Goal: Task Accomplishment & Management: Manage account settings

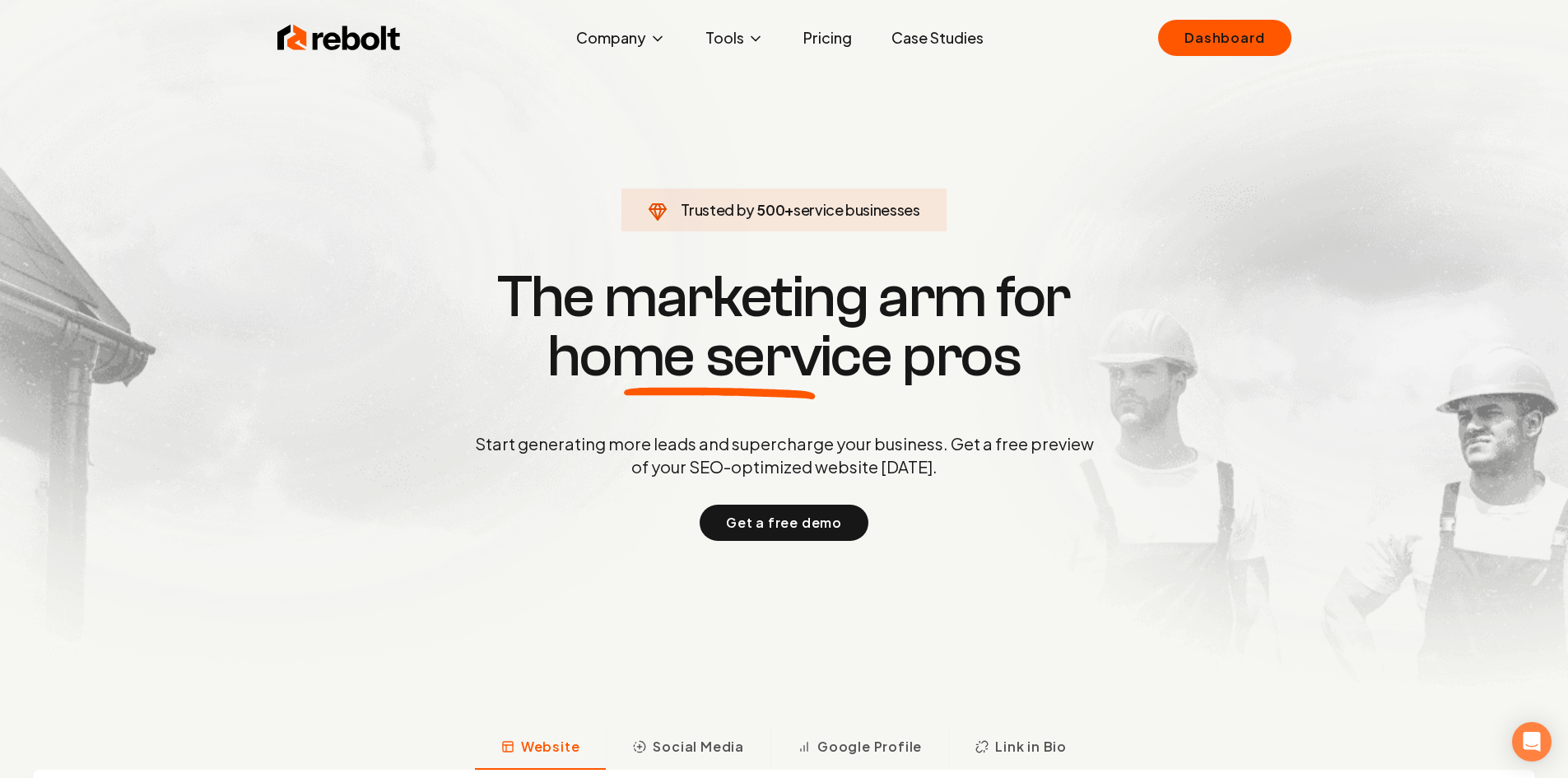
drag, startPoint x: 322, startPoint y: 49, endPoint x: 325, endPoint y: 37, distance: 12.4
click at [322, 46] on img at bounding box center [339, 37] width 123 height 33
click at [1221, 34] on link "Dashboard" at bounding box center [1224, 38] width 132 height 36
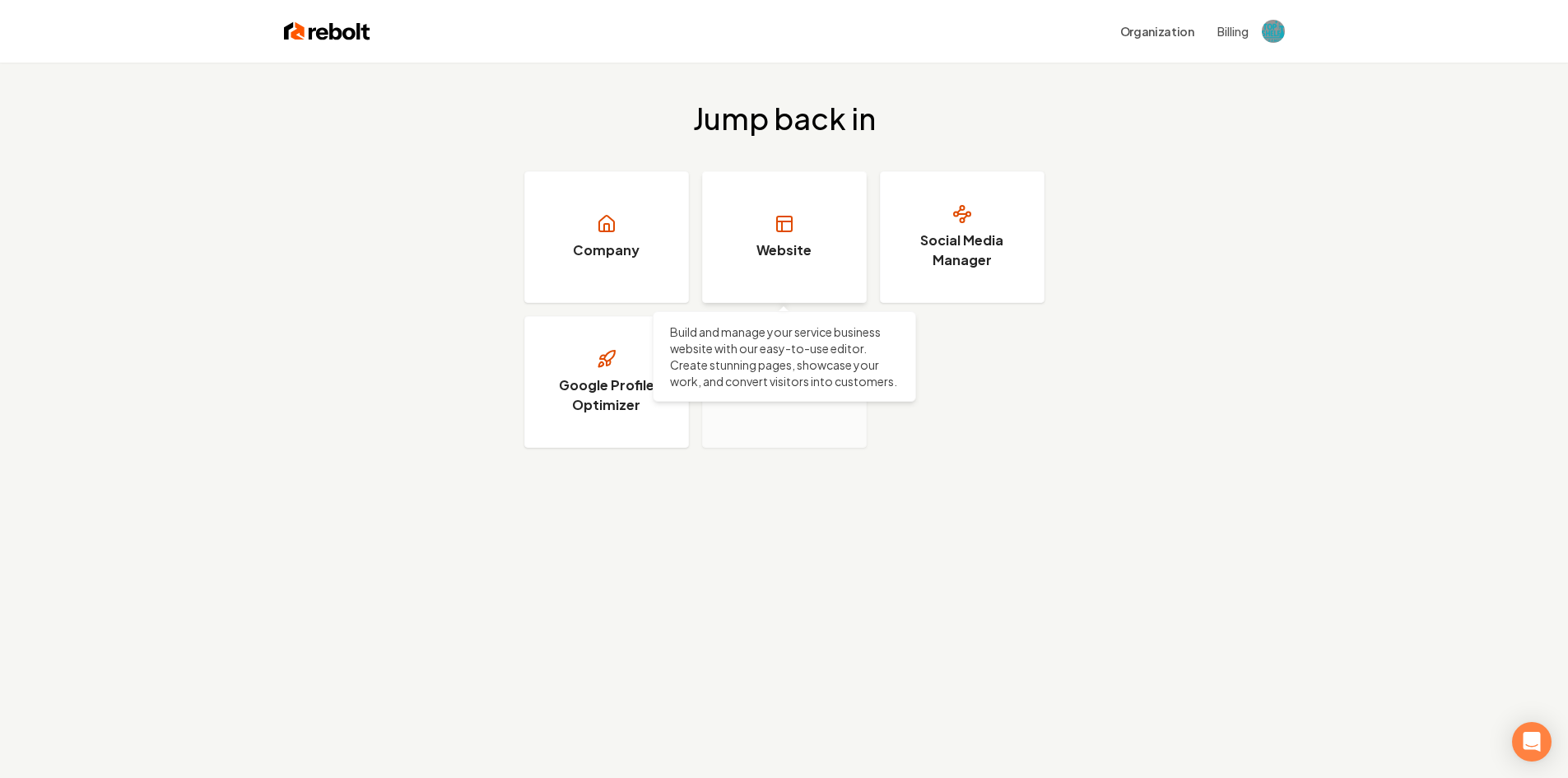
click at [772, 239] on link "Website" at bounding box center [785, 237] width 165 height 132
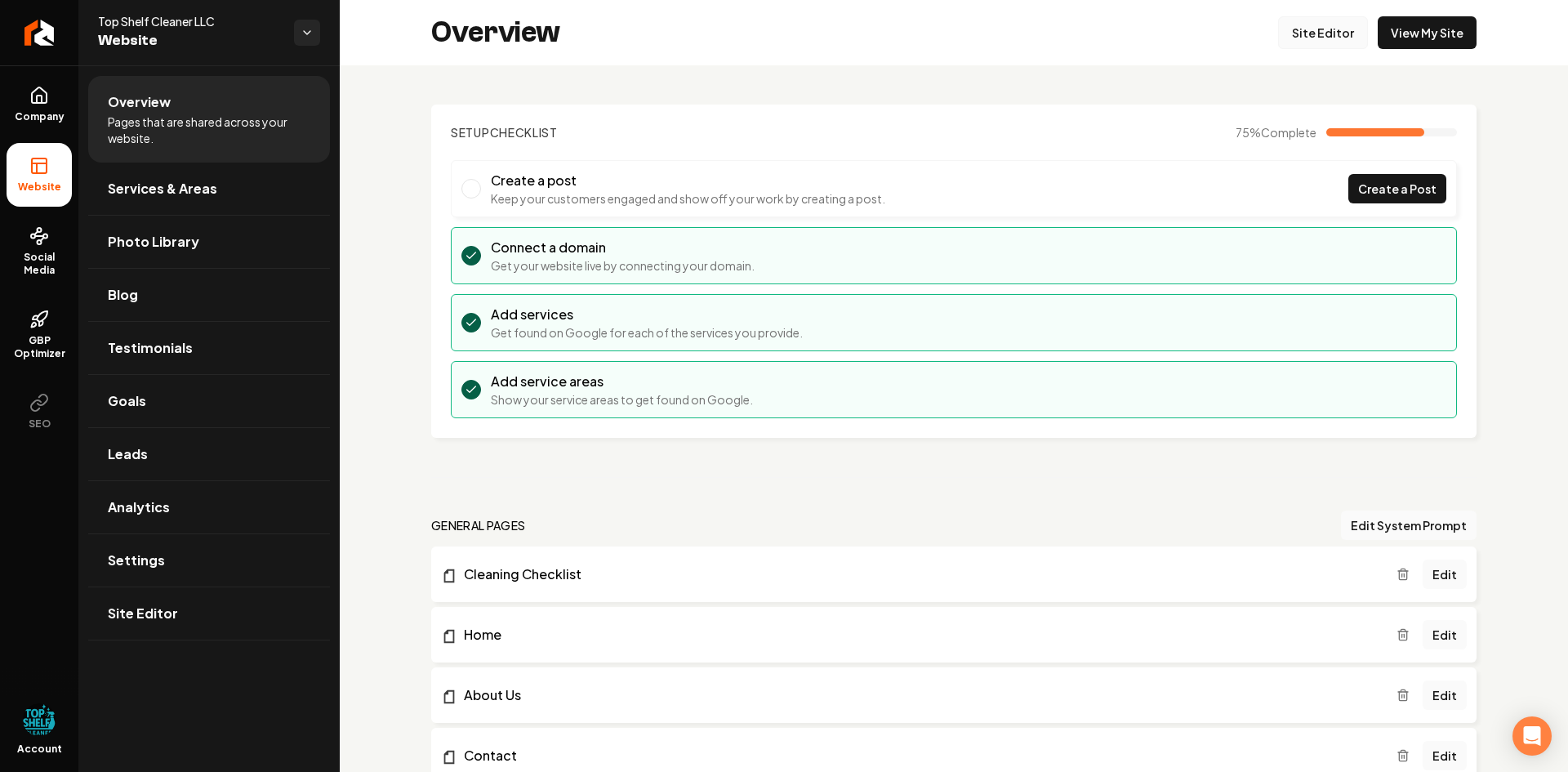
click at [1321, 33] on link "Site Editor" at bounding box center [1323, 32] width 90 height 32
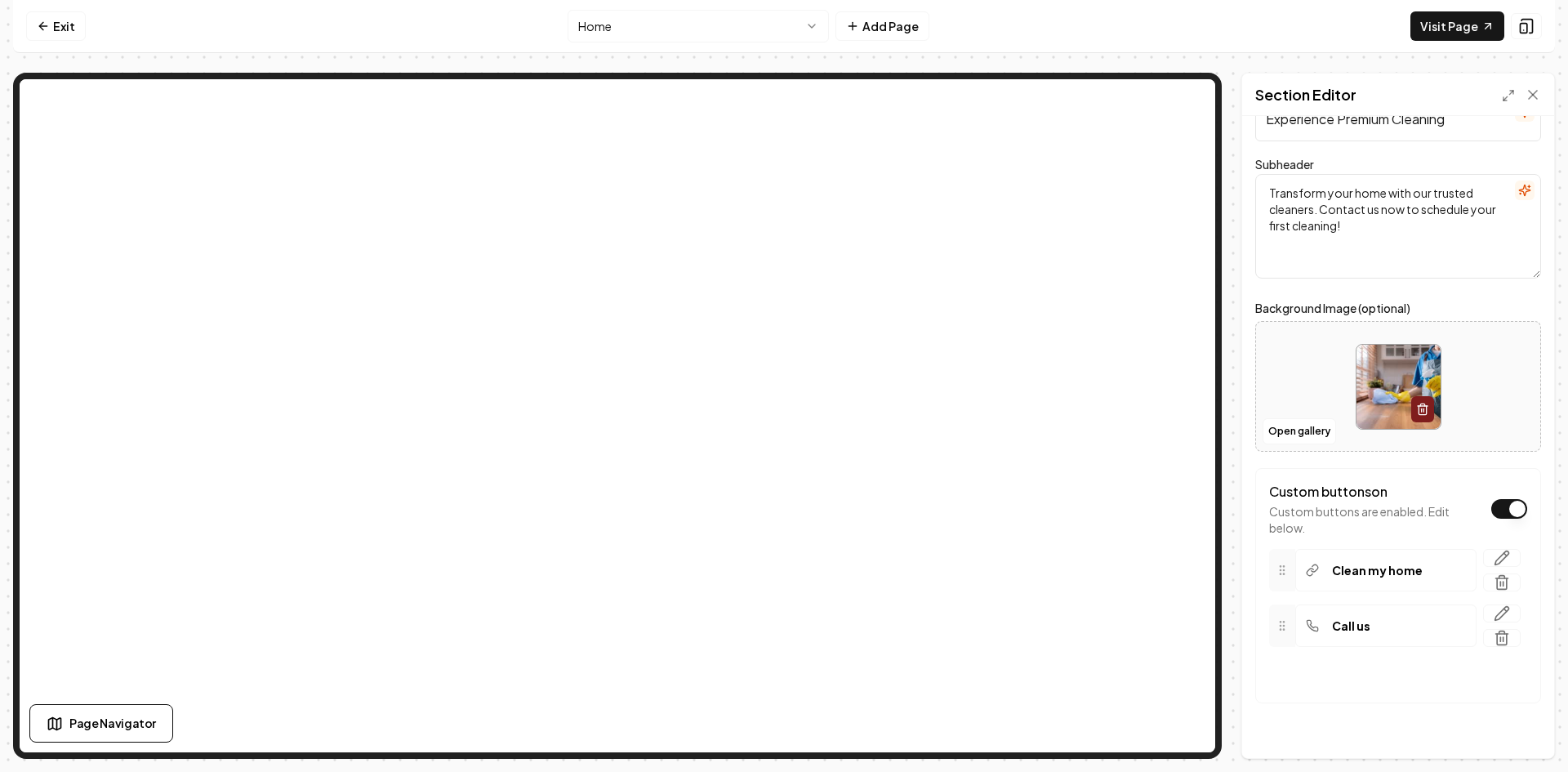
scroll to position [82, 0]
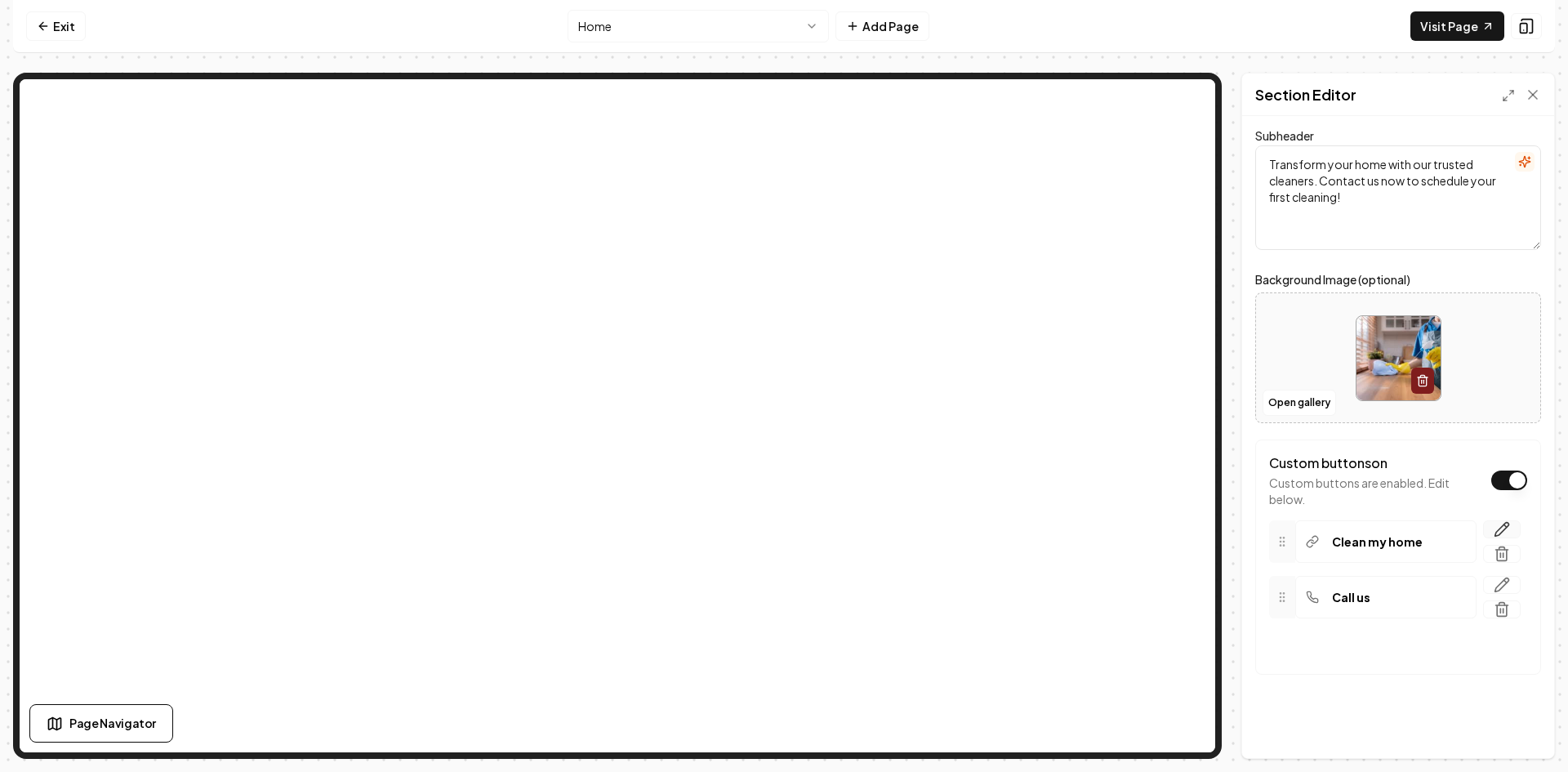
click at [1504, 525] on icon "button" at bounding box center [1505, 526] width 3 height 3
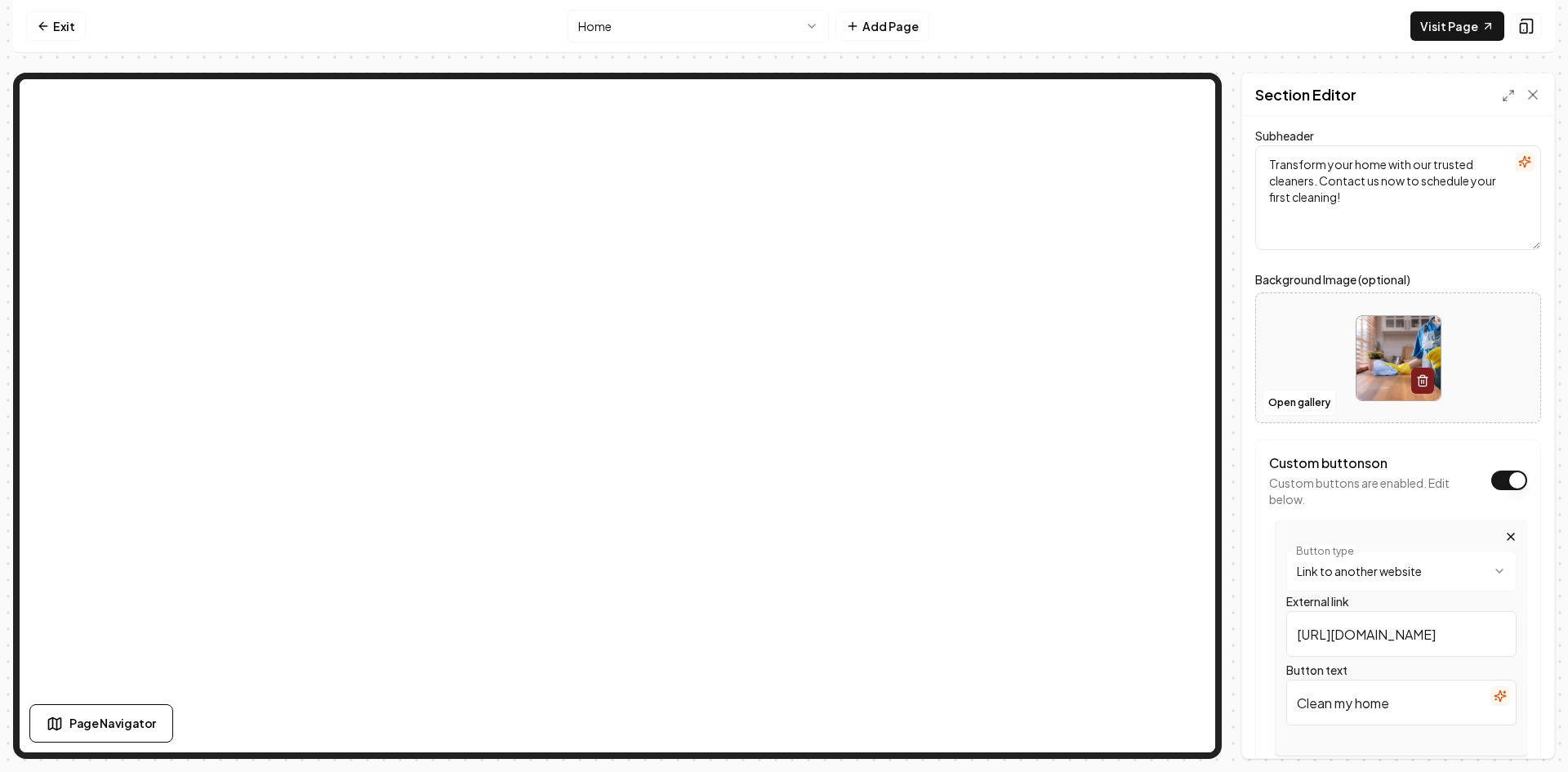
click at [1380, 636] on input "[URL][DOMAIN_NAME]" at bounding box center [1402, 633] width 231 height 46
paste input "<iframe src="[URL][DOMAIN_NAME]" style="border:none;height:1000px" width="100%"…"
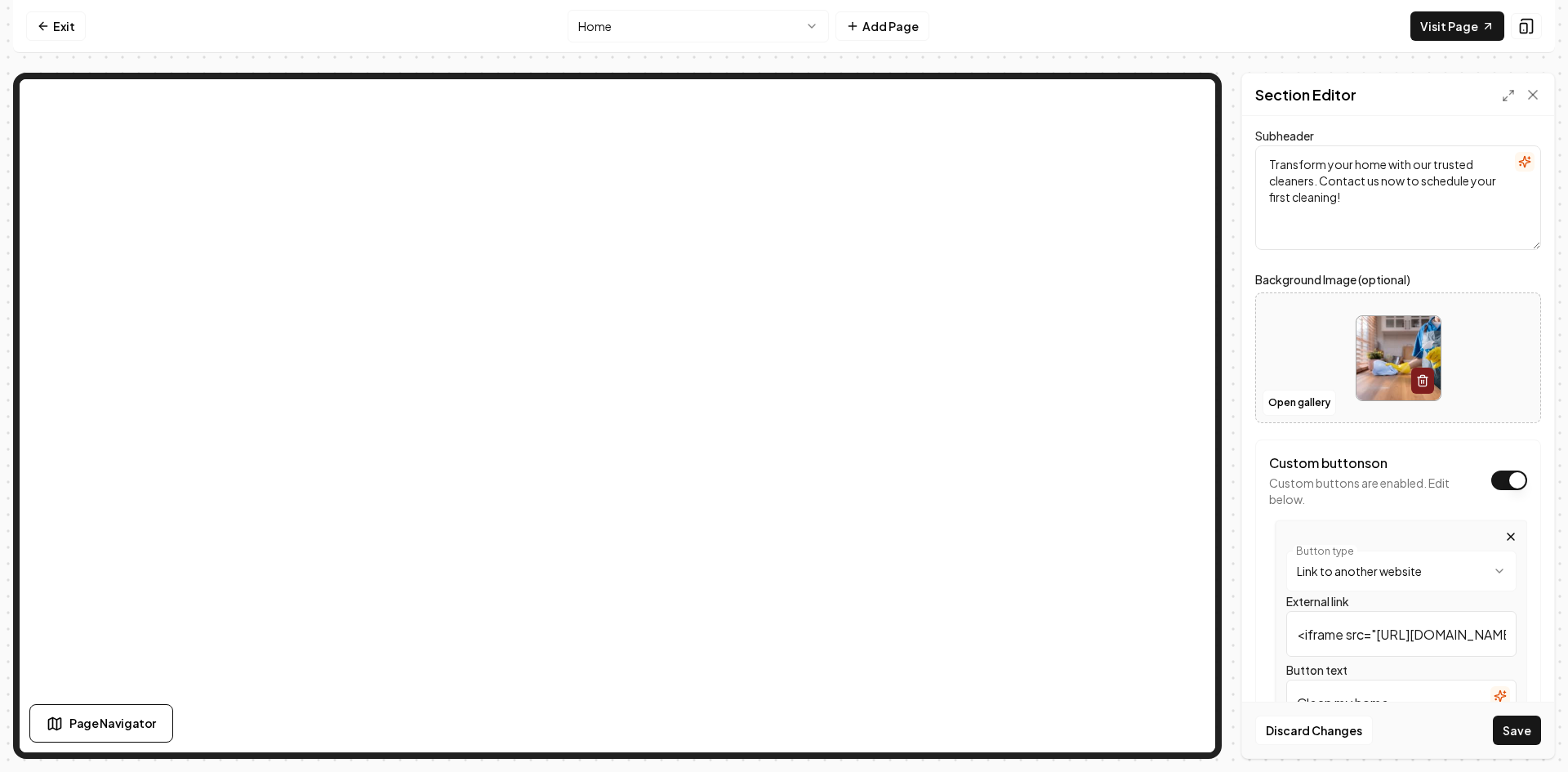
scroll to position [0, 1364]
type input "<iframe src="[URL][DOMAIN_NAME]" style="border:none;height:1000px" width="100%"…"
click at [1524, 723] on button "Save" at bounding box center [1517, 729] width 48 height 29
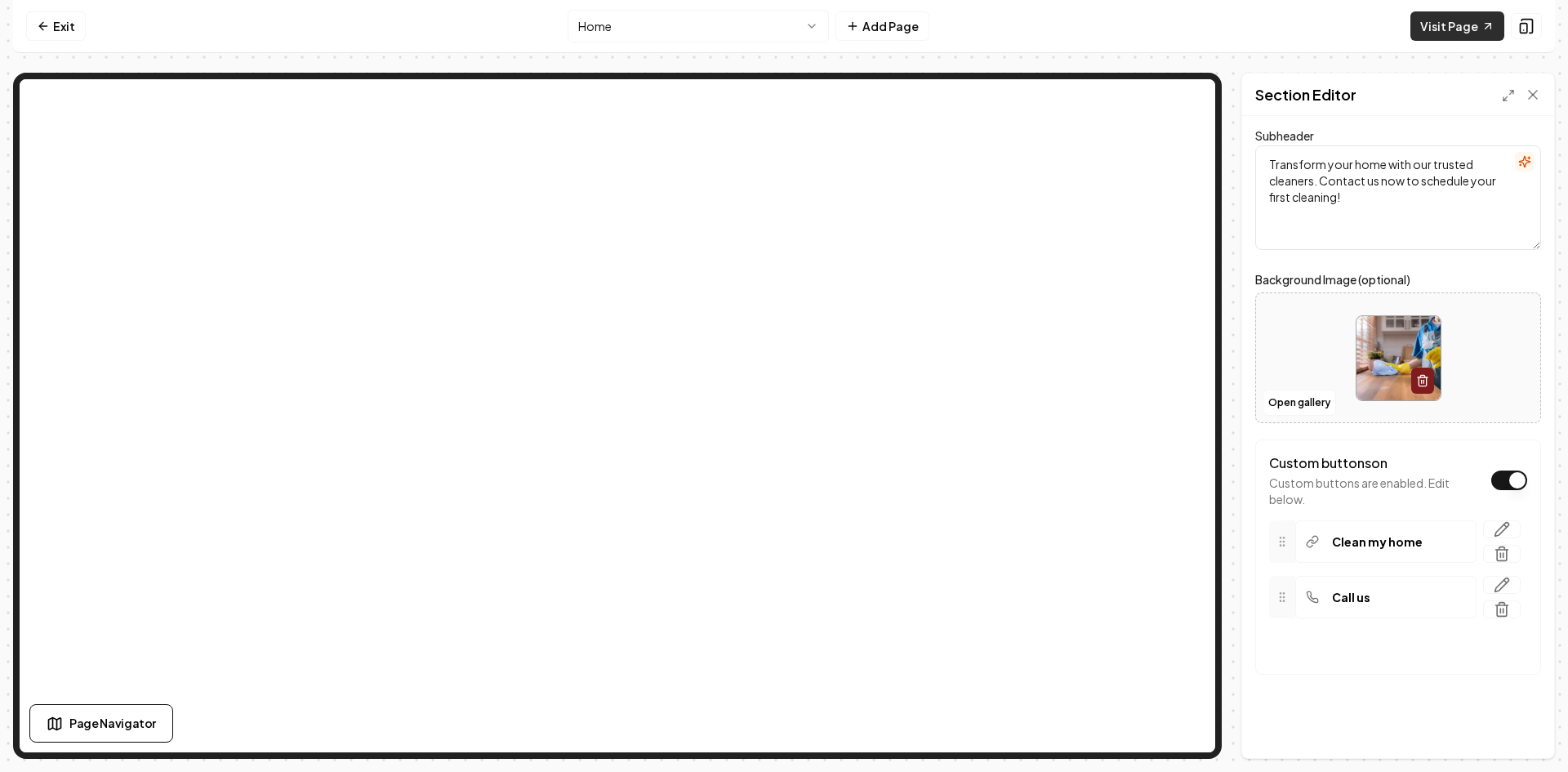
click at [1453, 17] on link "Visit Page" at bounding box center [1457, 26] width 94 height 29
click at [1494, 523] on icon "button" at bounding box center [1502, 529] width 16 height 16
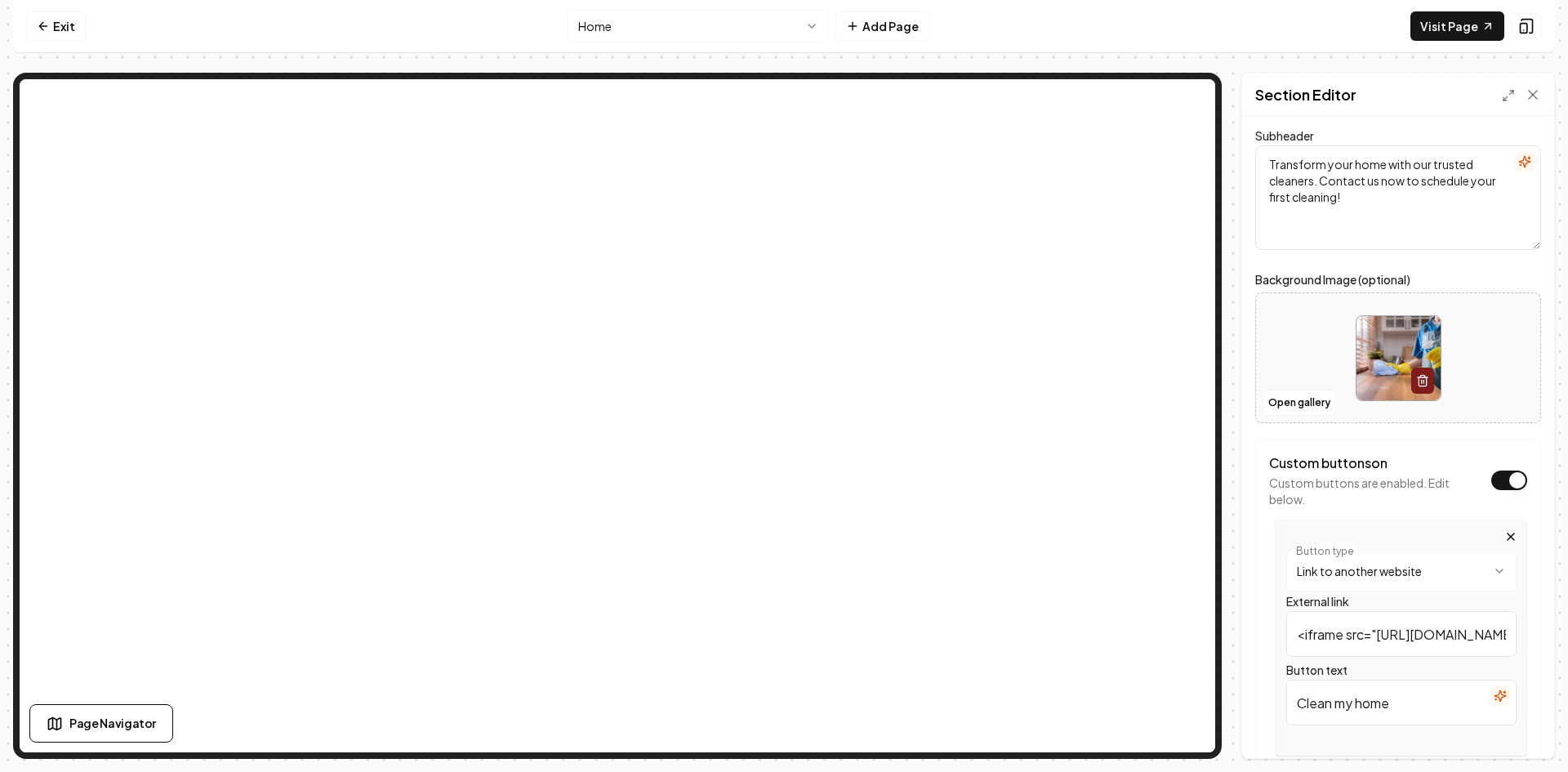
click at [1431, 639] on input "<iframe src="[URL][DOMAIN_NAME]" style="border:none;height:1000px" width="100%"…" at bounding box center [1402, 633] width 231 height 46
click at [1526, 710] on div "**********" at bounding box center [1398, 653] width 286 height 428
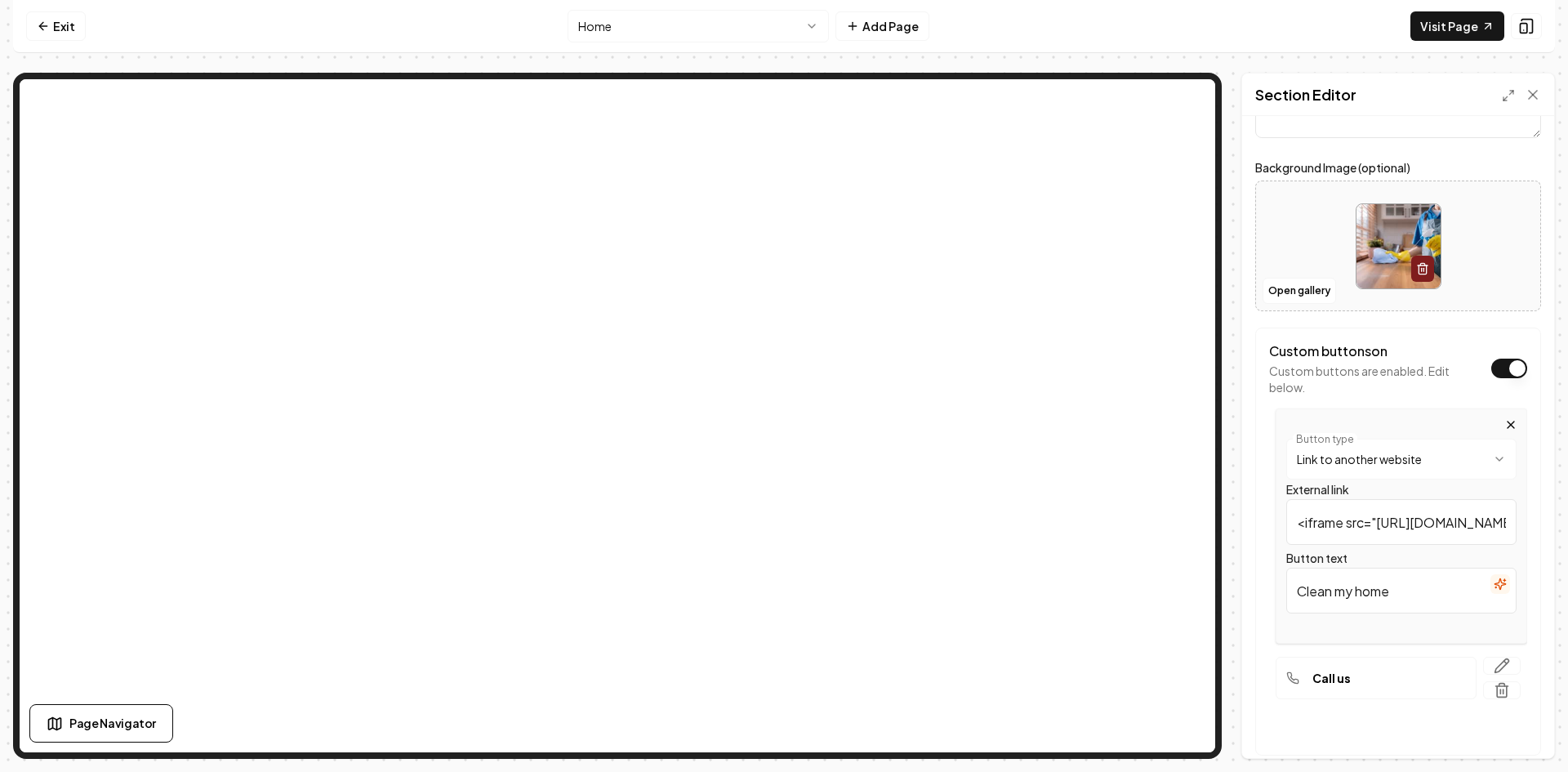
scroll to position [31, 0]
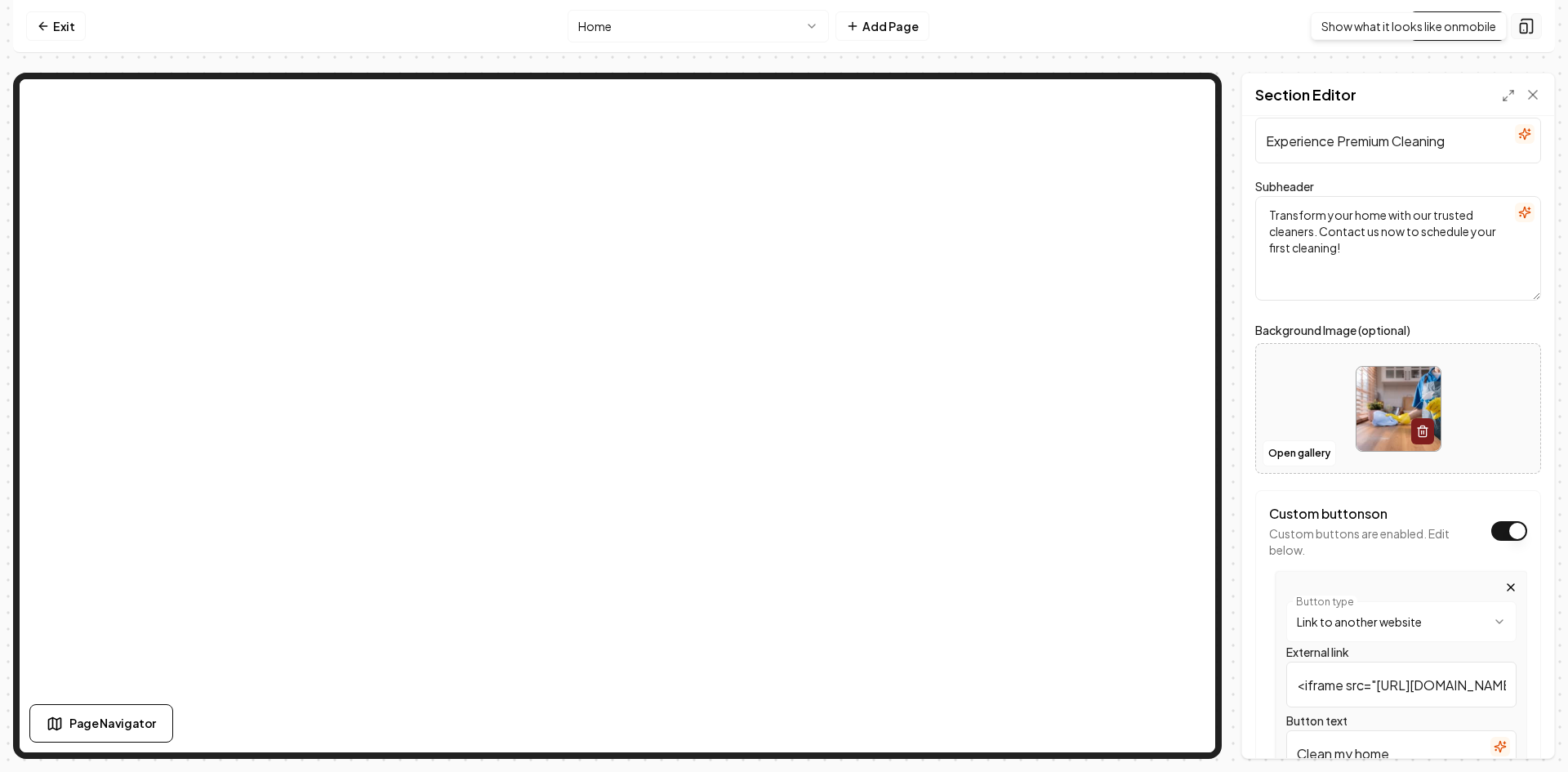
click at [1530, 23] on icon at bounding box center [1526, 26] width 16 height 16
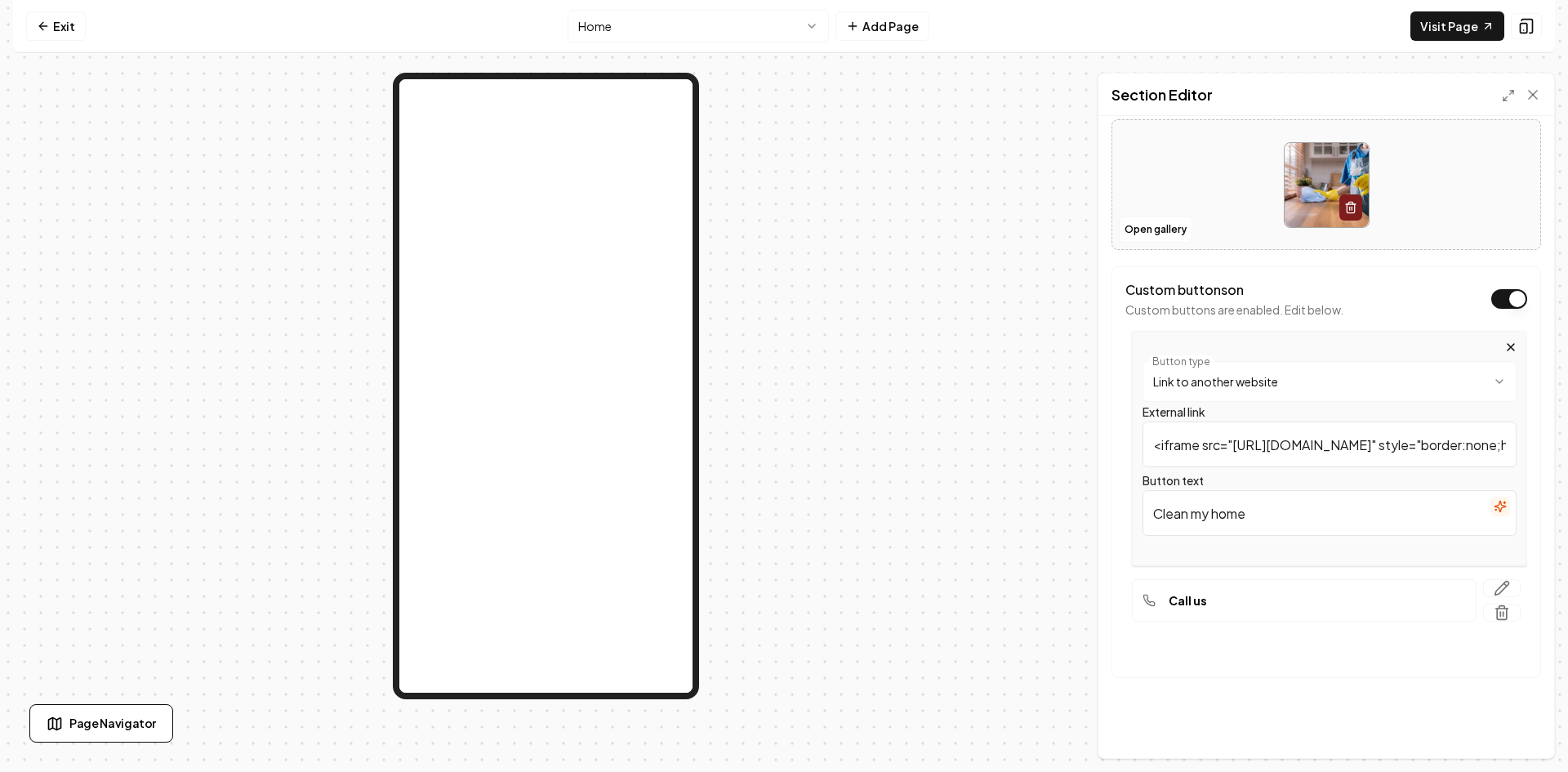
scroll to position [259, 0]
click at [1505, 295] on button "Custom buttons on" at bounding box center [1509, 293] width 36 height 20
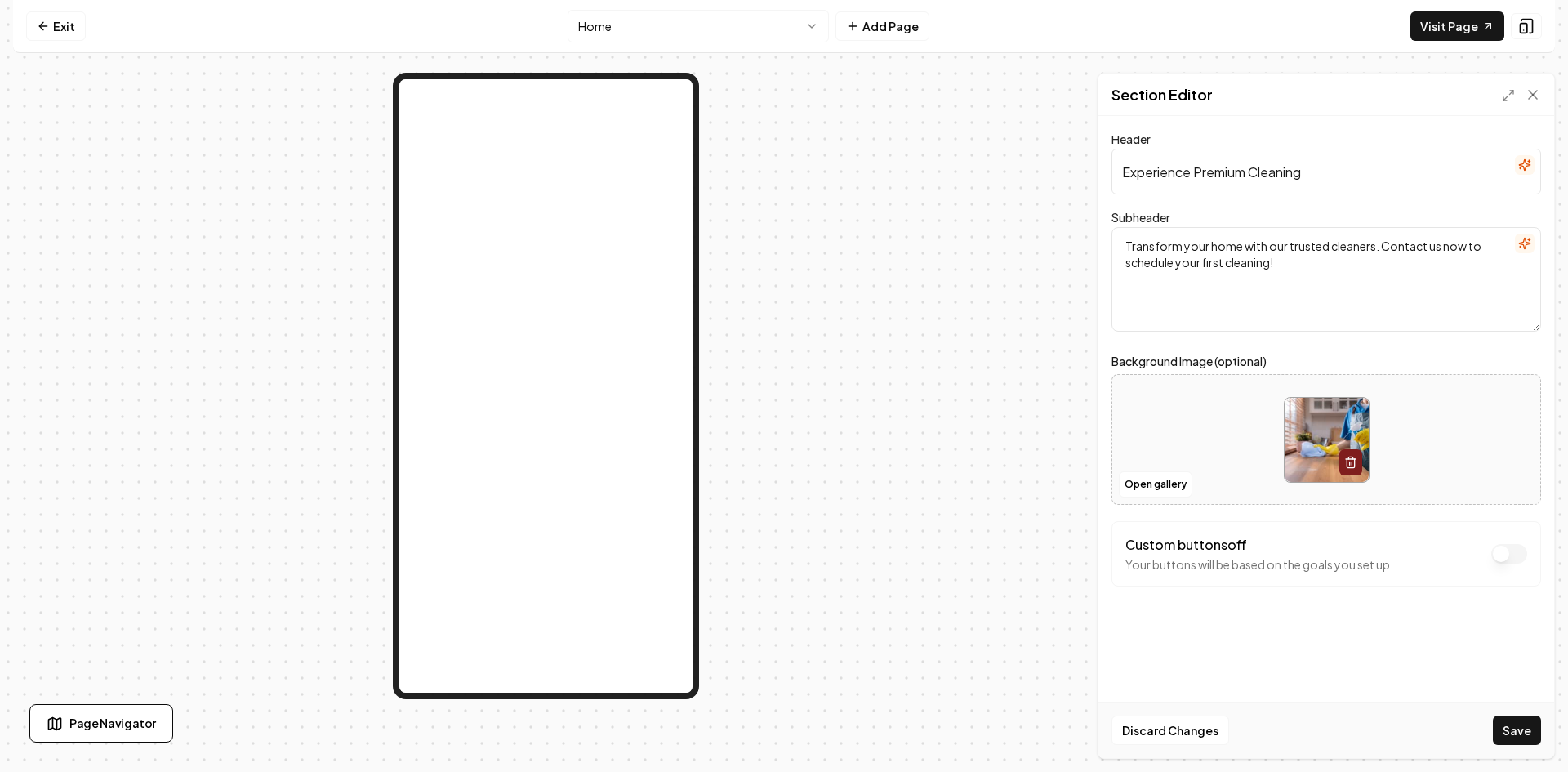
scroll to position [0, 0]
click at [1521, 729] on button "Save" at bounding box center [1517, 729] width 48 height 29
click at [1484, 32] on link "Visit Page" at bounding box center [1457, 26] width 94 height 29
click at [44, 22] on icon at bounding box center [44, 27] width 13 height 13
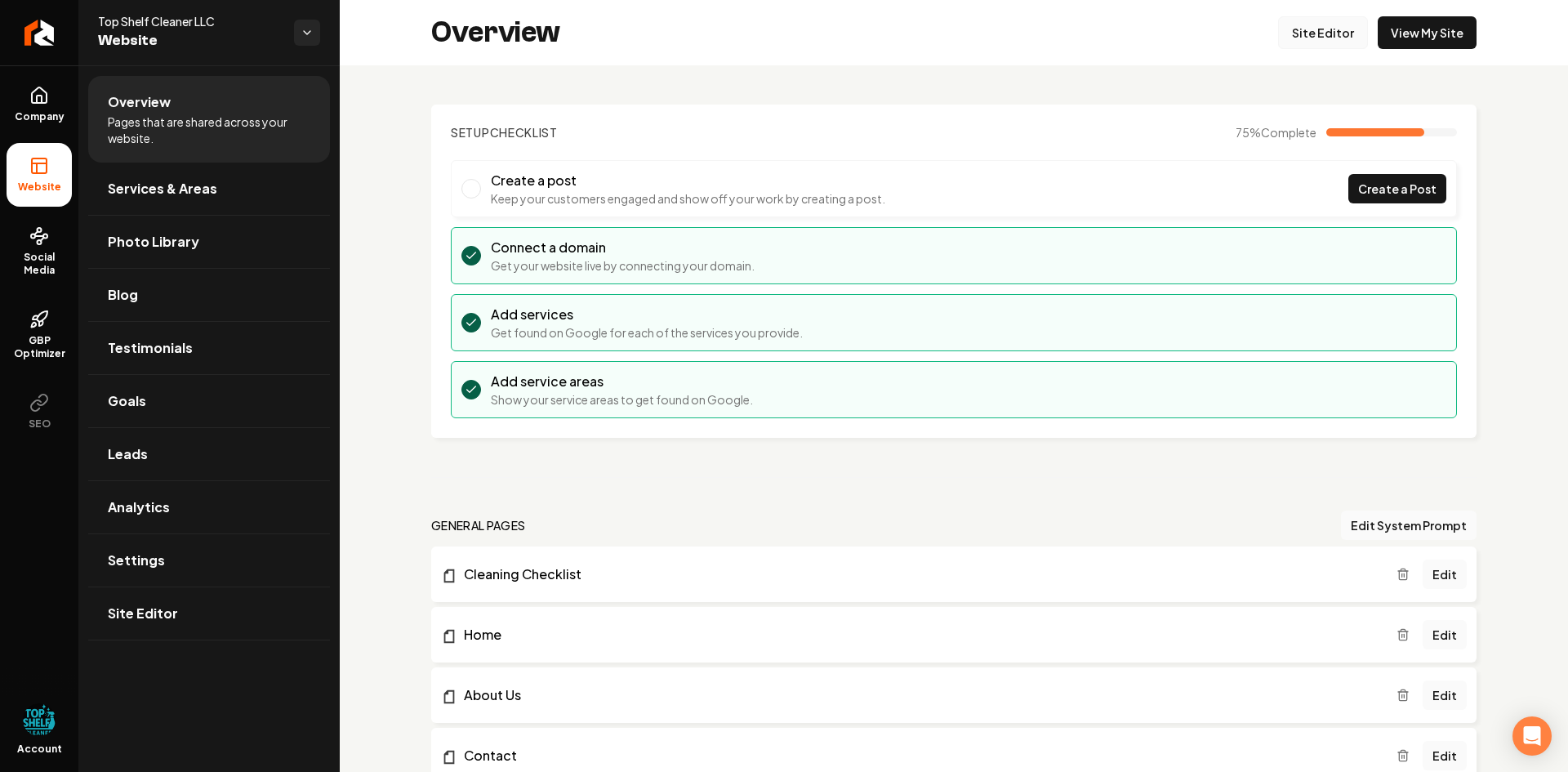
click at [1305, 32] on link "Site Editor" at bounding box center [1323, 32] width 90 height 32
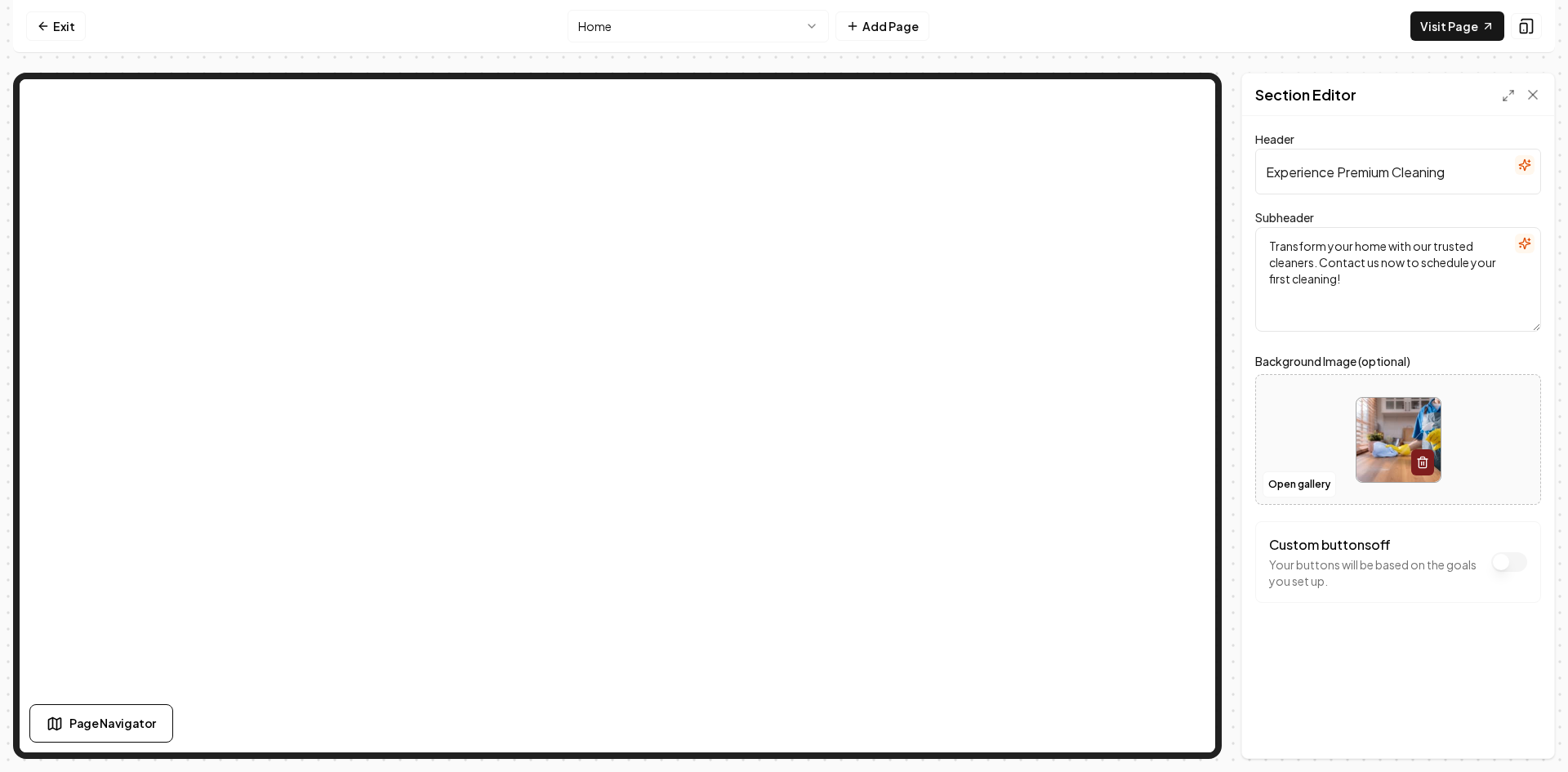
click at [1504, 561] on button "Custom buttons off" at bounding box center [1509, 561] width 36 height 20
click at [1495, 606] on icon "button" at bounding box center [1502, 611] width 16 height 16
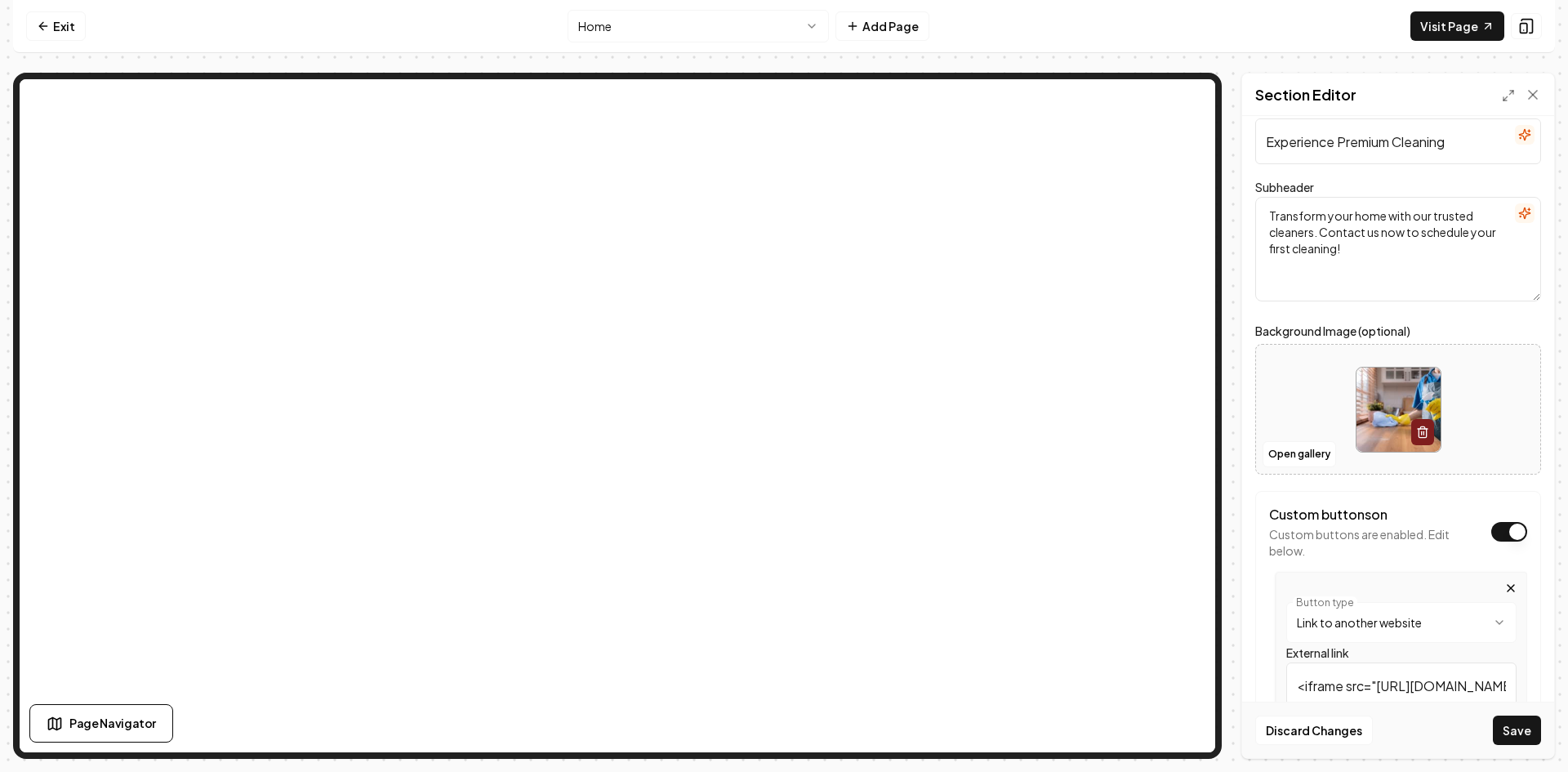
scroll to position [82, 0]
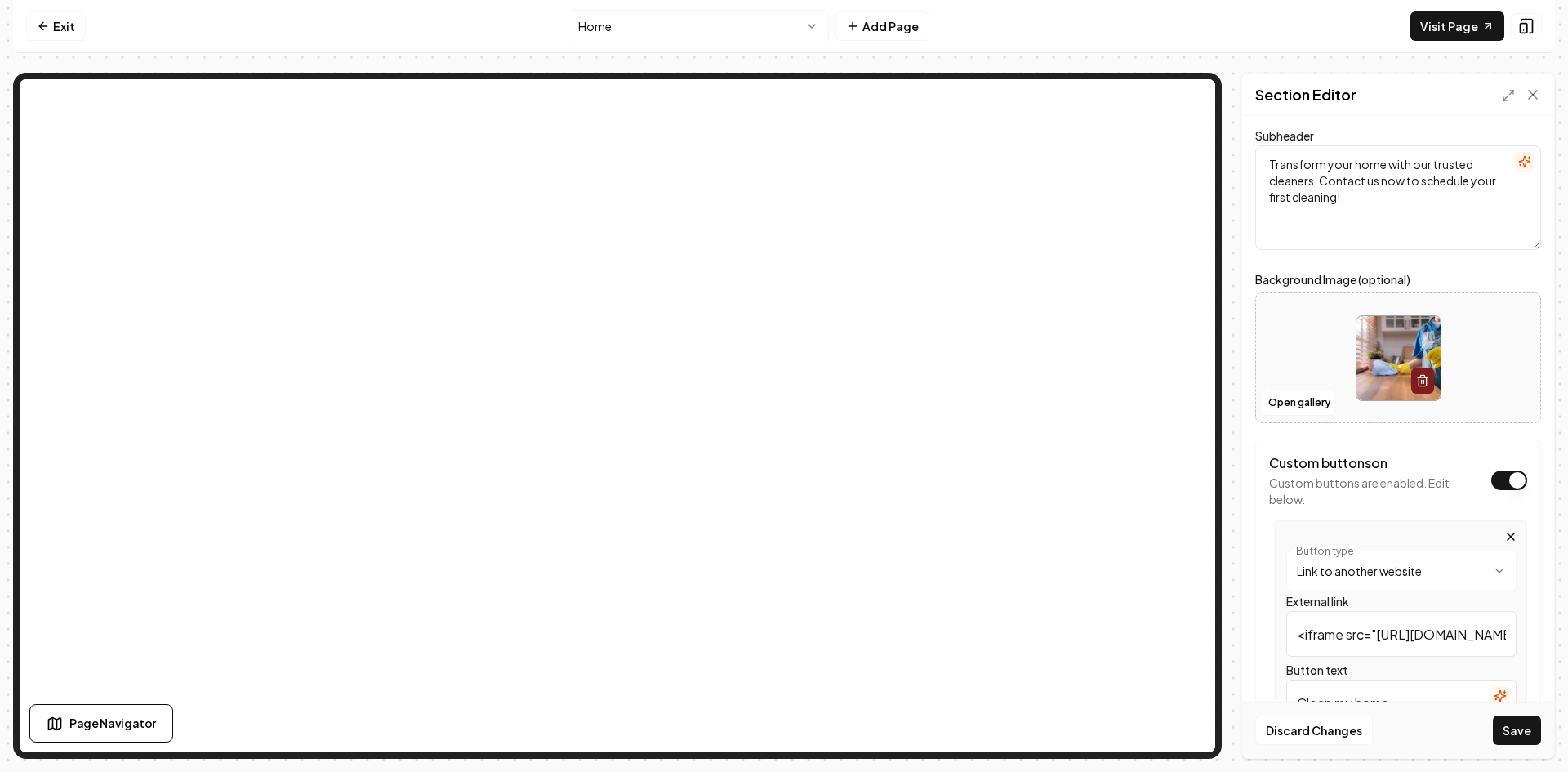
click at [1399, 631] on input "<iframe src="[URL][DOMAIN_NAME]" style="border:none;height:1000px" width="100%"…" at bounding box center [1402, 633] width 231 height 46
paste input "[URL][DOMAIN_NAME]"
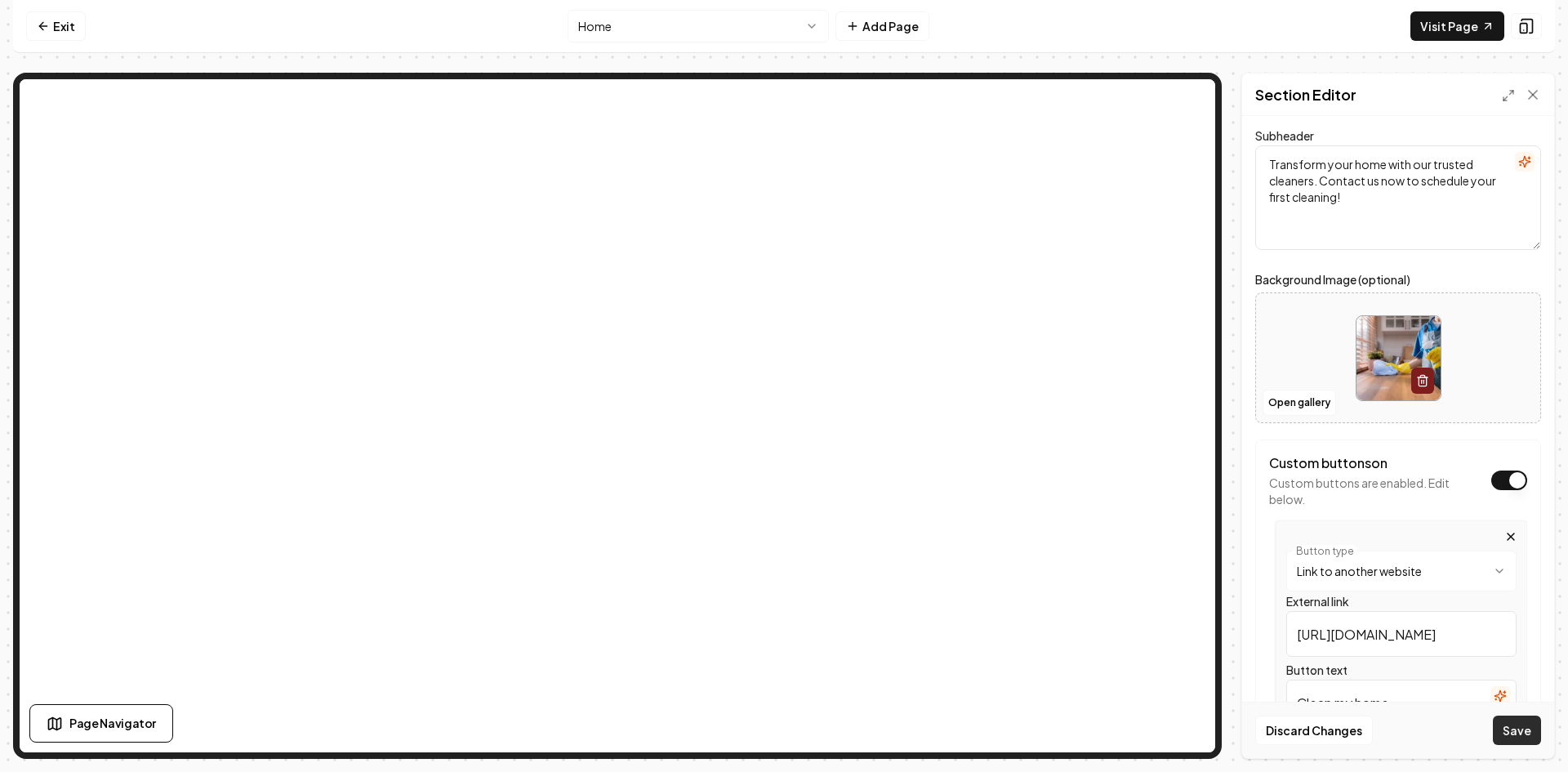
type input "[URL][DOMAIN_NAME]"
click at [1525, 726] on button "Save" at bounding box center [1517, 729] width 48 height 29
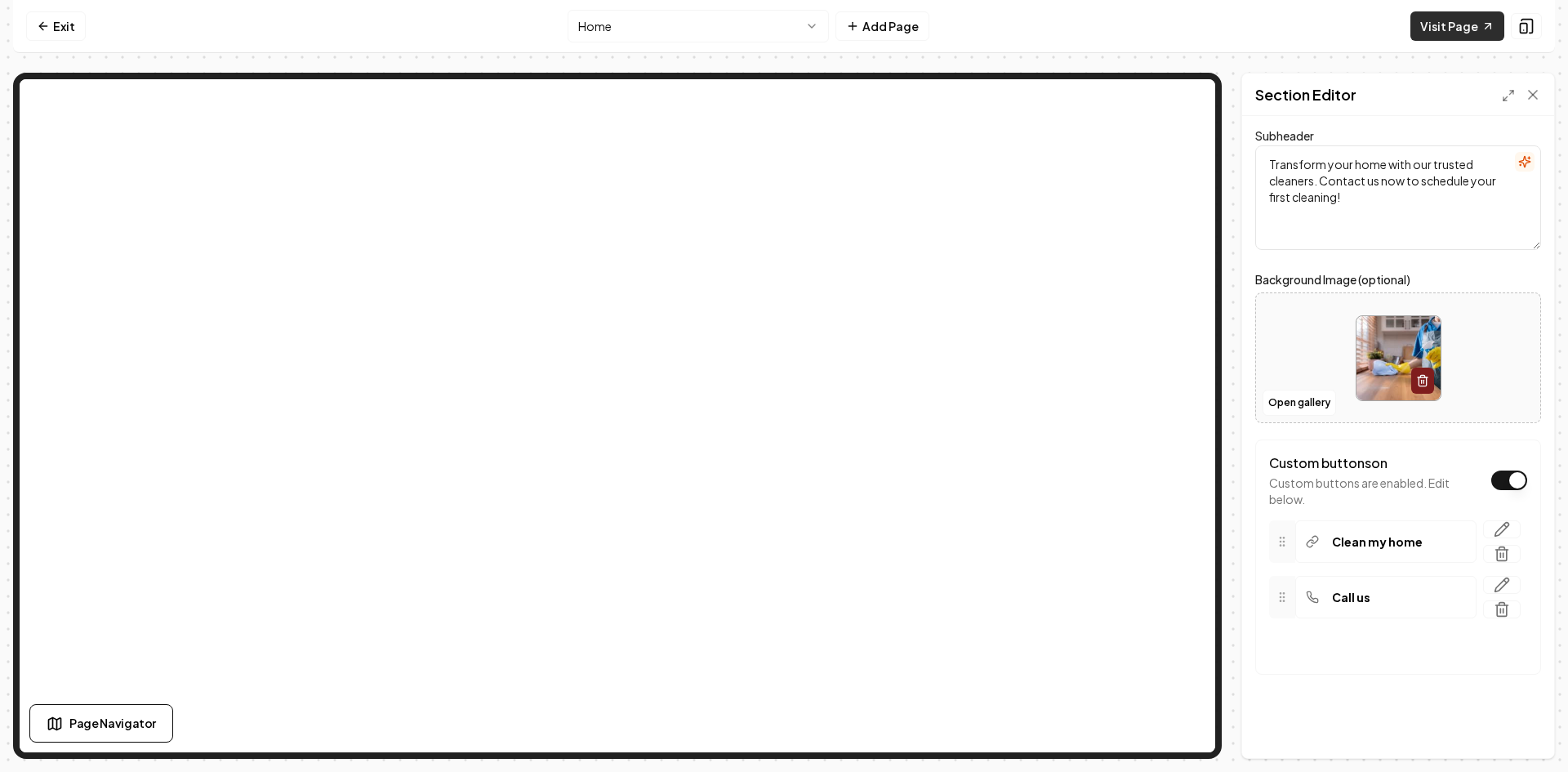
click at [1450, 17] on link "Visit Page" at bounding box center [1457, 26] width 94 height 29
click at [1496, 529] on icon "button" at bounding box center [1502, 529] width 14 height 14
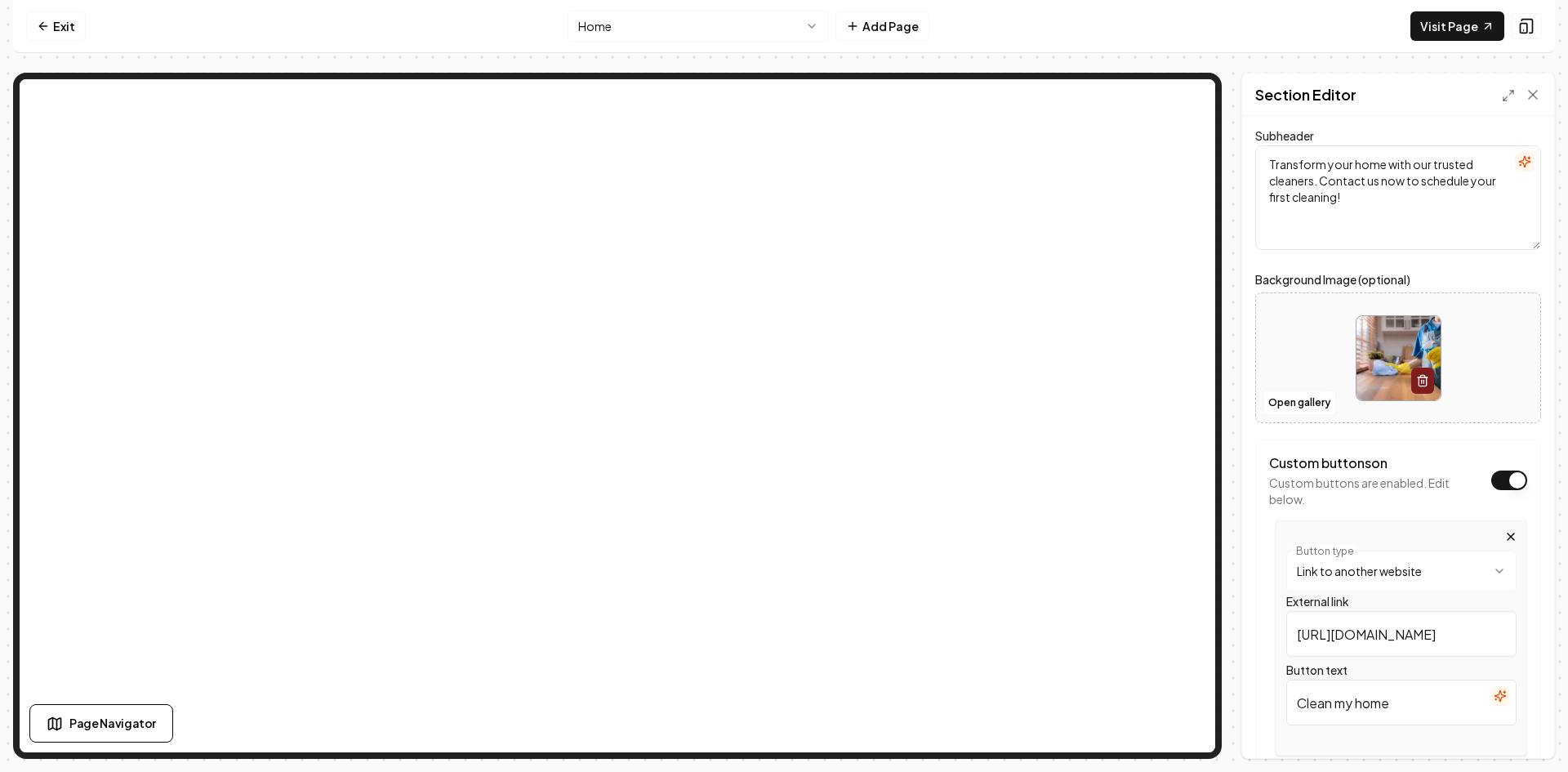
click at [1384, 636] on input "[URL][DOMAIN_NAME]" at bounding box center [1402, 633] width 231 height 46
paste input "<iframe src="[URL][DOMAIN_NAME]" style="border:none;height:1000px" width="100%"…"
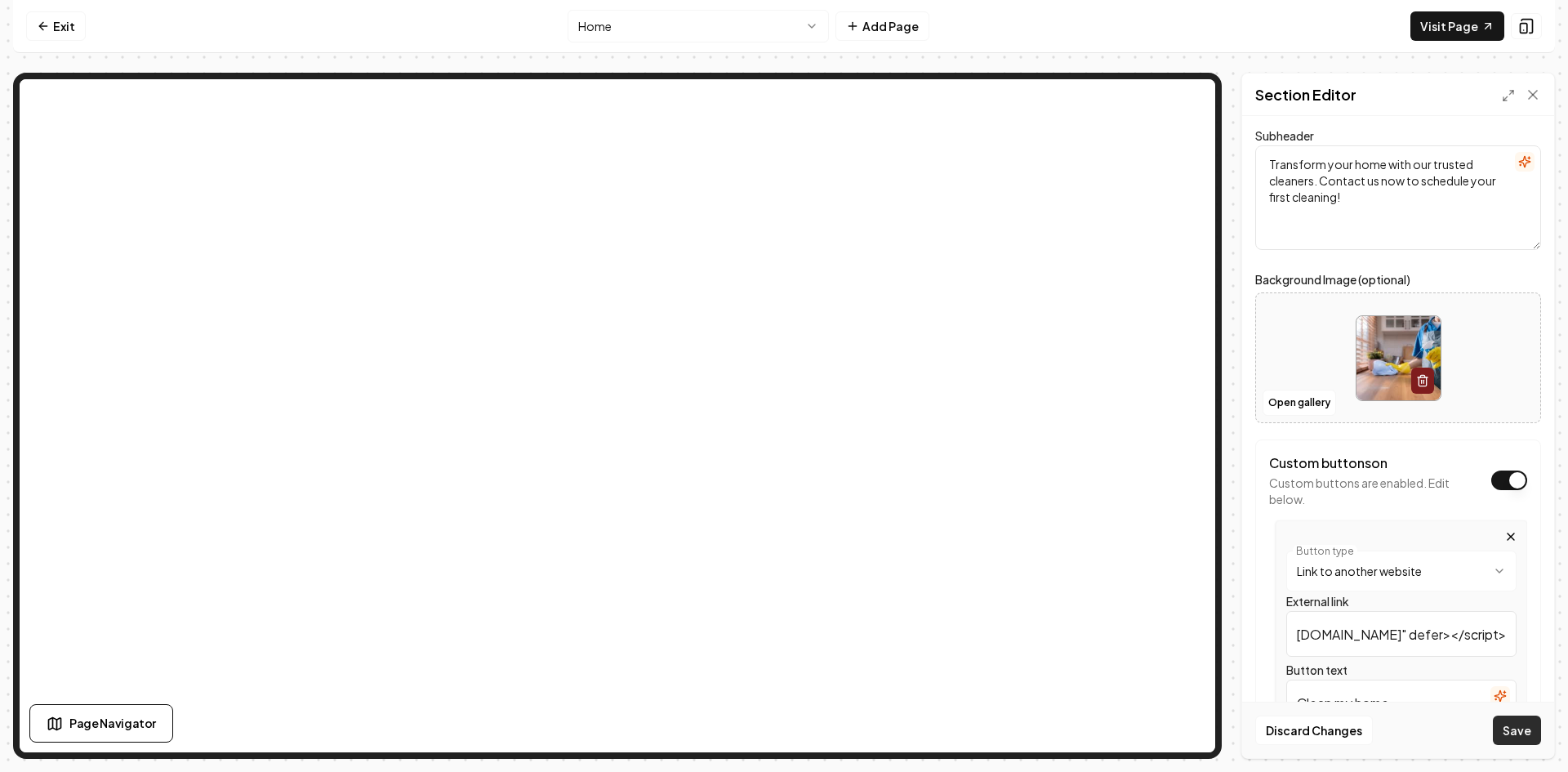
type input "<iframe src="[URL][DOMAIN_NAME]" style="border:none;height:1000px" width="100%"…"
click at [1516, 728] on button "Save" at bounding box center [1517, 729] width 48 height 29
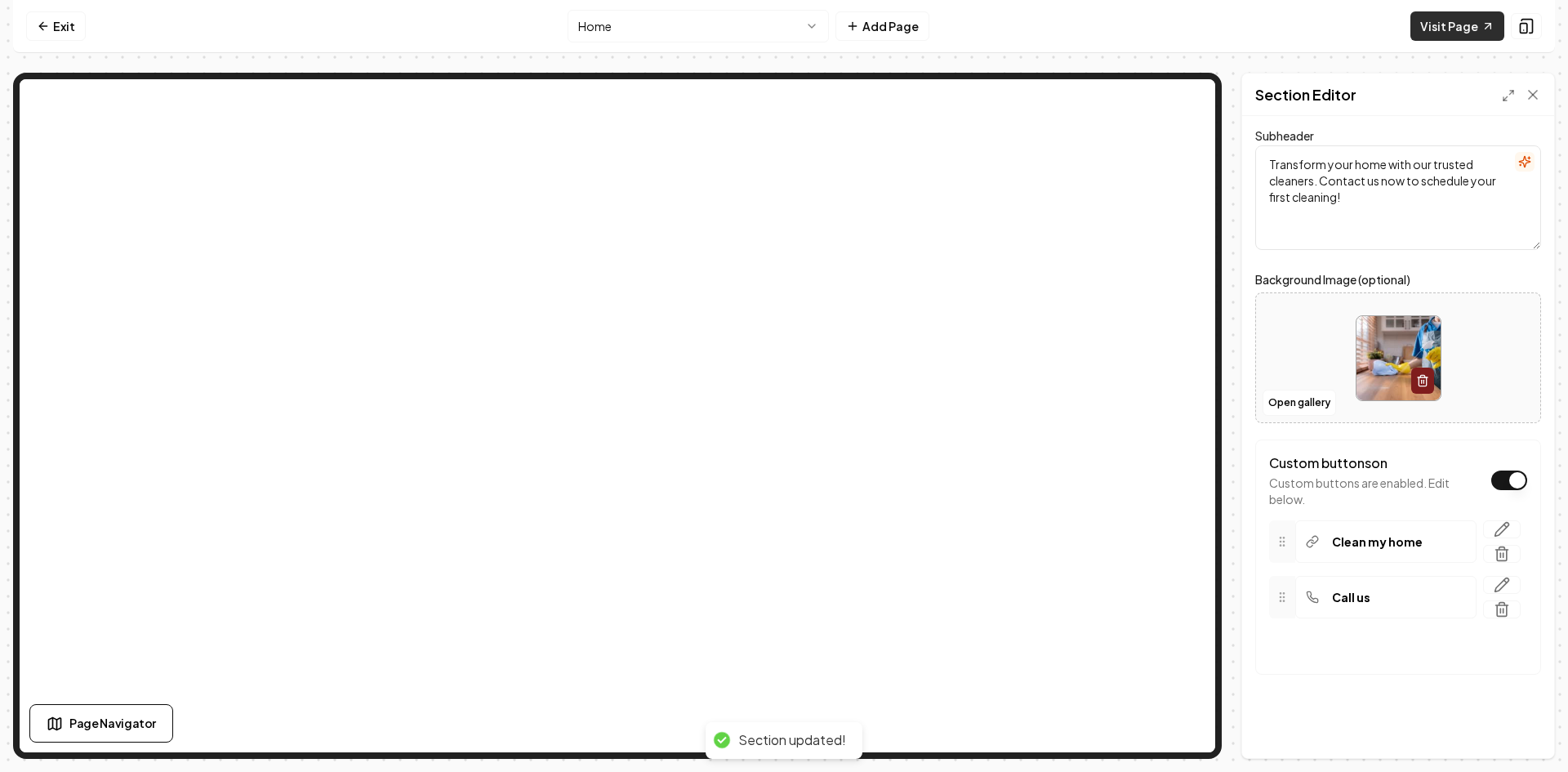
click at [1461, 23] on link "Visit Page" at bounding box center [1457, 26] width 94 height 29
click at [1389, 539] on p "Clean my home" at bounding box center [1377, 541] width 90 height 16
click at [1494, 522] on icon "button" at bounding box center [1502, 529] width 16 height 16
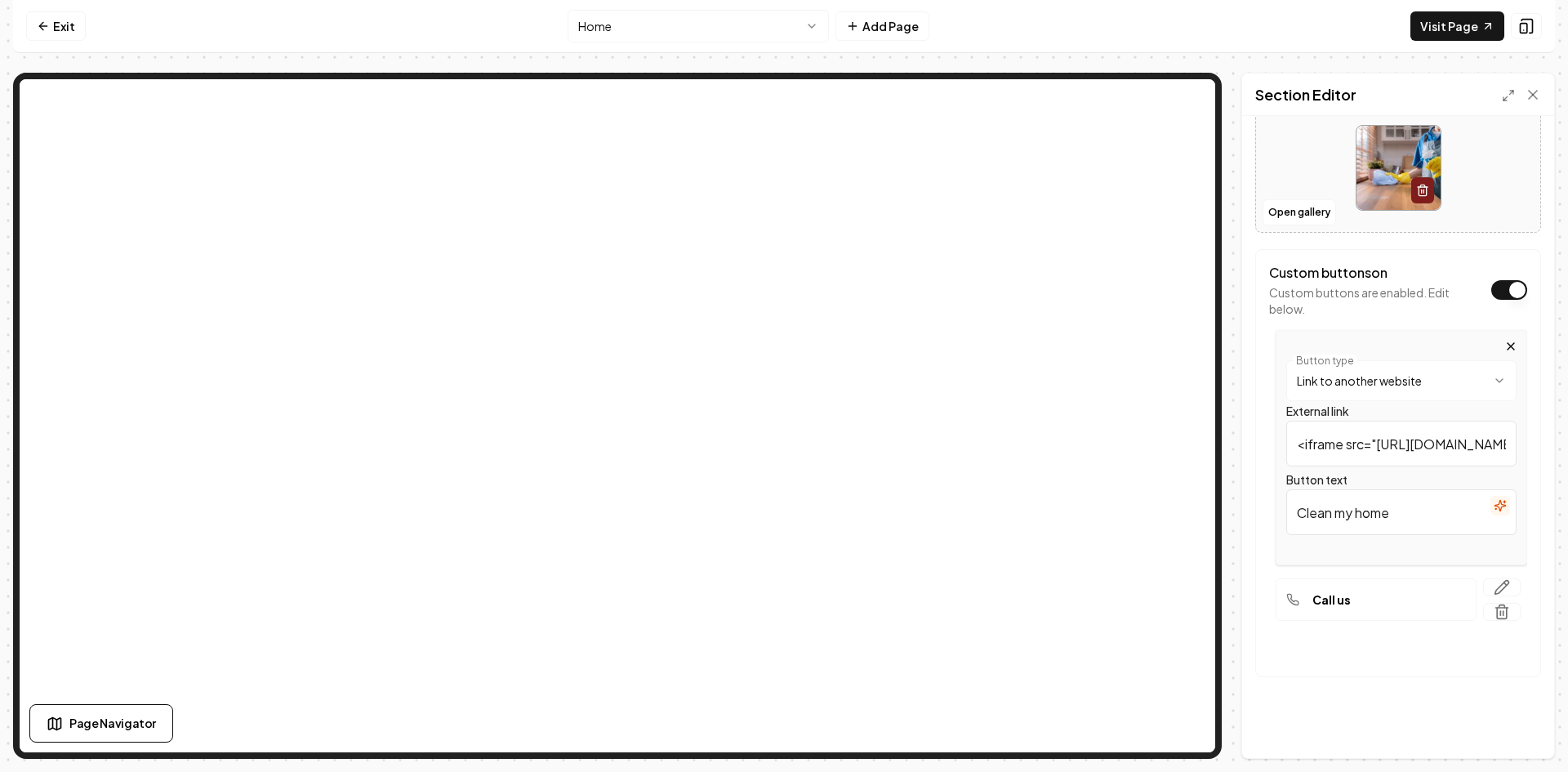
scroll to position [276, 0]
click at [1487, 671] on div "**********" at bounding box center [1398, 459] width 286 height 428
click at [1386, 440] on input "<iframe src="[URL][DOMAIN_NAME]" style="border:none;height:1000px" width="100%"…" at bounding box center [1402, 440] width 231 height 46
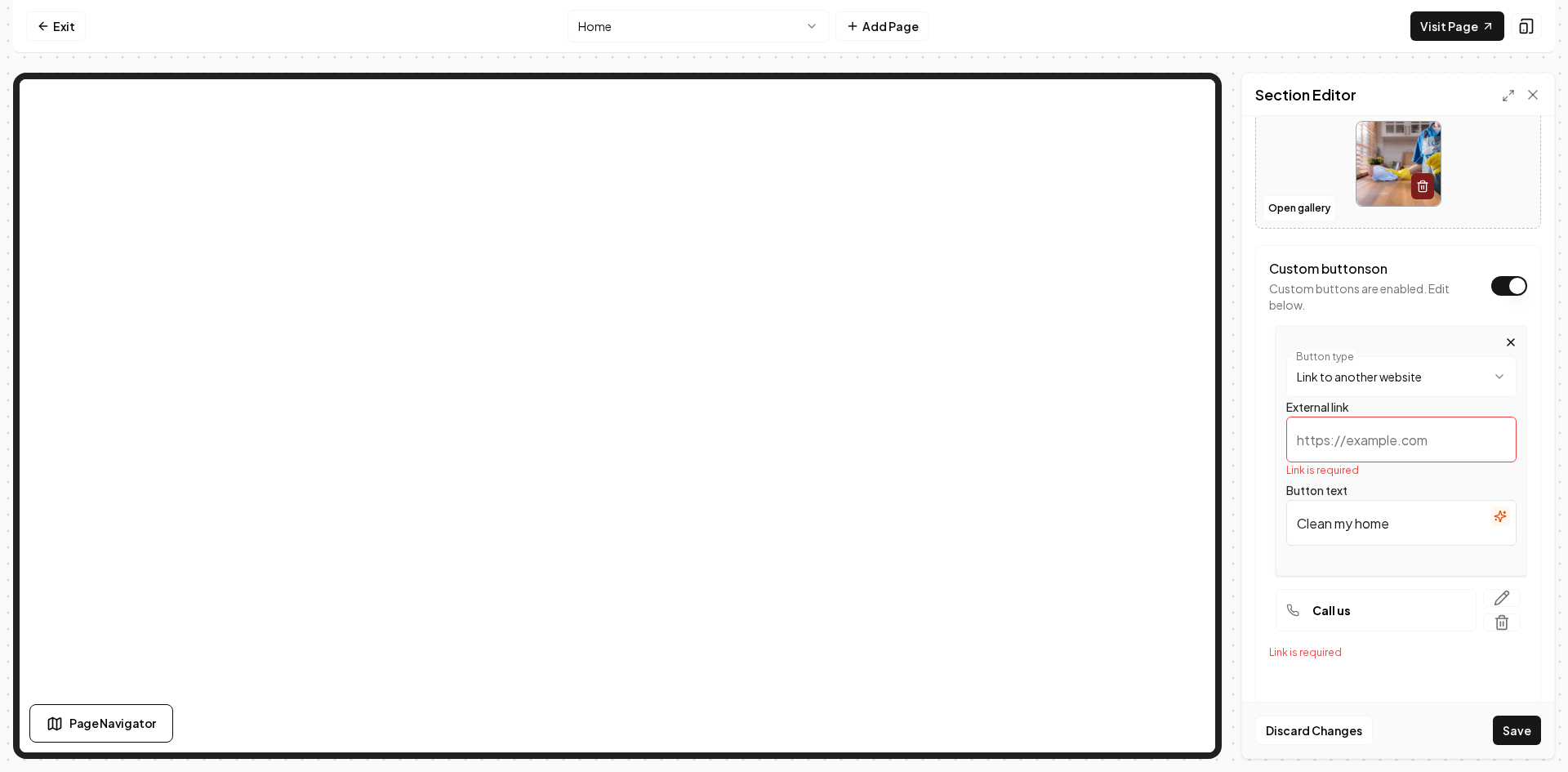
paste input "<iframe src="[URL][DOMAIN_NAME]" style="border:none;height:1000px" width="100%"…"
type input "<iframe src="[URL][DOMAIN_NAME]" style="border:none;height:1000px" width="100%"…"
click at [1521, 735] on button "Save" at bounding box center [1517, 729] width 48 height 29
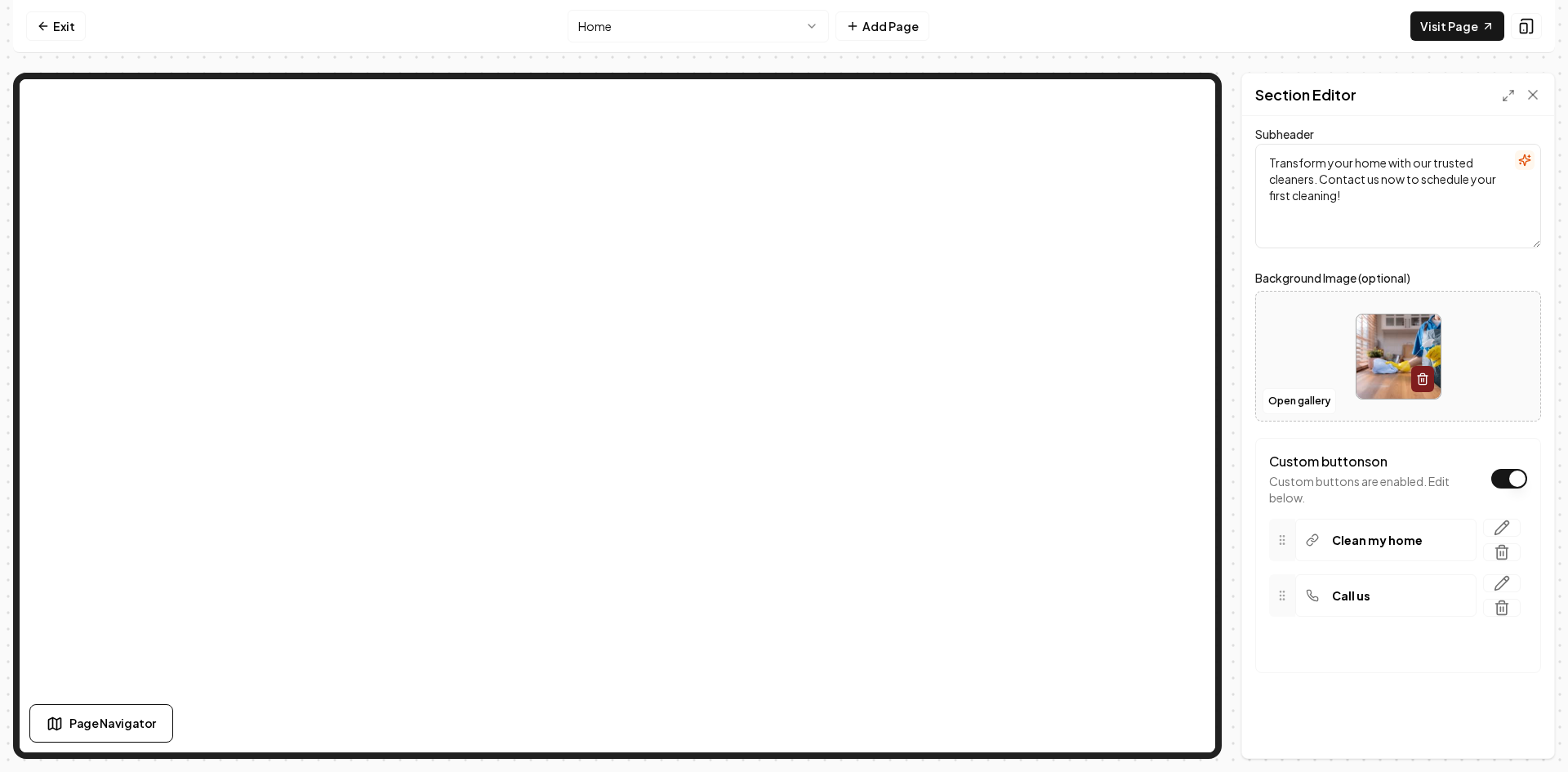
scroll to position [0, 0]
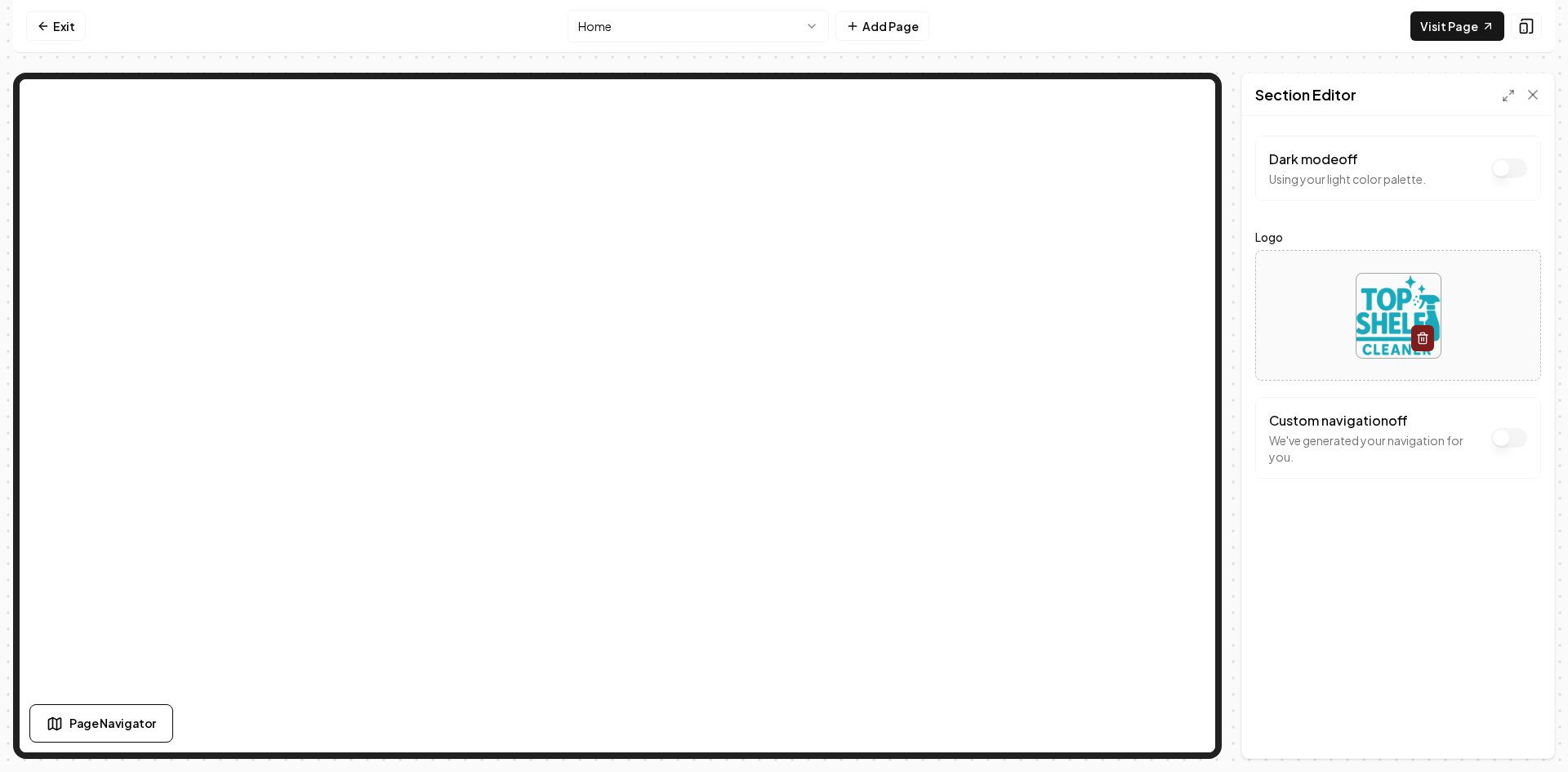
click at [1505, 178] on button "Dark mode off" at bounding box center [1509, 168] width 36 height 20
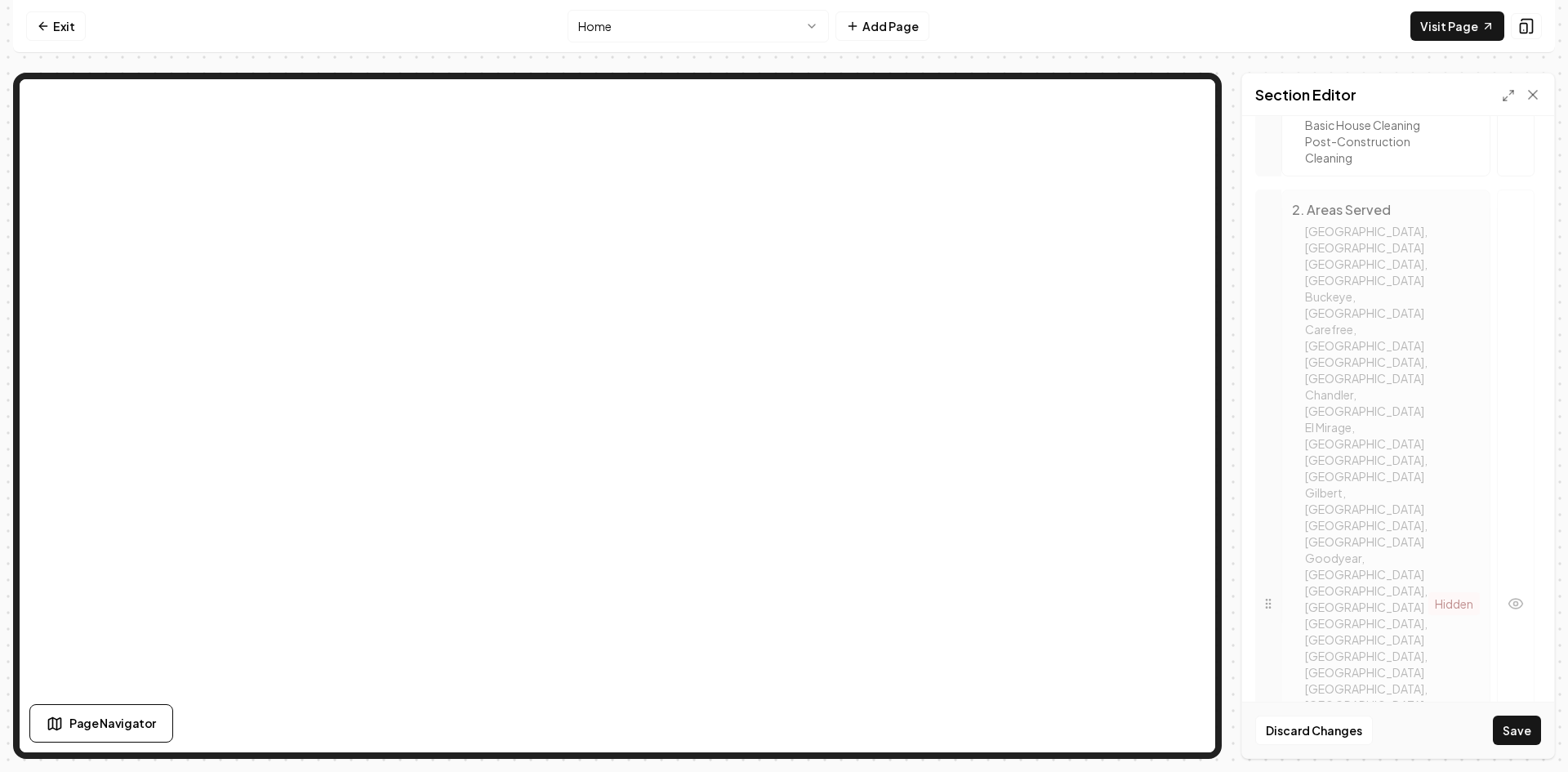
scroll to position [1064, 0]
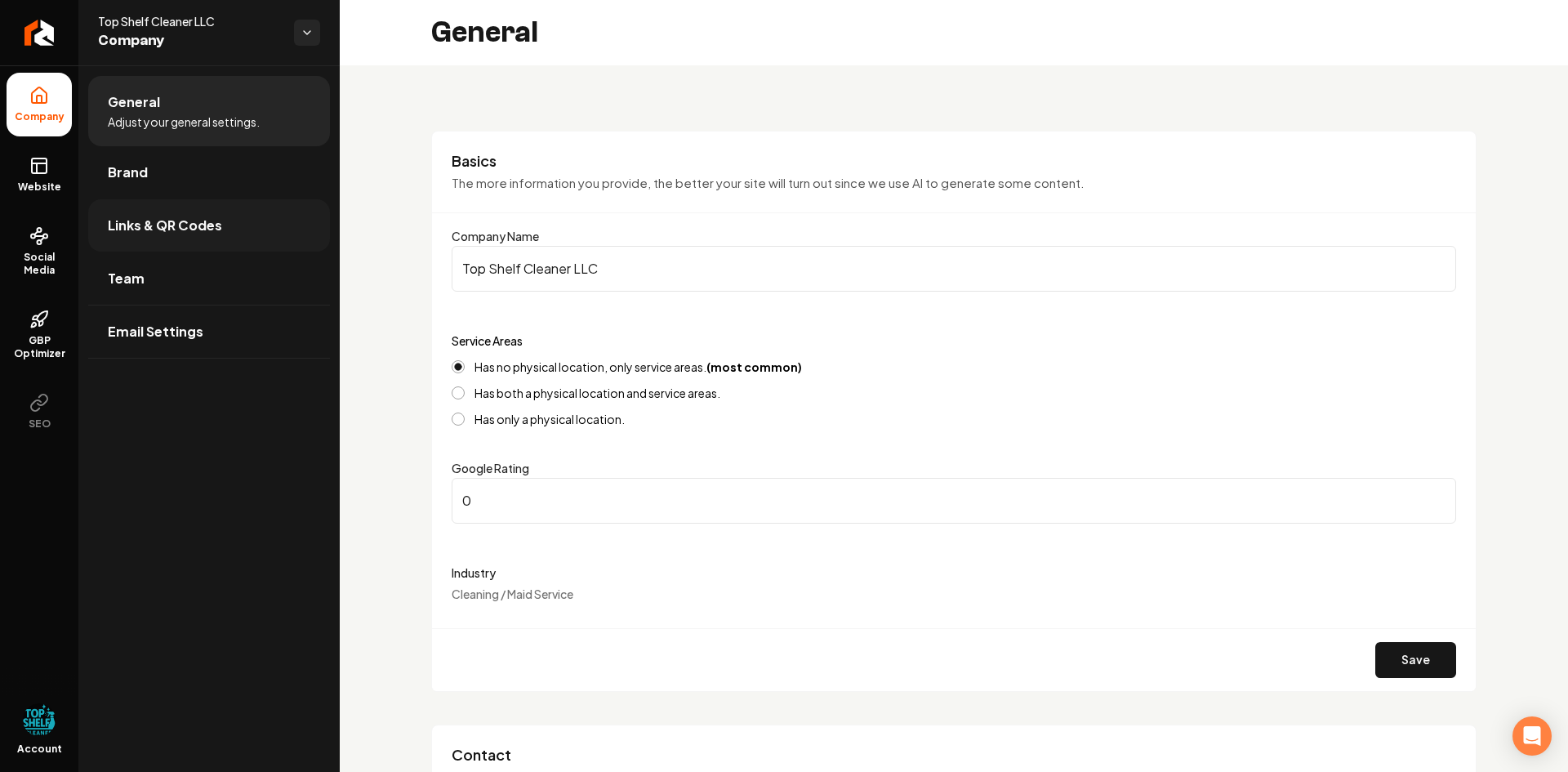
click at [141, 225] on span "Links & QR Codes" at bounding box center [165, 225] width 114 height 20
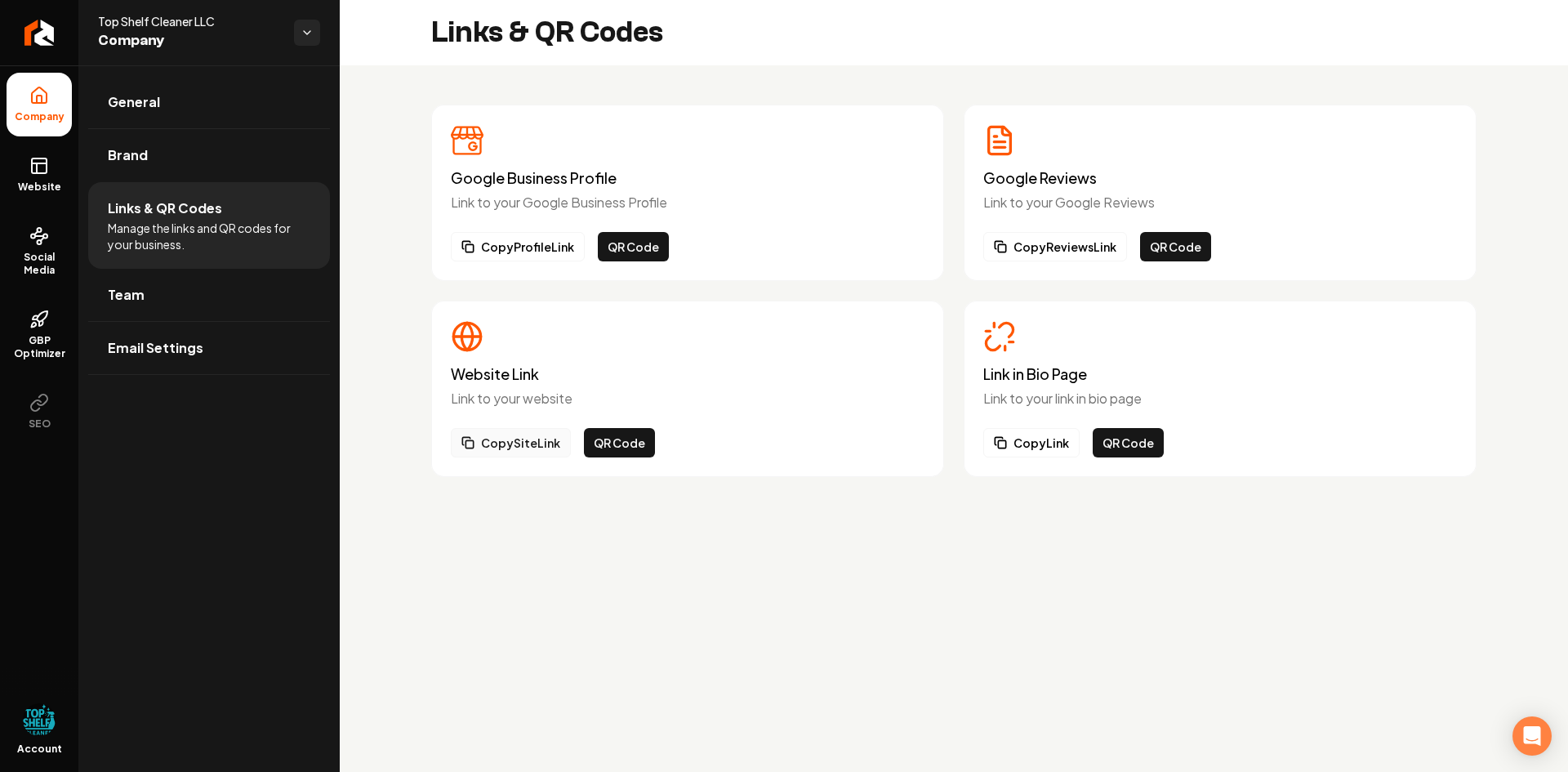
click at [486, 443] on button "Copy Site Link" at bounding box center [511, 442] width 120 height 29
click at [120, 292] on span "Team" at bounding box center [126, 294] width 37 height 20
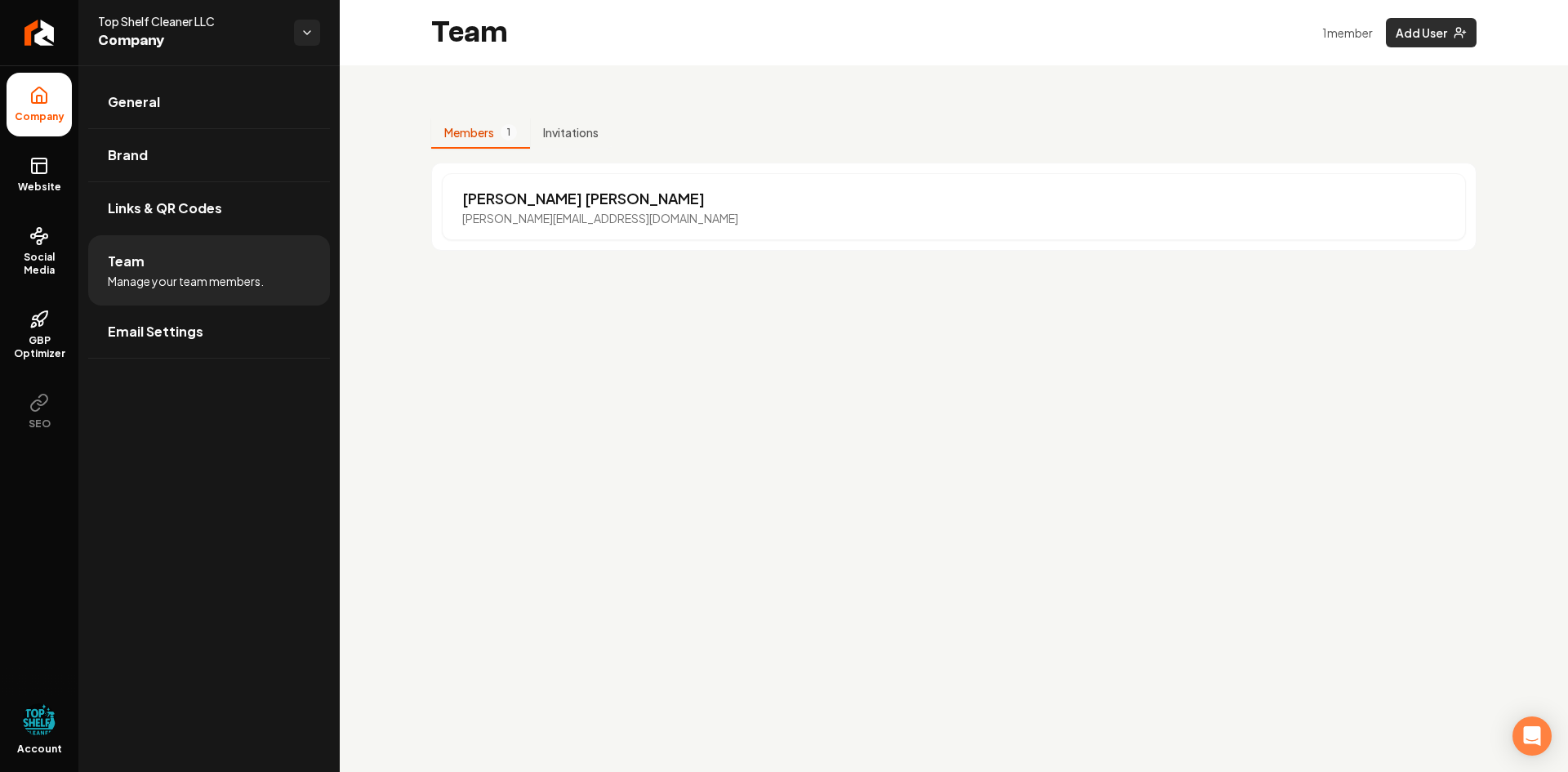
click at [1437, 33] on button "Add User" at bounding box center [1430, 32] width 90 height 29
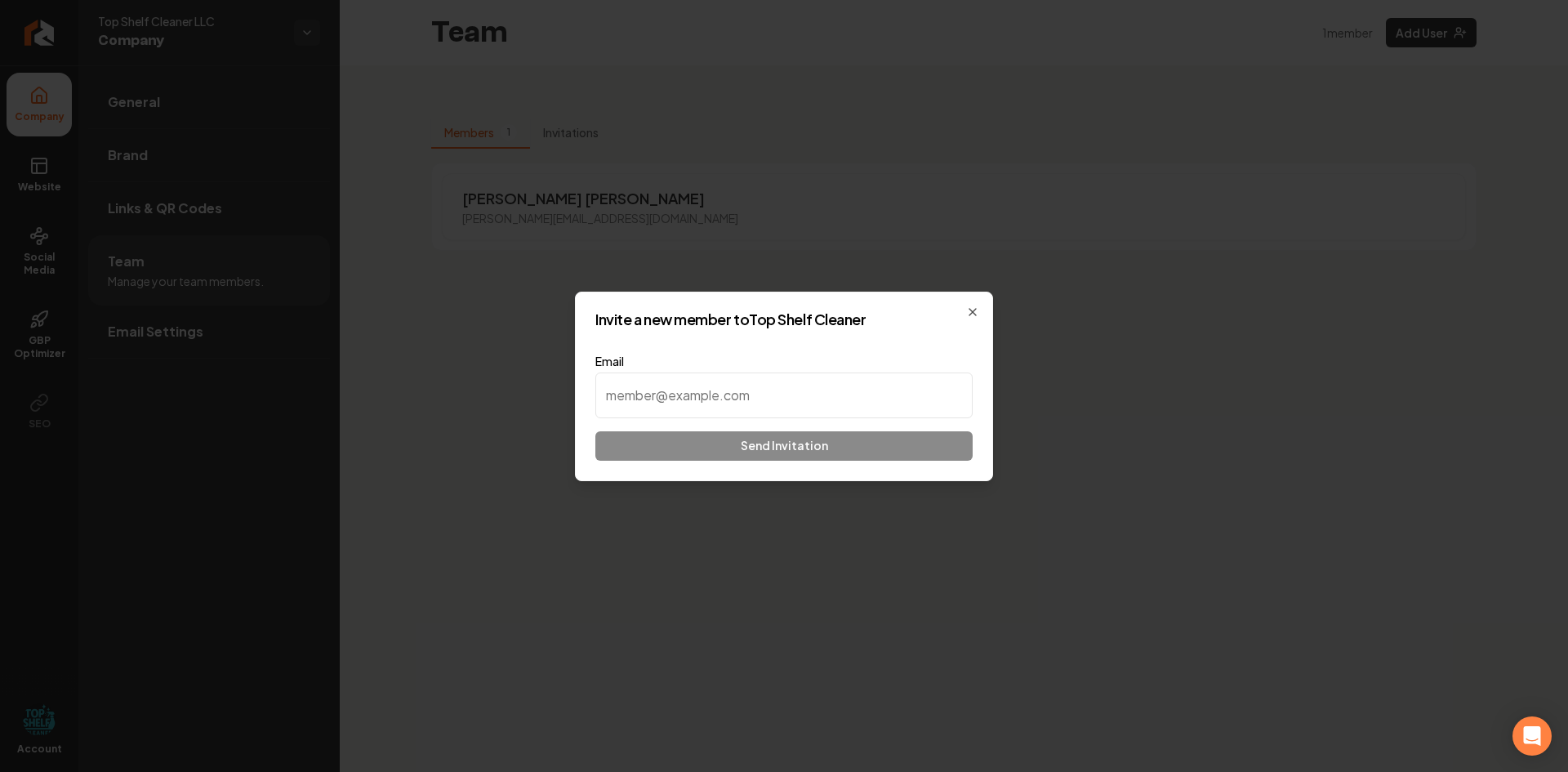
click at [775, 394] on input at bounding box center [784, 395] width 377 height 46
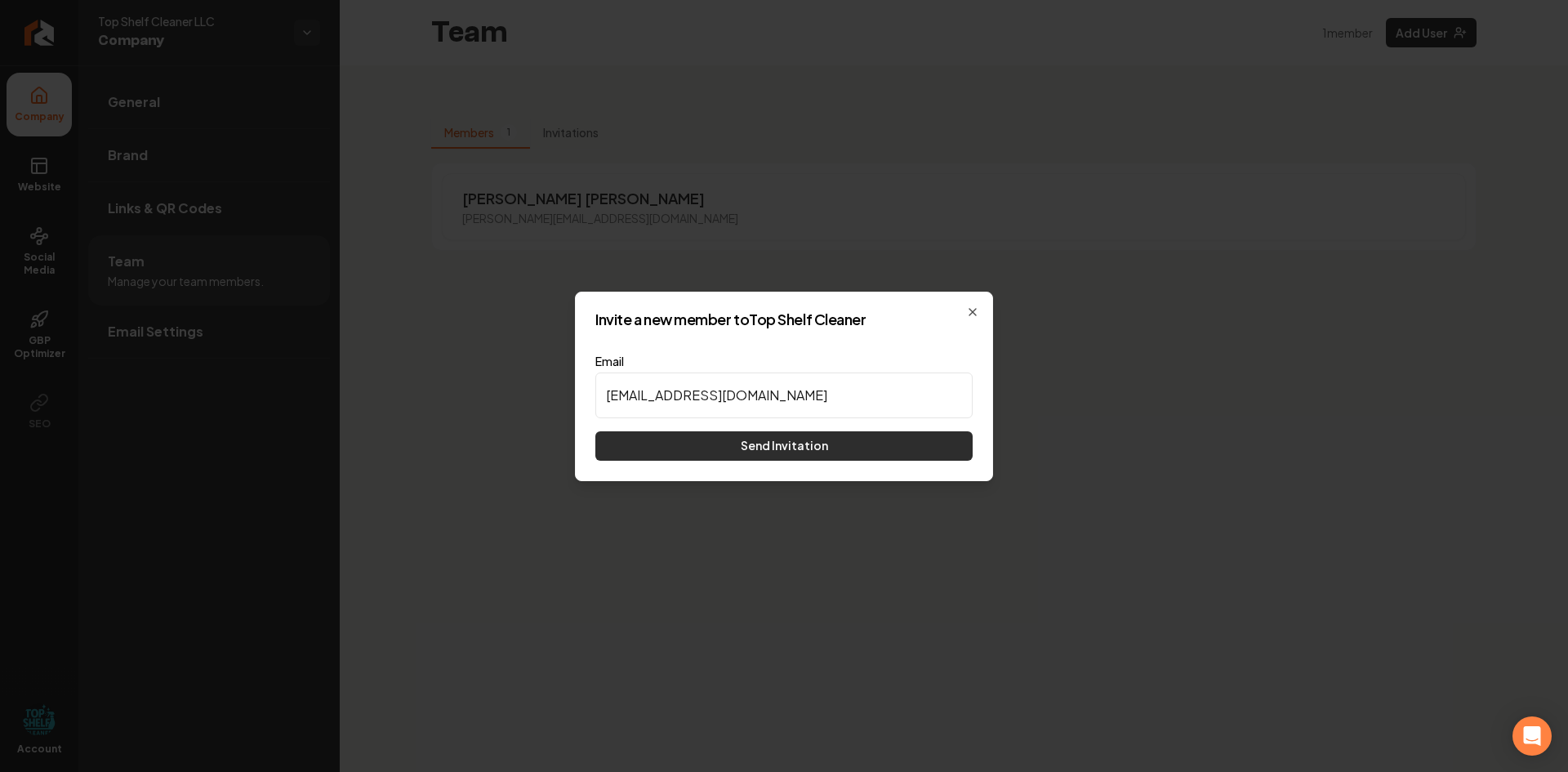
type input "[EMAIL_ADDRESS][DOMAIN_NAME]"
click at [769, 443] on button "Send Invitation" at bounding box center [784, 445] width 377 height 29
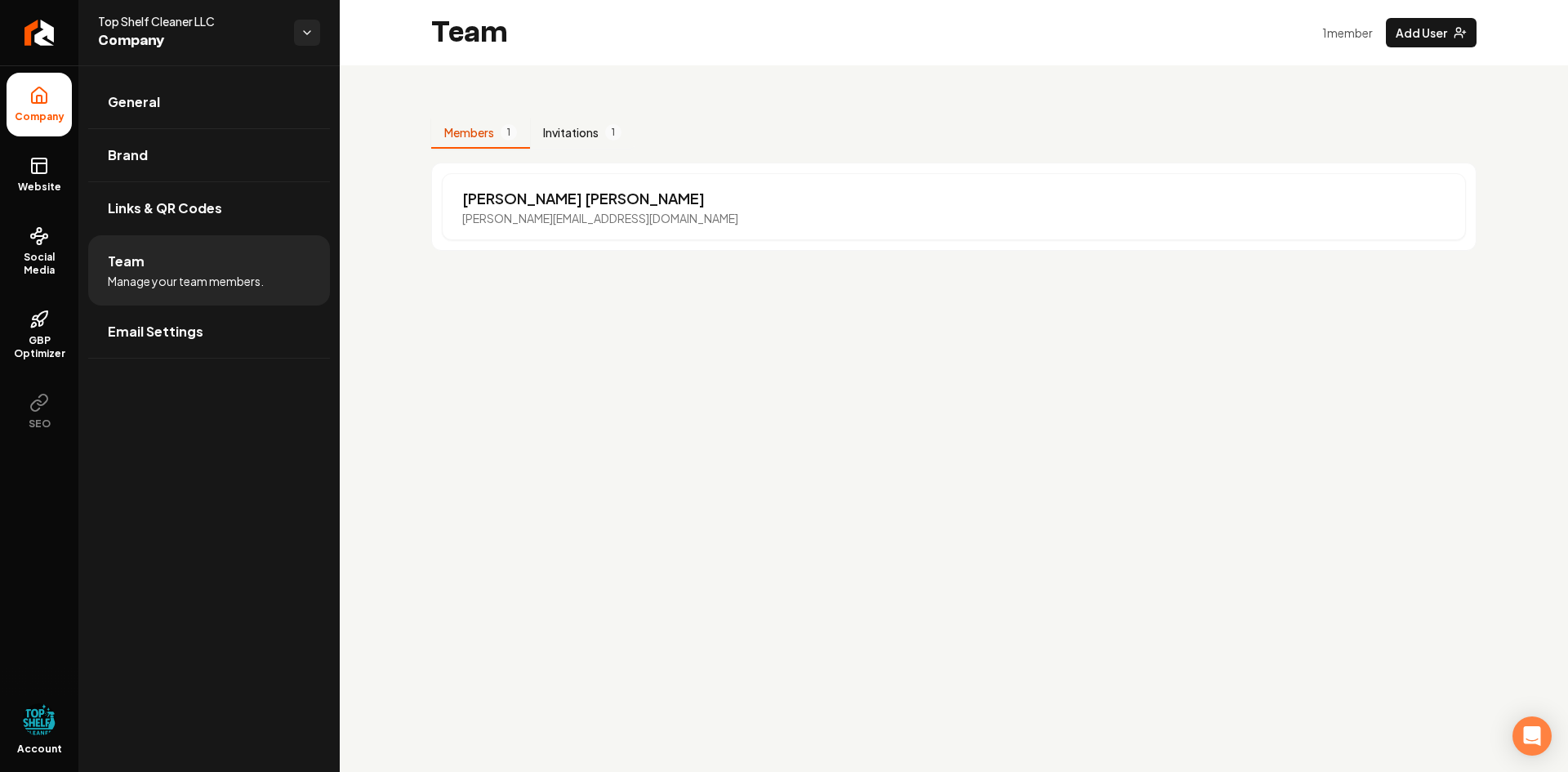
click at [571, 129] on button "Invitations 1" at bounding box center [582, 133] width 104 height 31
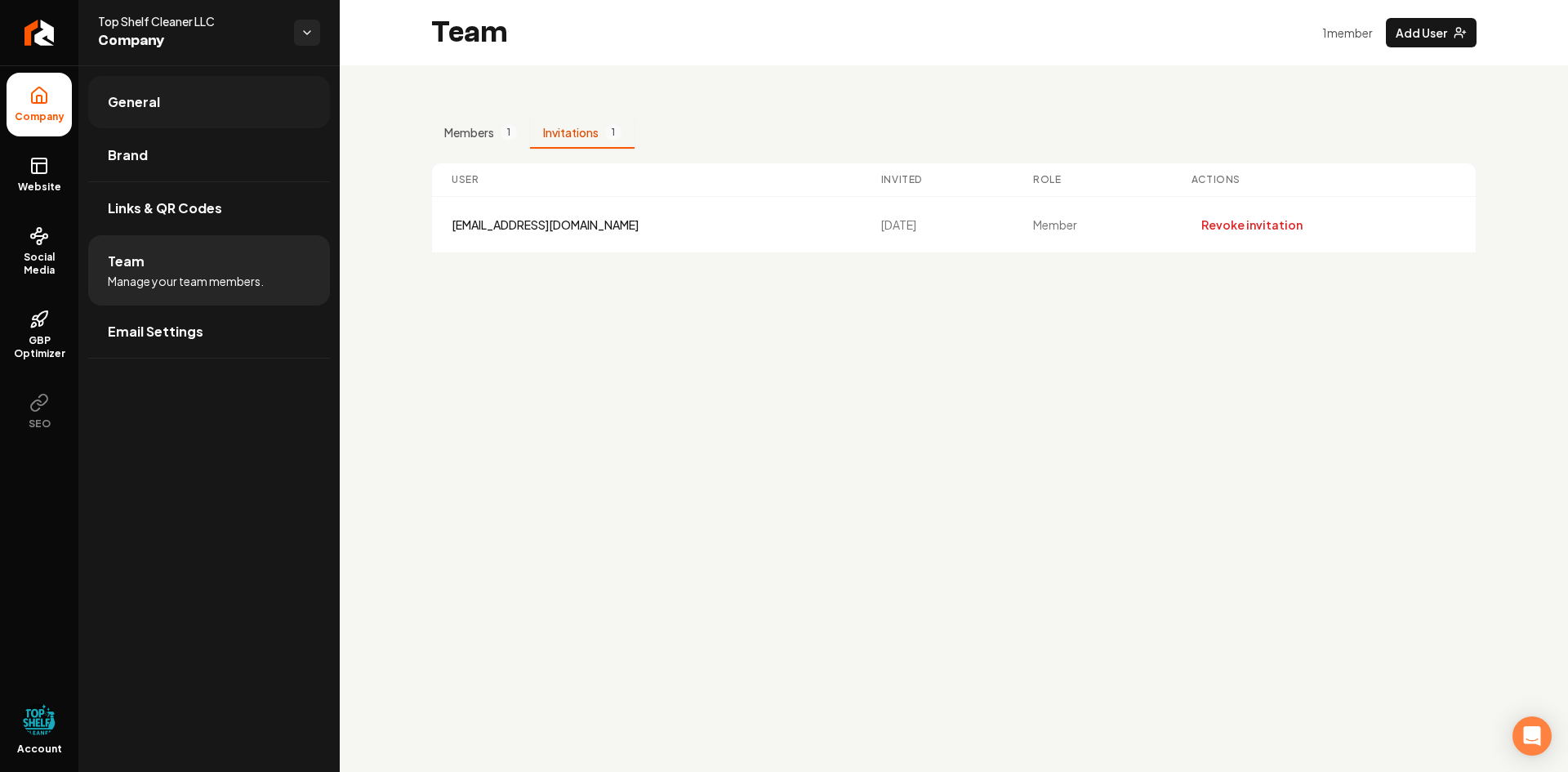
click at [138, 90] on link "General" at bounding box center [209, 102] width 242 height 52
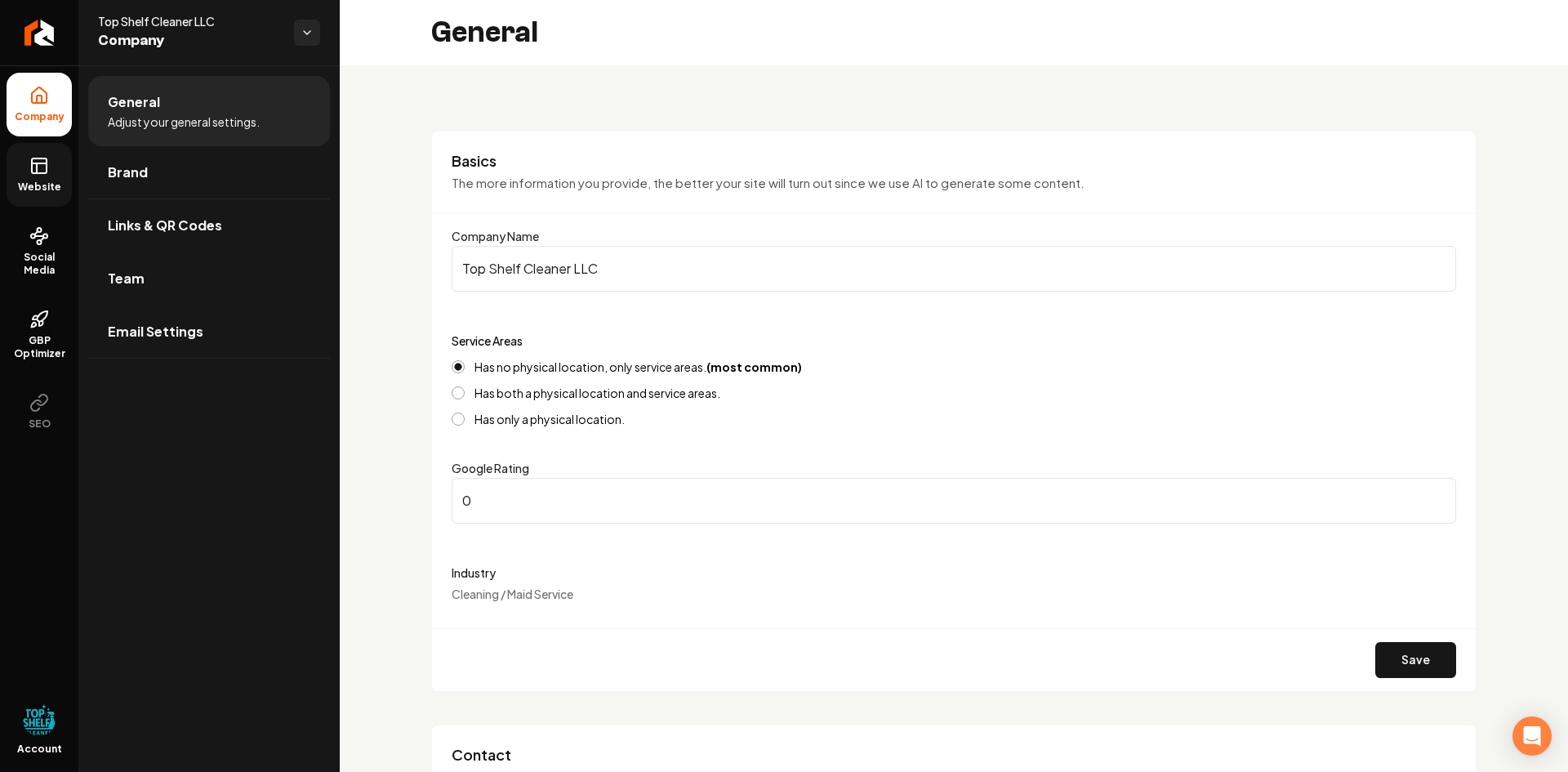
click at [28, 178] on link "Website" at bounding box center [39, 175] width 66 height 64
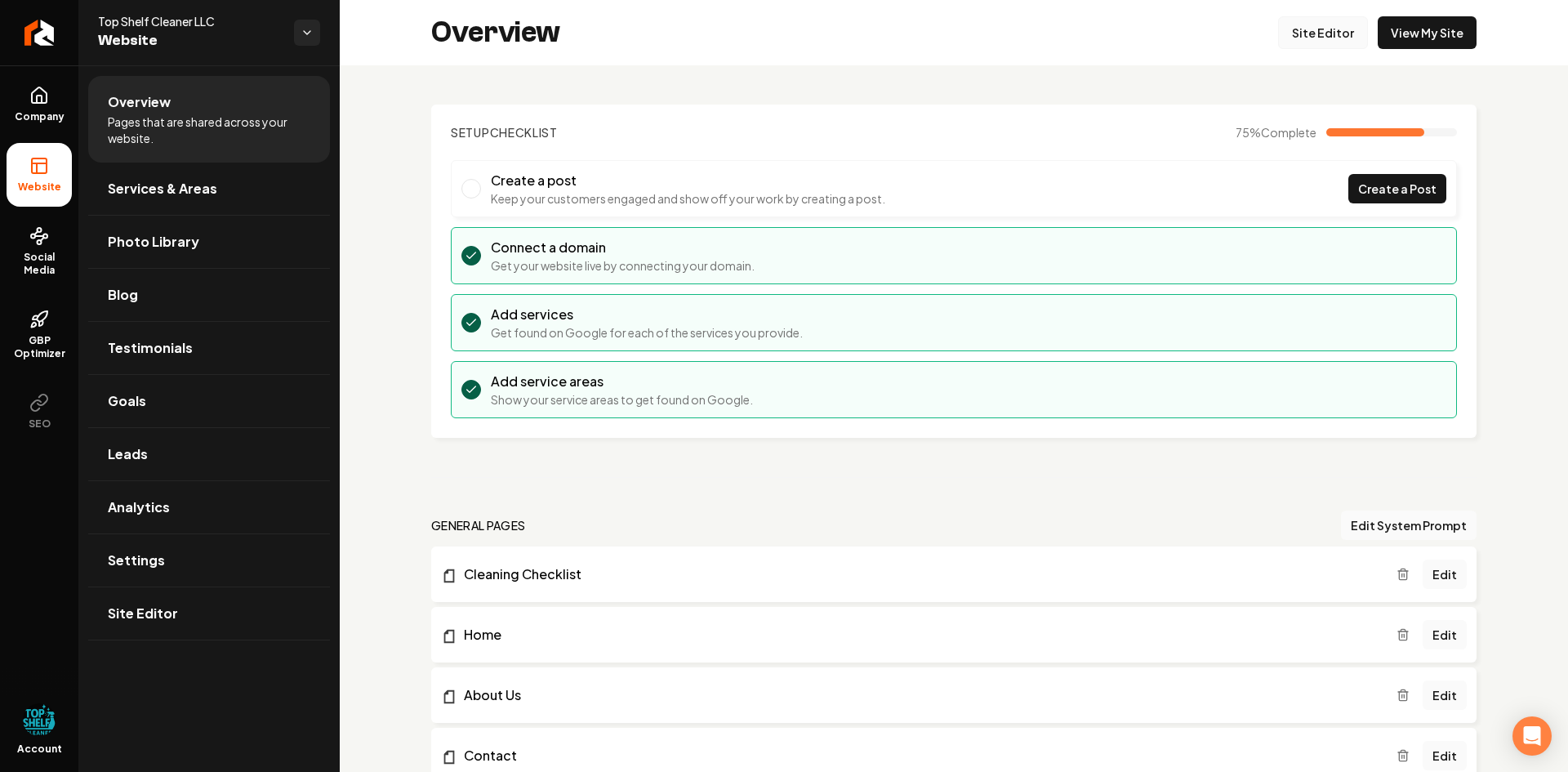
click at [1315, 29] on link "Site Editor" at bounding box center [1323, 32] width 90 height 32
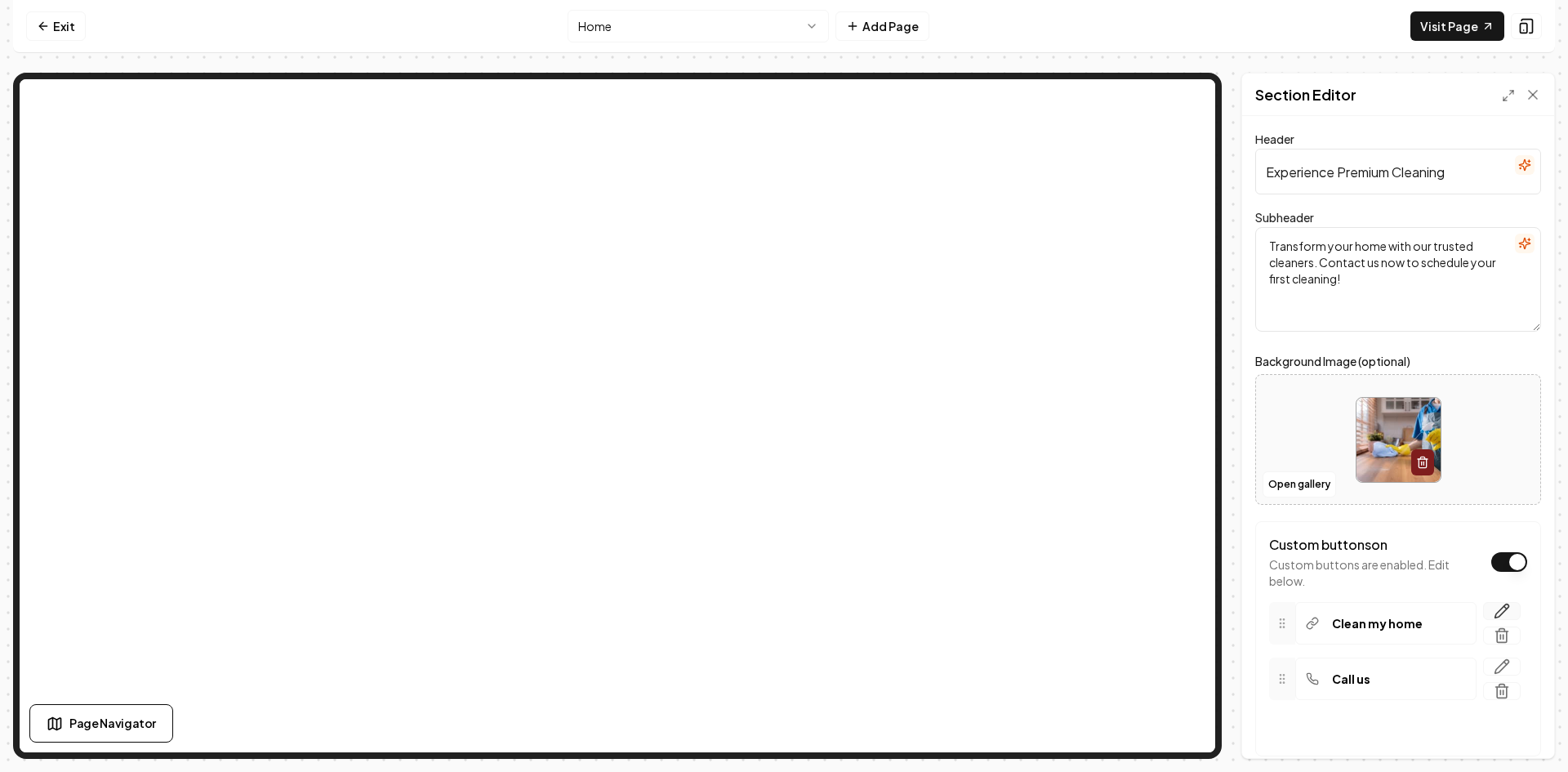
click at [1496, 608] on icon "button" at bounding box center [1502, 611] width 14 height 14
click at [1484, 650] on html "**********" at bounding box center [784, 386] width 1568 height 772
click at [1523, 739] on button "Save" at bounding box center [1517, 729] width 48 height 29
click at [1511, 30] on div at bounding box center [1526, 27] width 31 height 27
click at [1467, 30] on link "Visit Page" at bounding box center [1457, 26] width 94 height 29
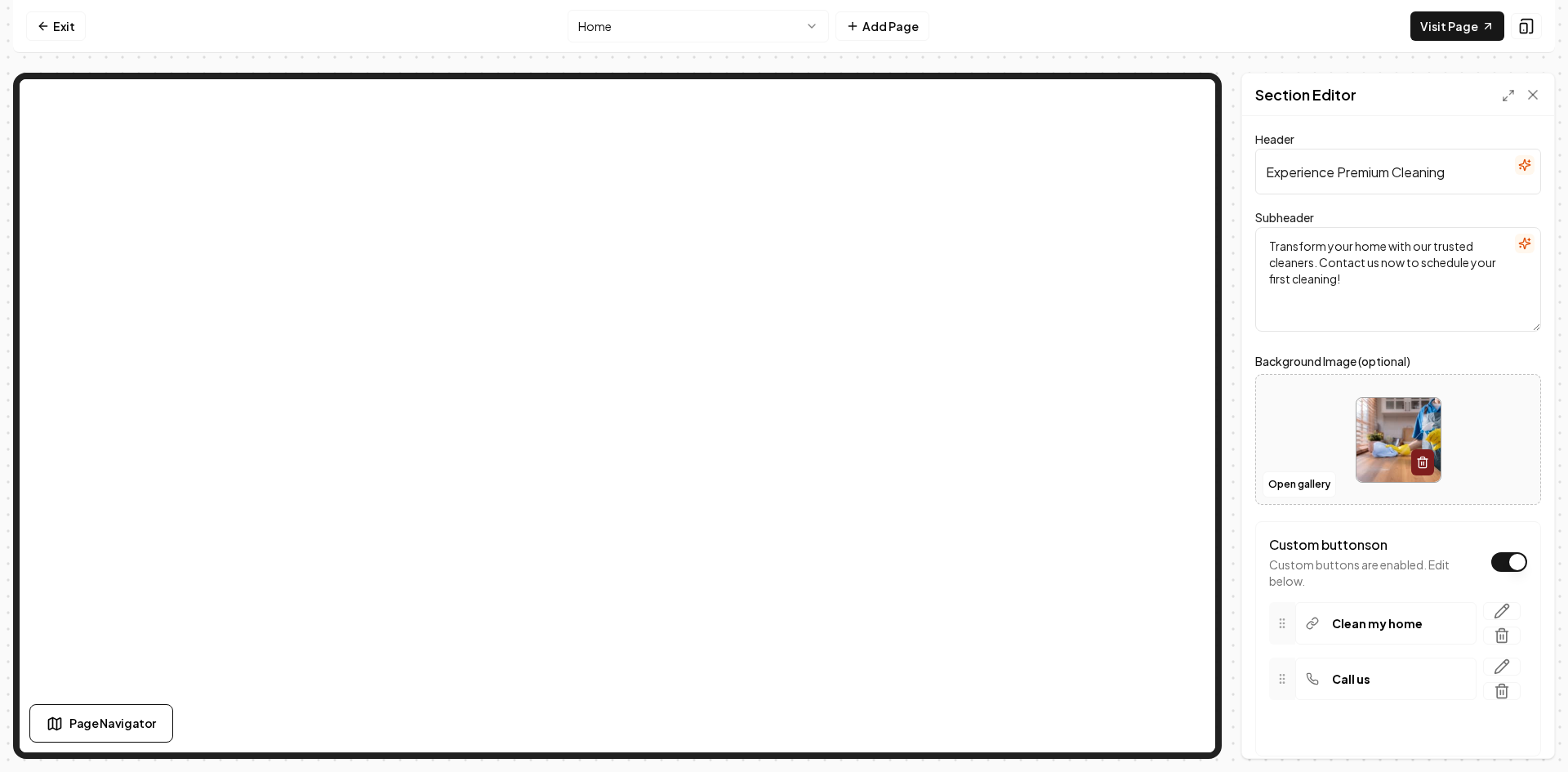
click at [1506, 570] on button "Custom buttons on" at bounding box center [1509, 561] width 36 height 20
click at [1494, 561] on button "Custom buttons off" at bounding box center [1509, 561] width 36 height 20
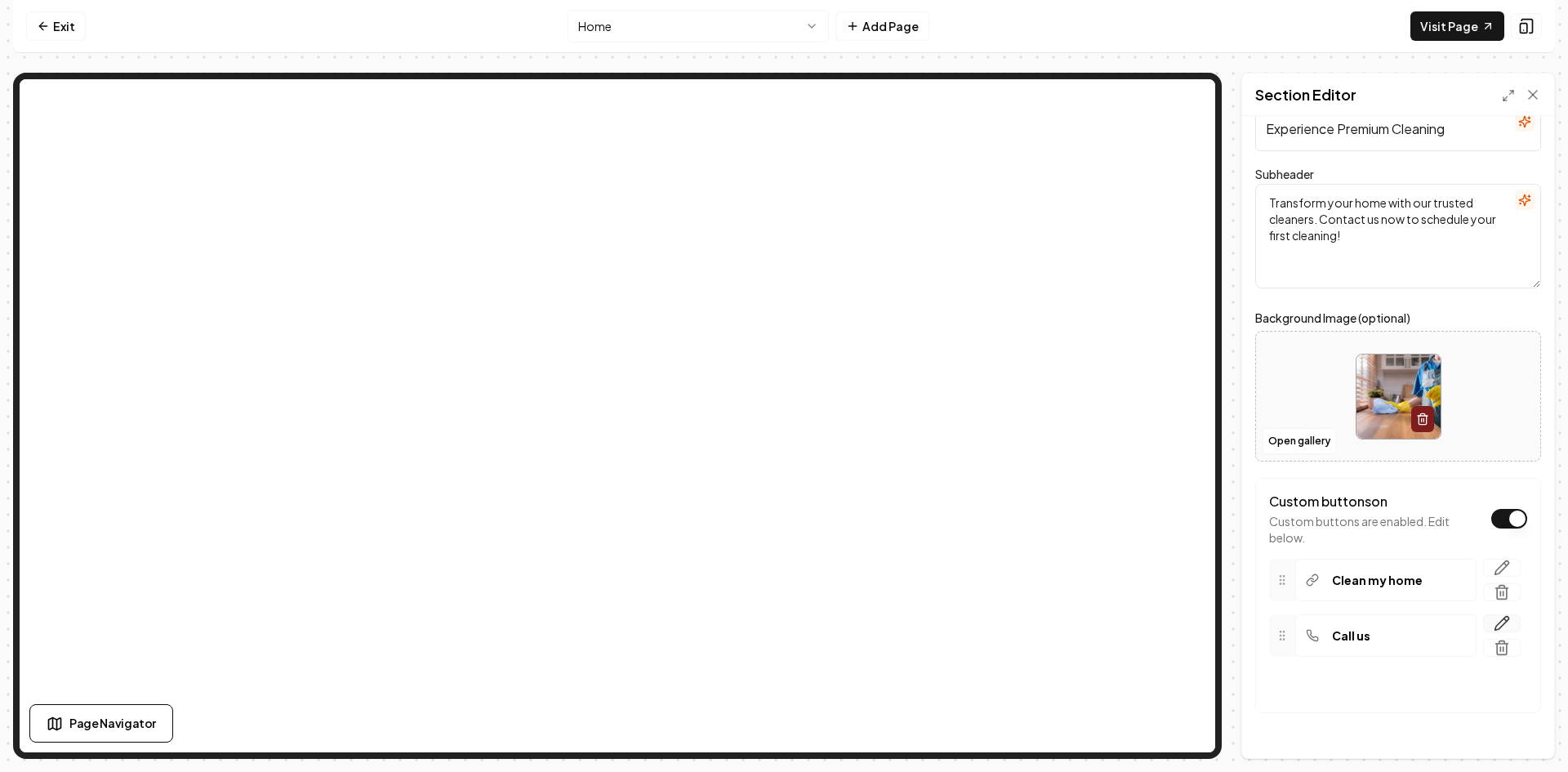
scroll to position [82, 0]
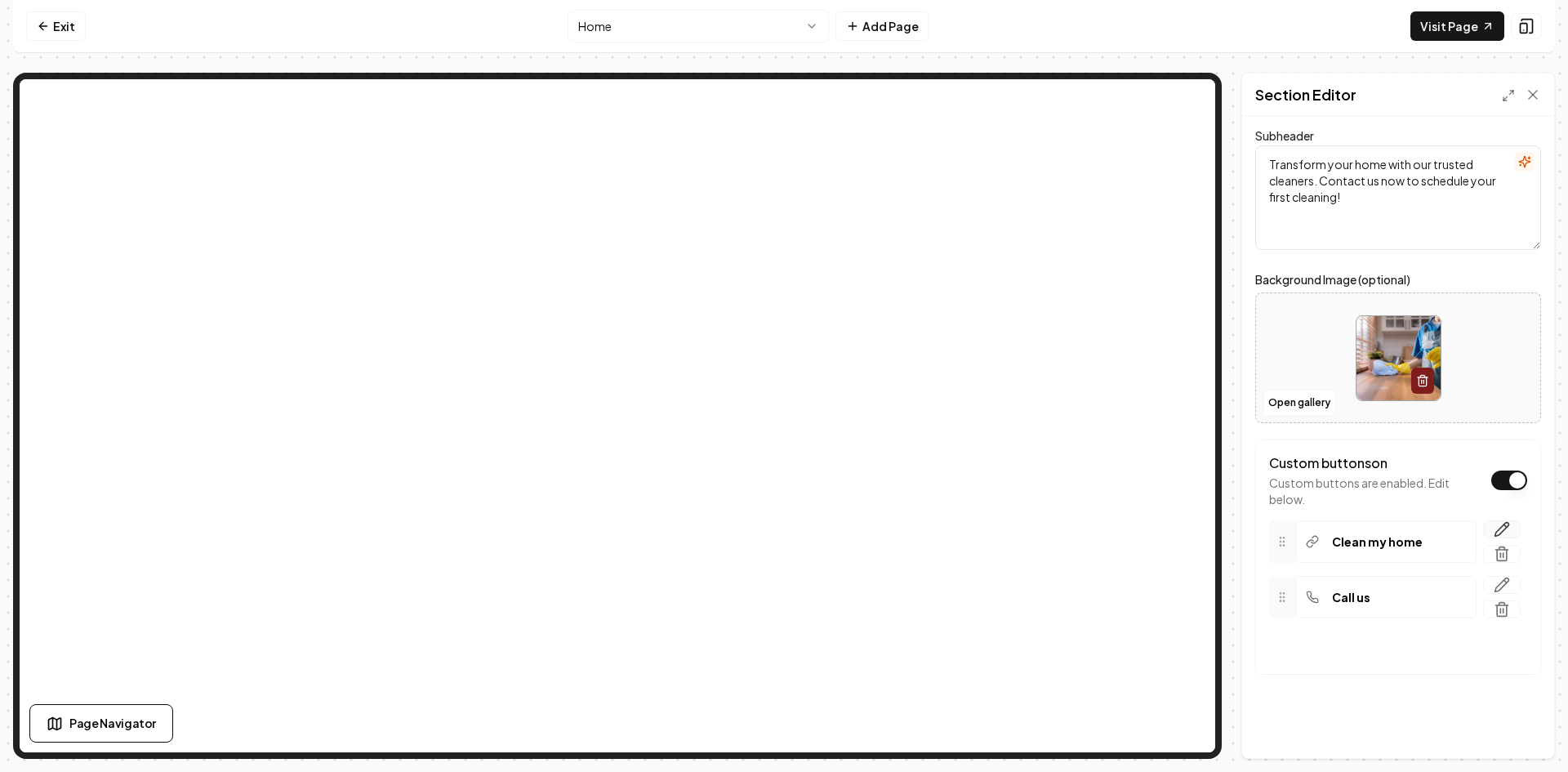
click at [1496, 529] on icon "button" at bounding box center [1502, 529] width 14 height 14
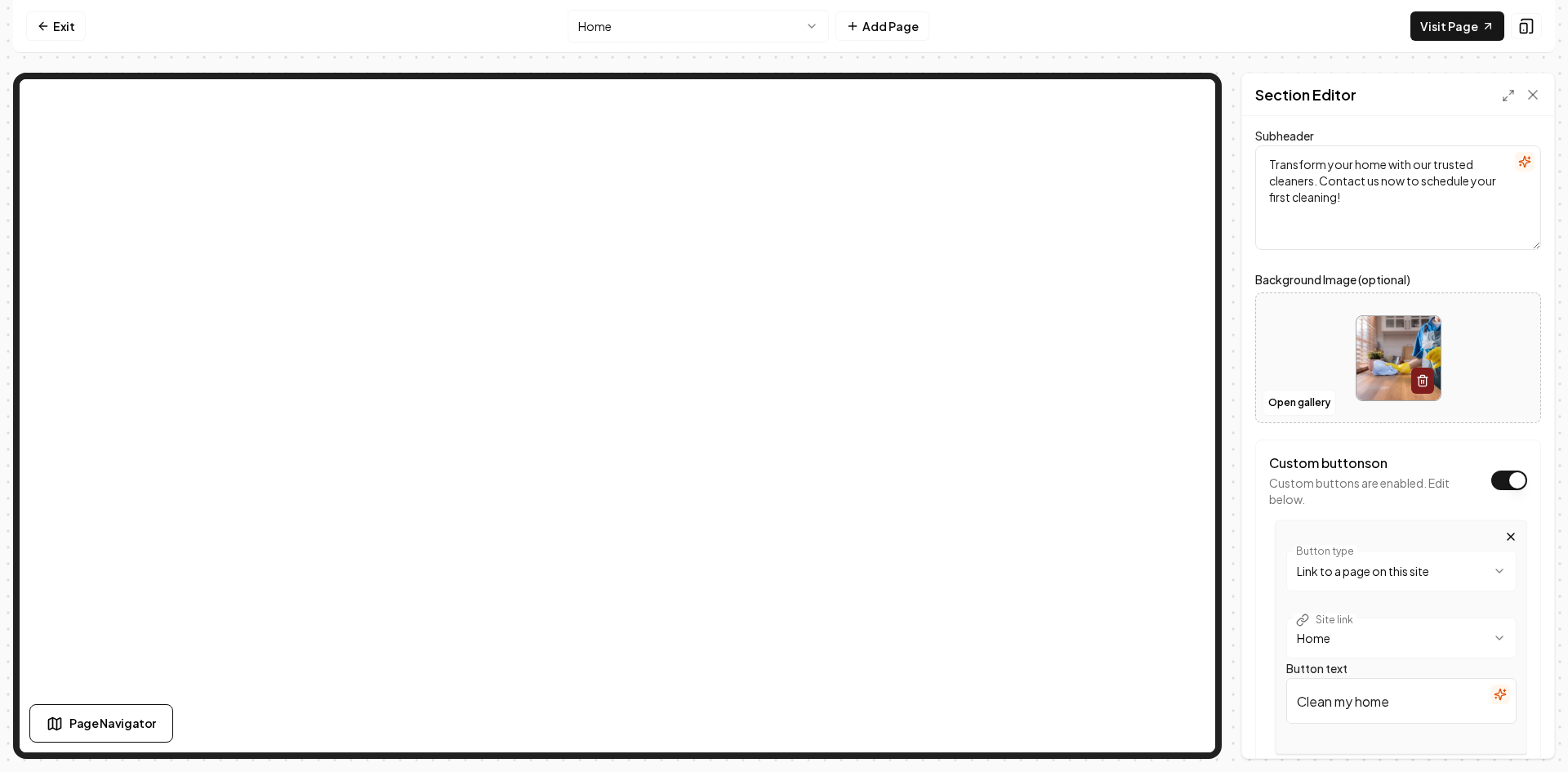
click at [1403, 570] on html "**********" at bounding box center [784, 386] width 1568 height 772
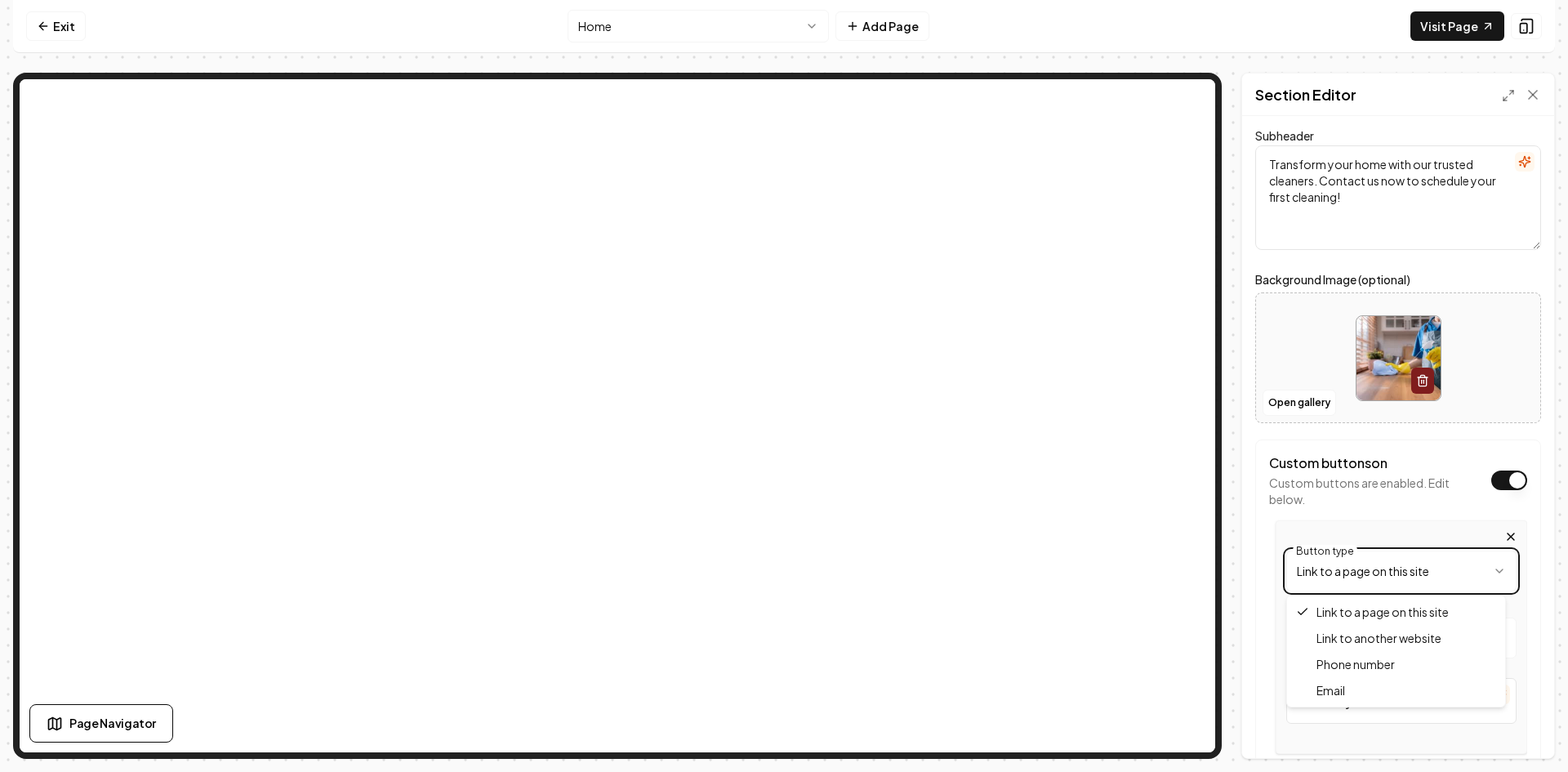
click at [1403, 570] on html "**********" at bounding box center [784, 386] width 1568 height 772
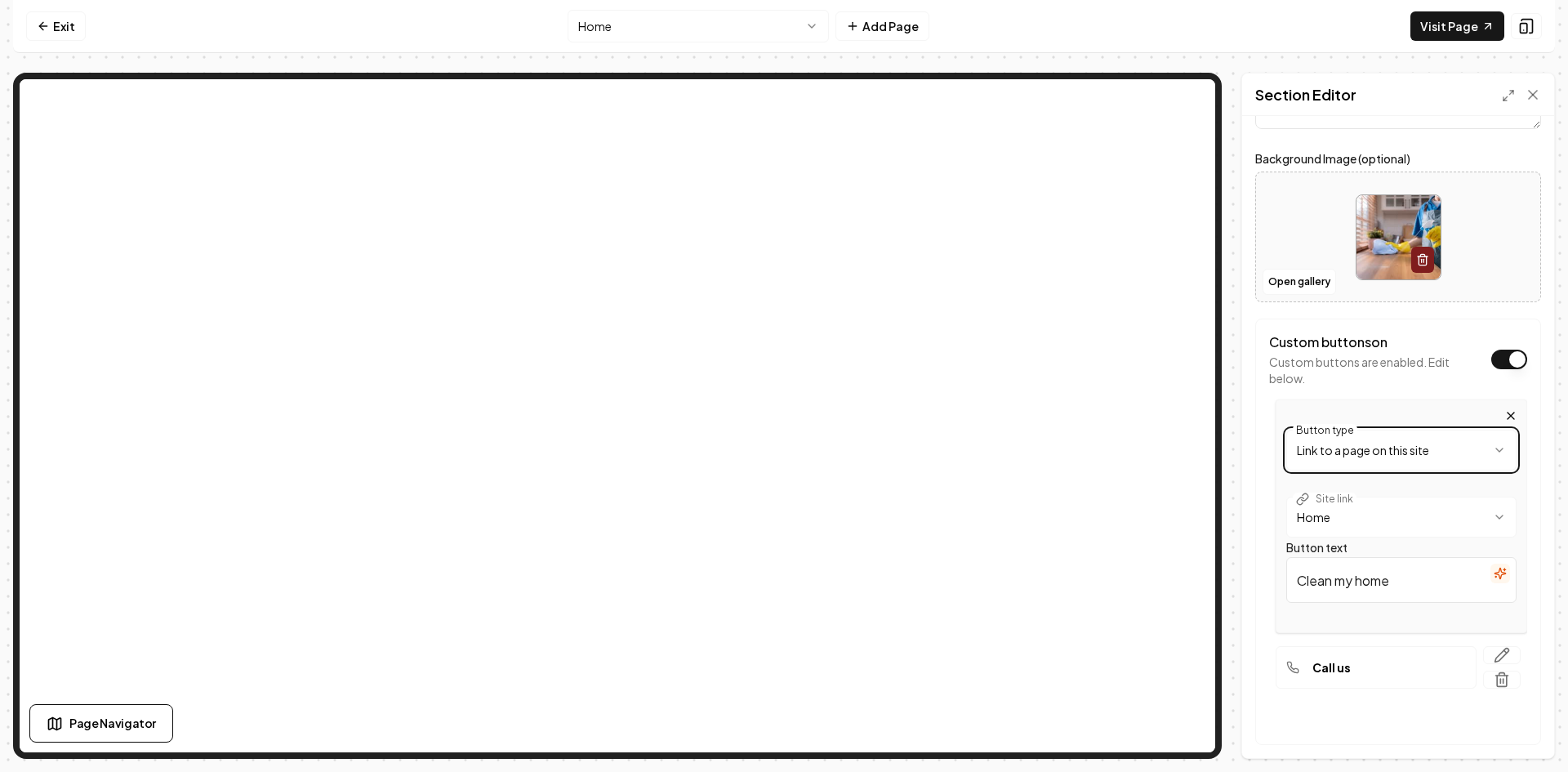
scroll to position [245, 0]
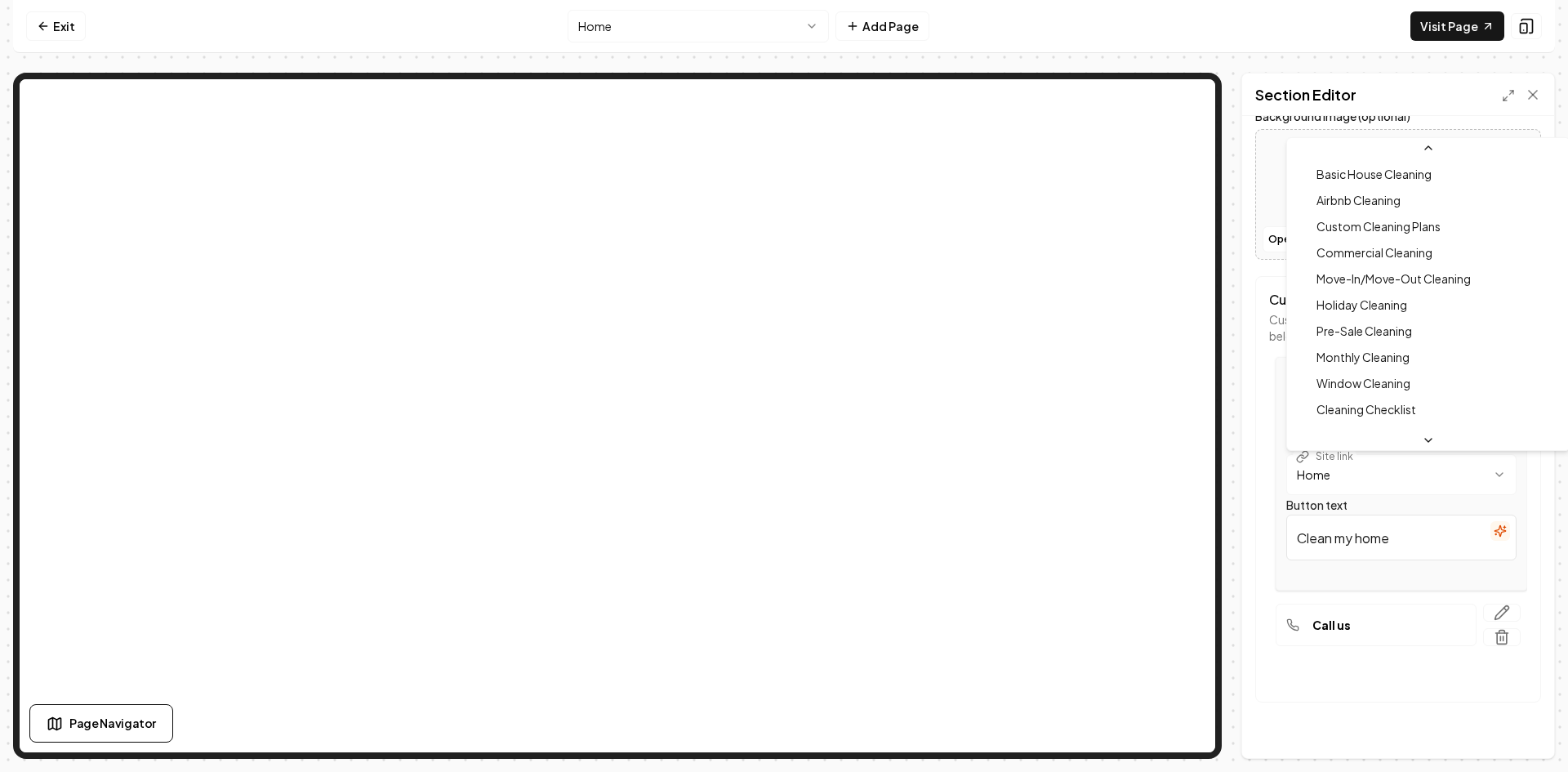
click at [1484, 470] on html "**********" at bounding box center [784, 386] width 1568 height 772
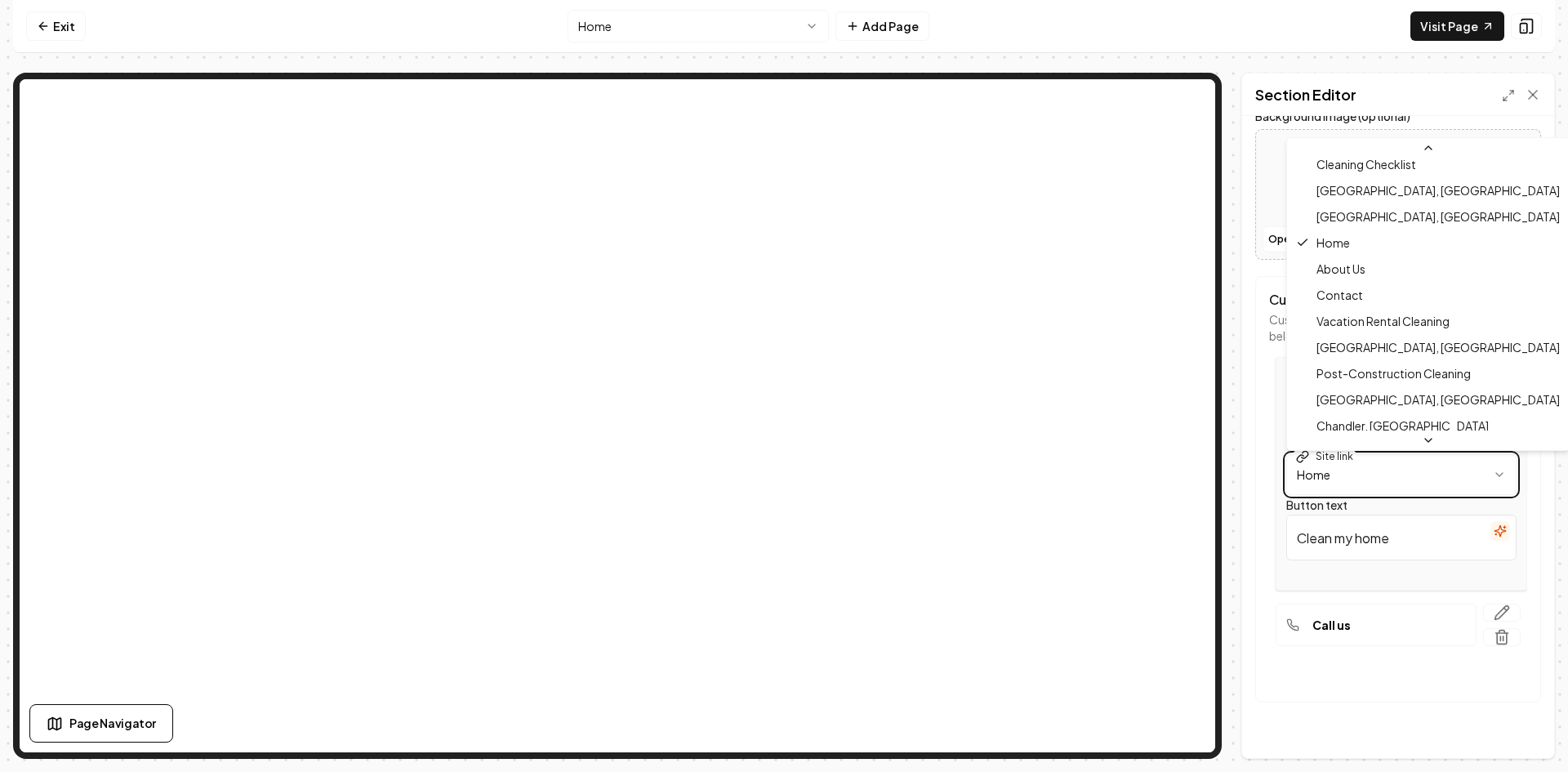
click at [1348, 683] on html "**********" at bounding box center [784, 386] width 1568 height 772
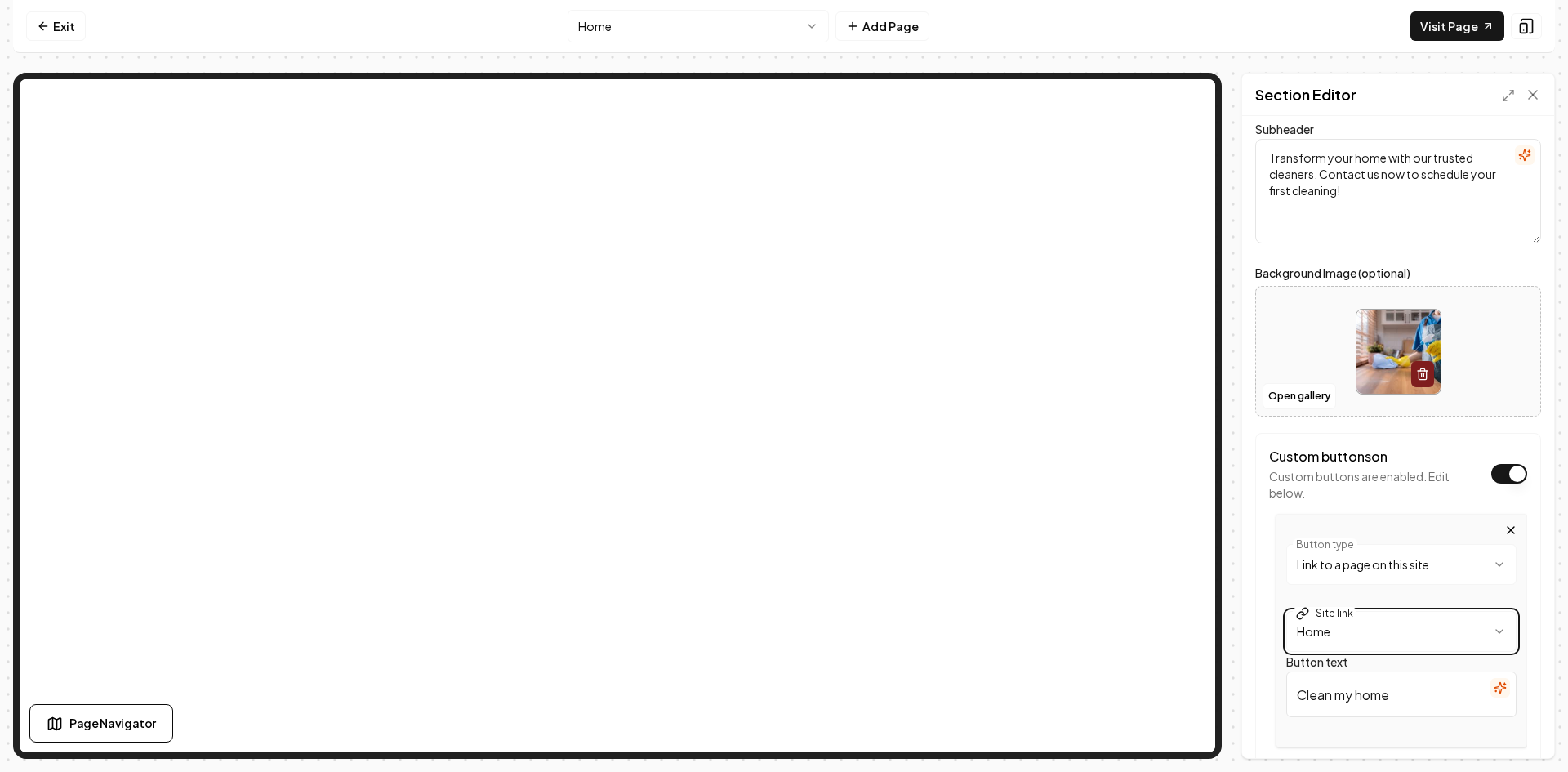
scroll to position [0, 0]
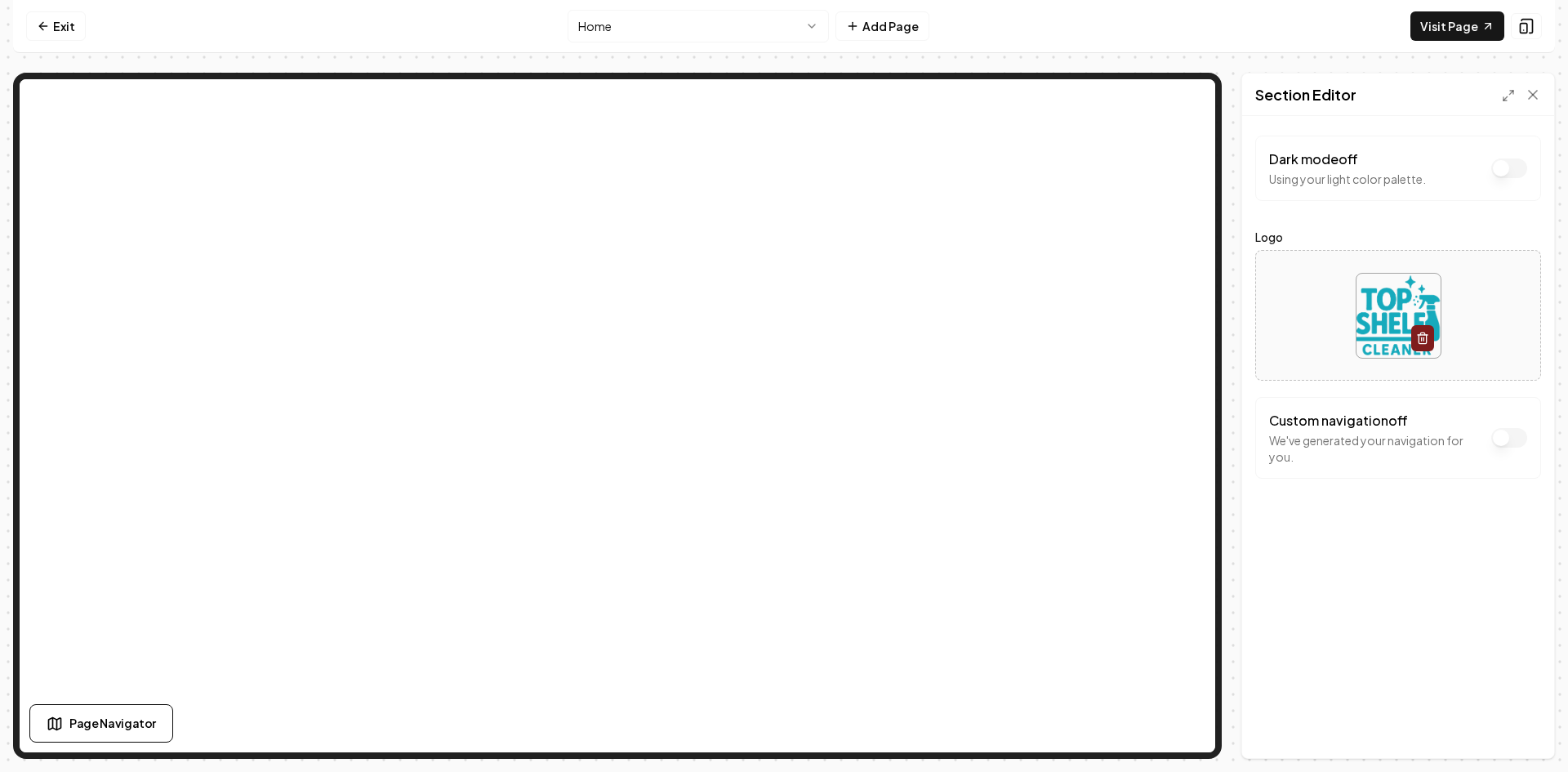
click at [1500, 178] on button "Dark mode off" at bounding box center [1509, 168] width 36 height 20
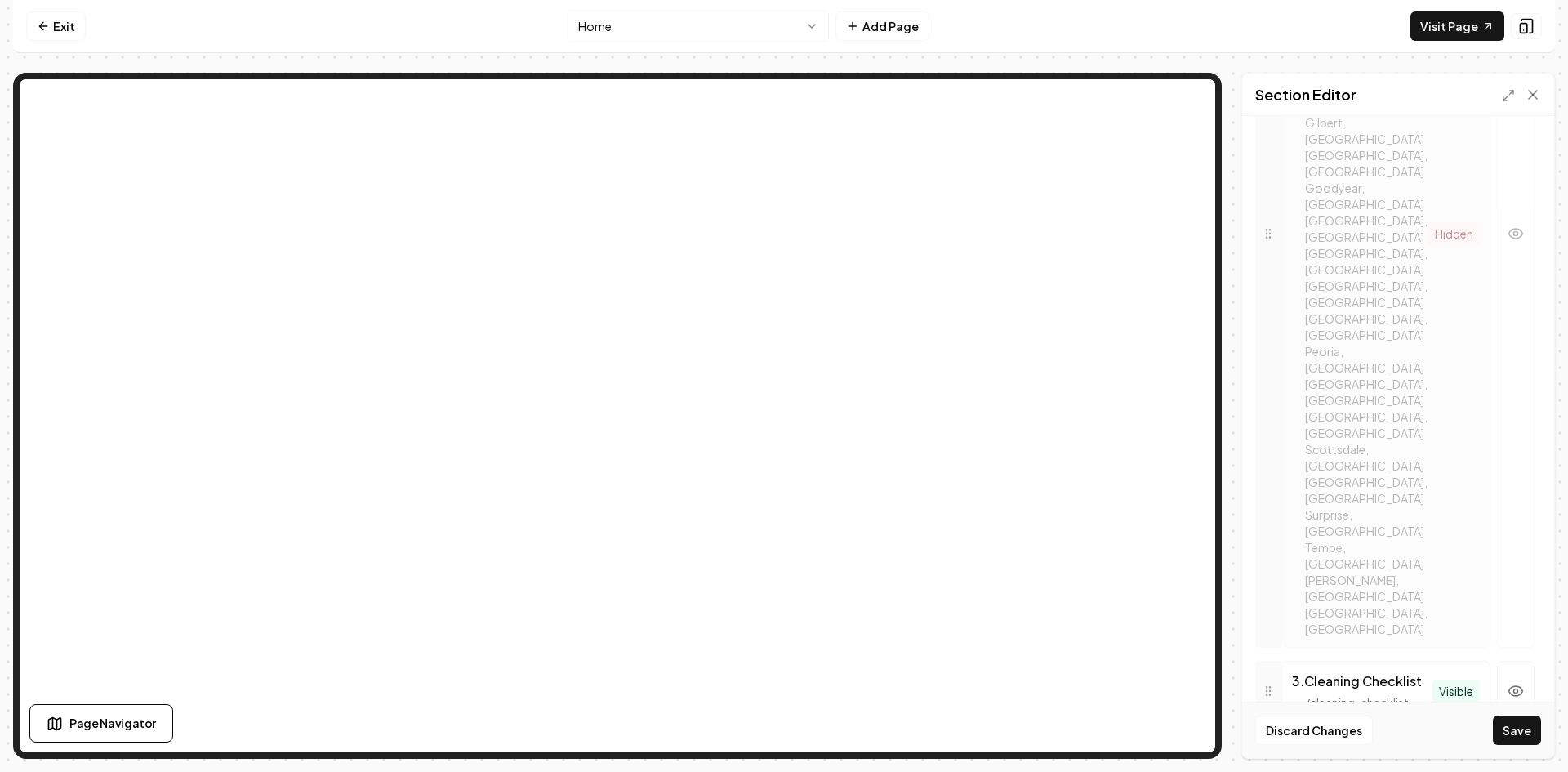
scroll to position [1064, 0]
click at [1275, 644] on icon at bounding box center [1269, 650] width 13 height 13
click at [1515, 649] on circle "button" at bounding box center [1517, 650] width 4 height 4
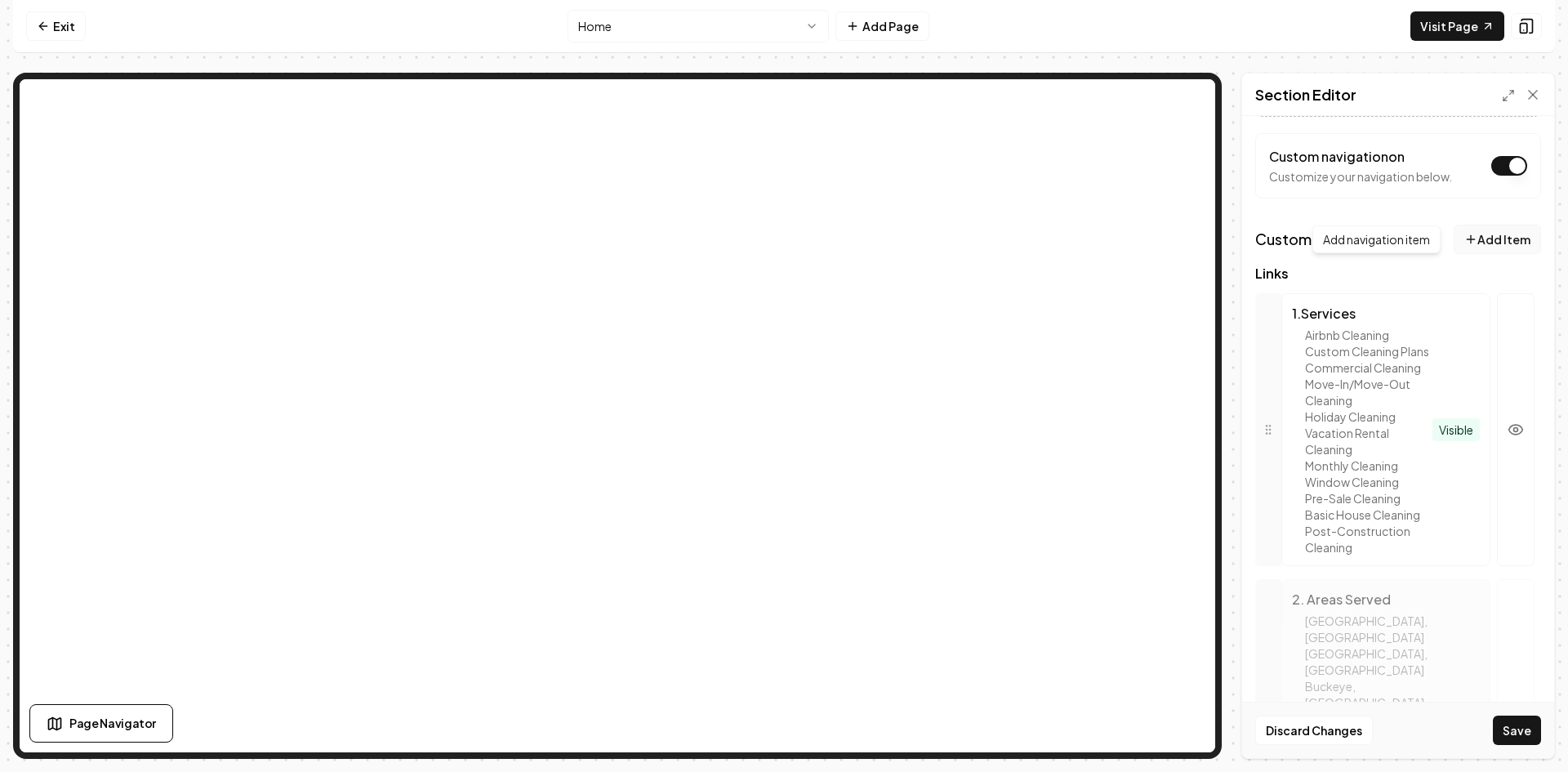
click at [1481, 236] on button "Add Item" at bounding box center [1498, 239] width 87 height 29
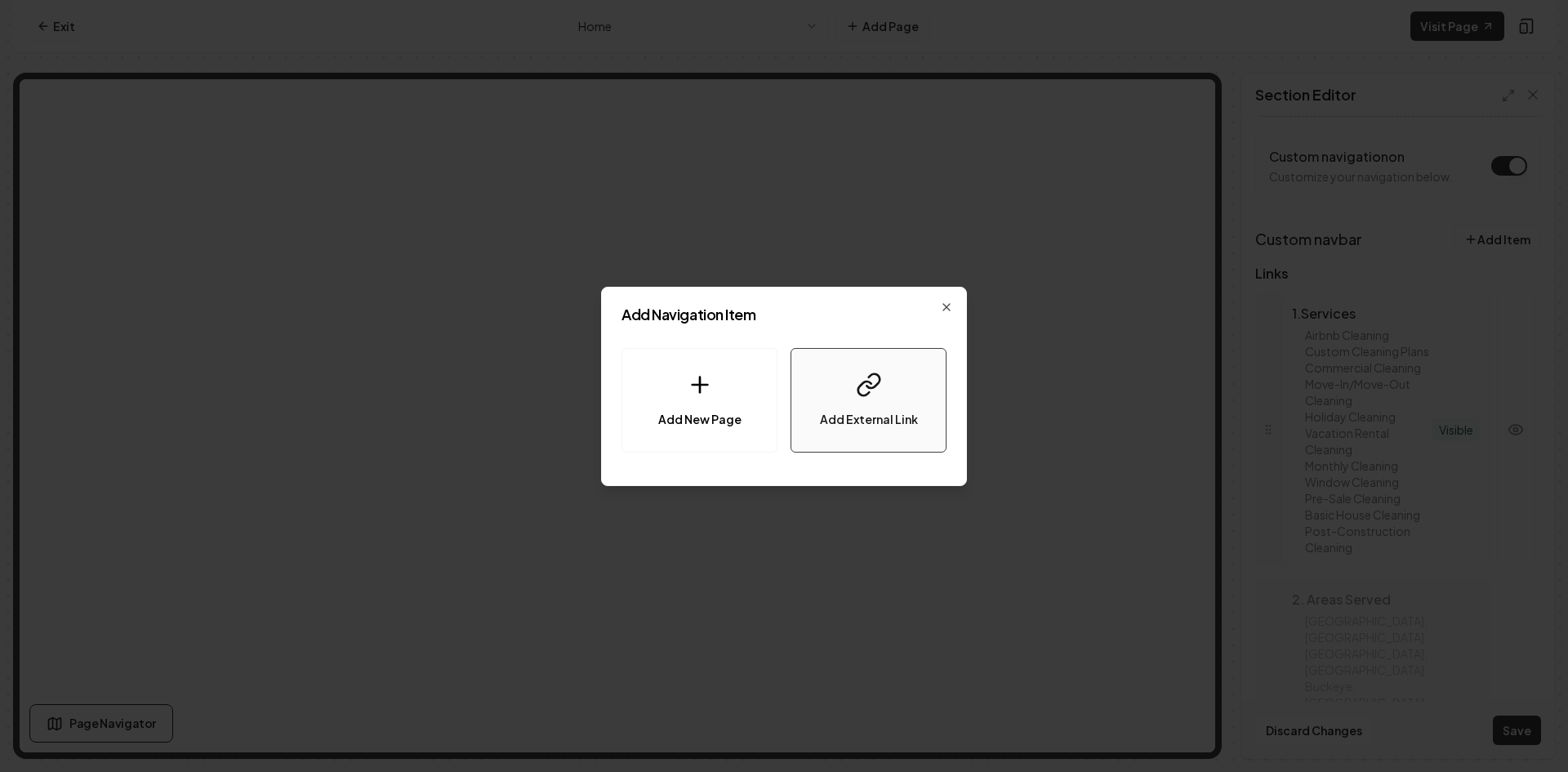
click at [860, 418] on span "Add External Link" at bounding box center [868, 420] width 98 height 17
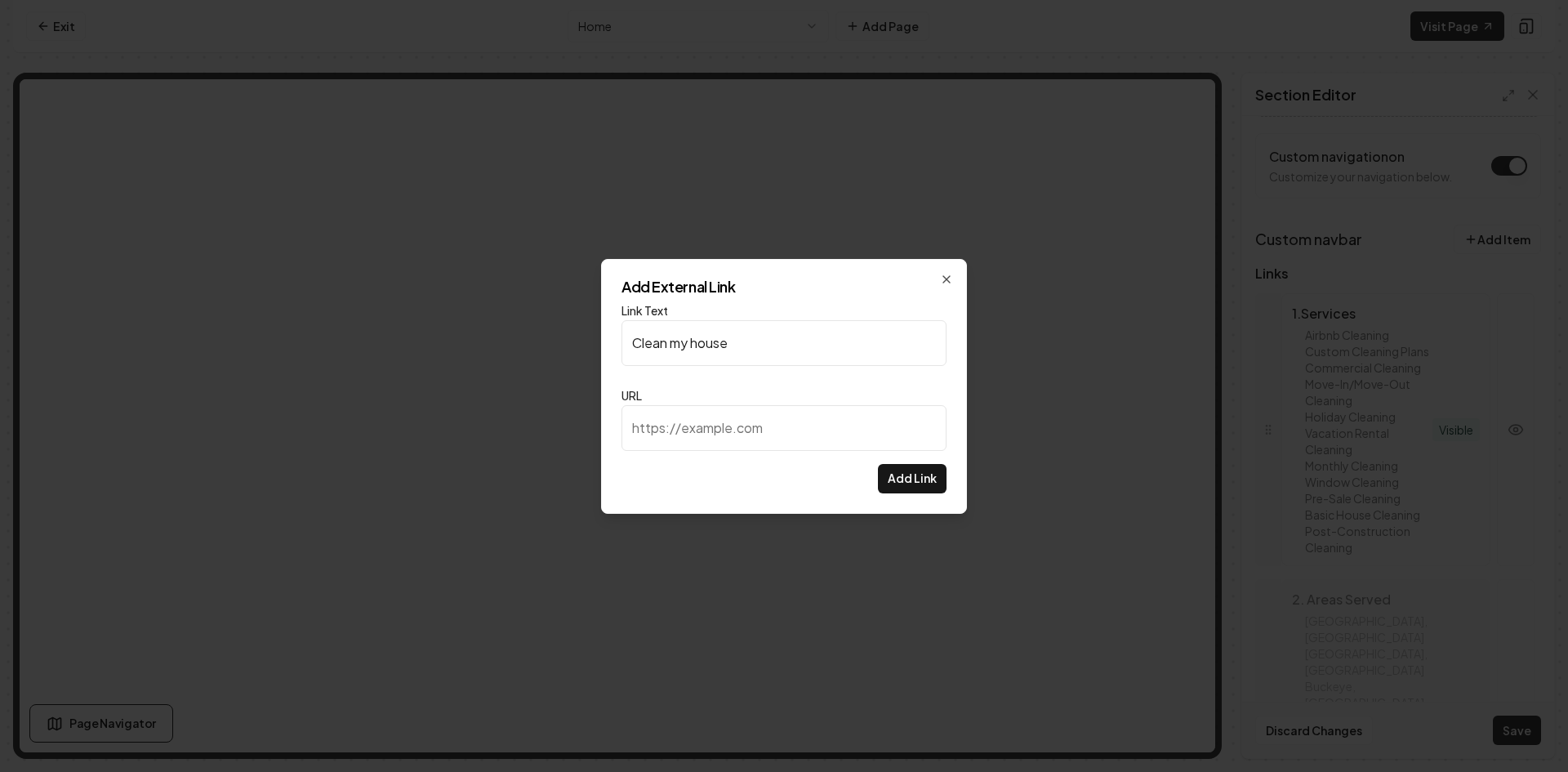
type input "Clean my house"
click at [815, 431] on input "URL" at bounding box center [784, 428] width 325 height 46
paste input "[URL][DOMAIN_NAME]"
type input "[URL][DOMAIN_NAME]"
click at [923, 479] on button "Add Link" at bounding box center [913, 479] width 68 height 29
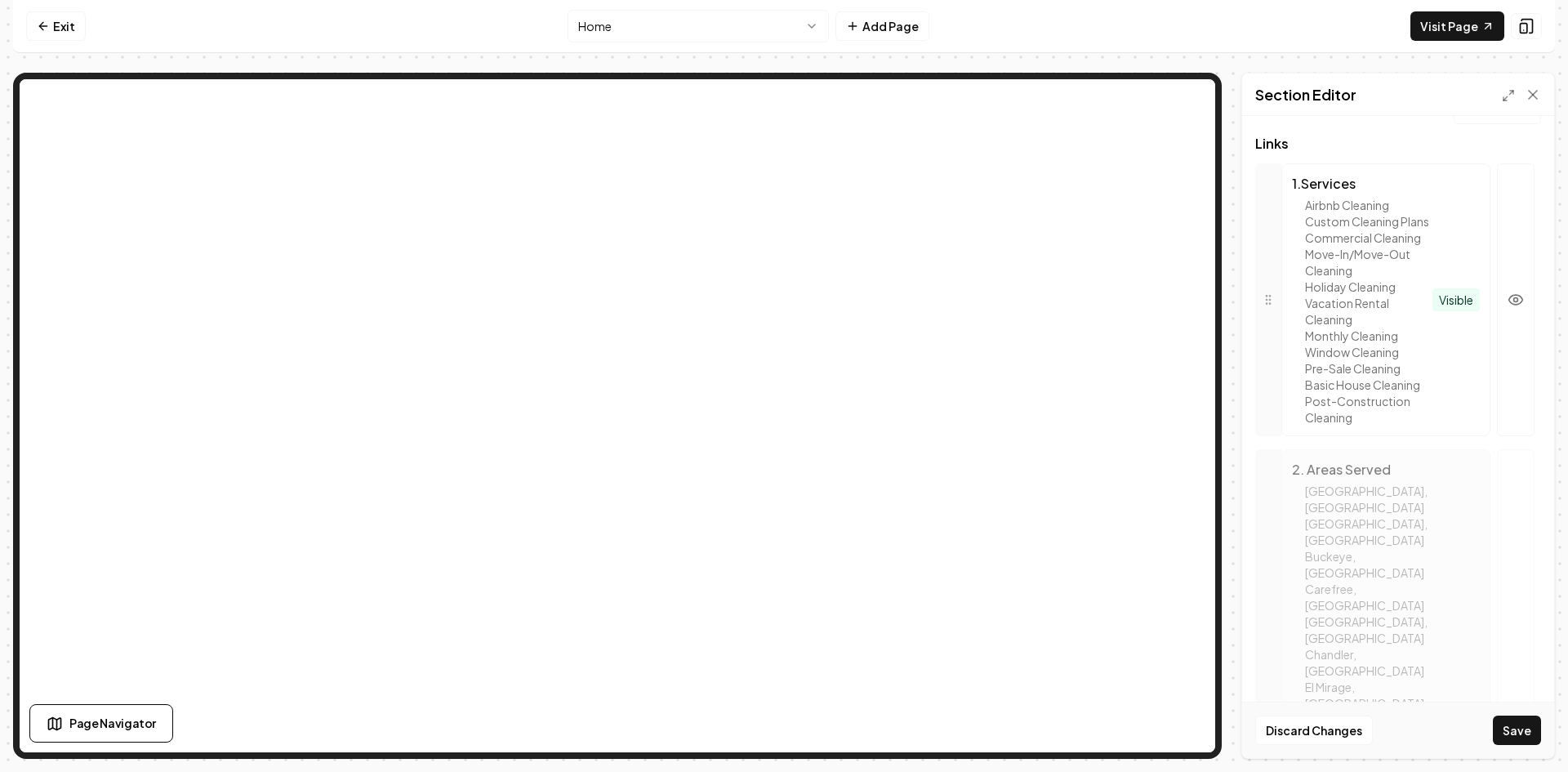
scroll to position [917, 0]
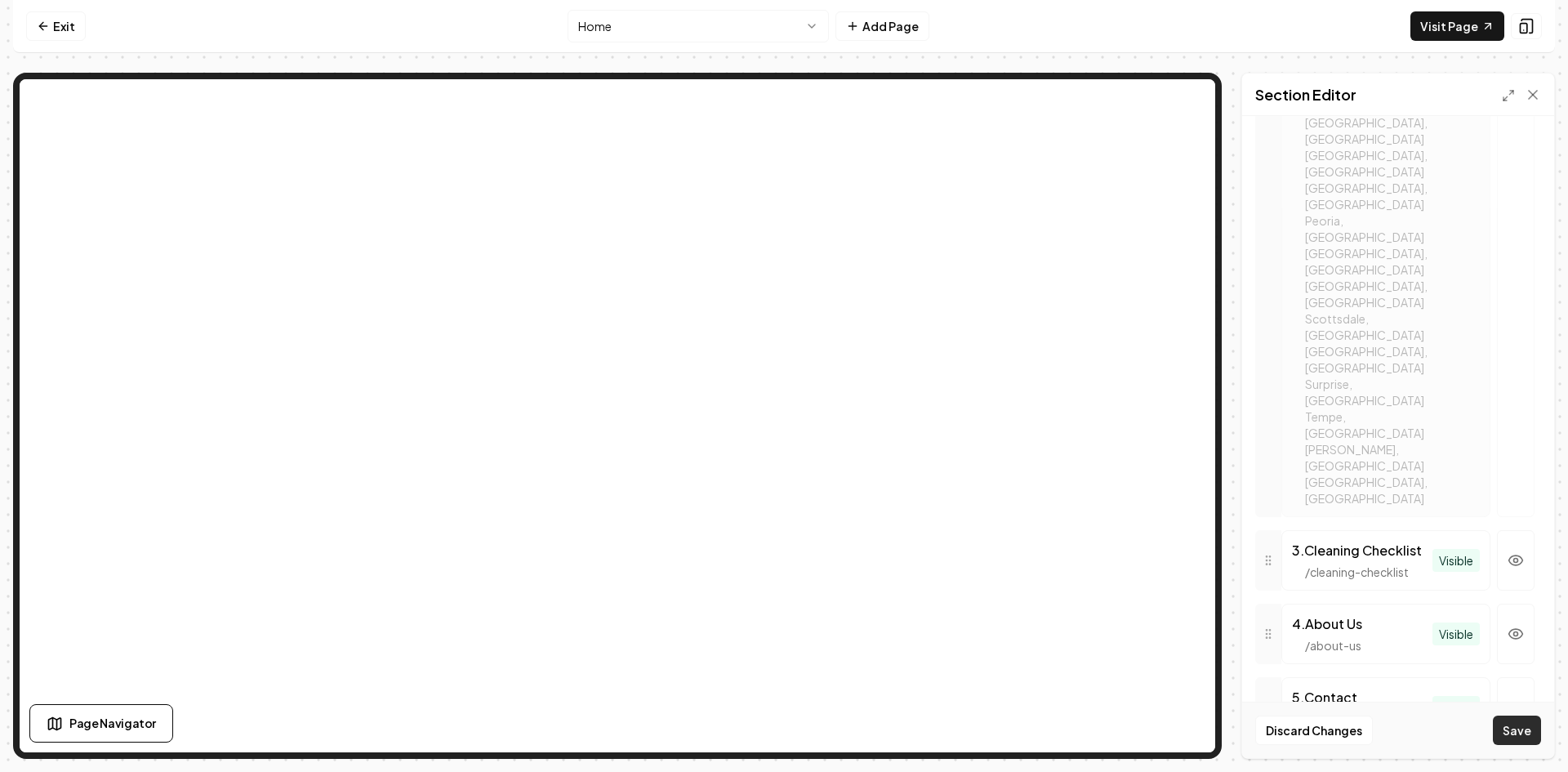
click at [1513, 727] on button "Save" at bounding box center [1517, 729] width 48 height 29
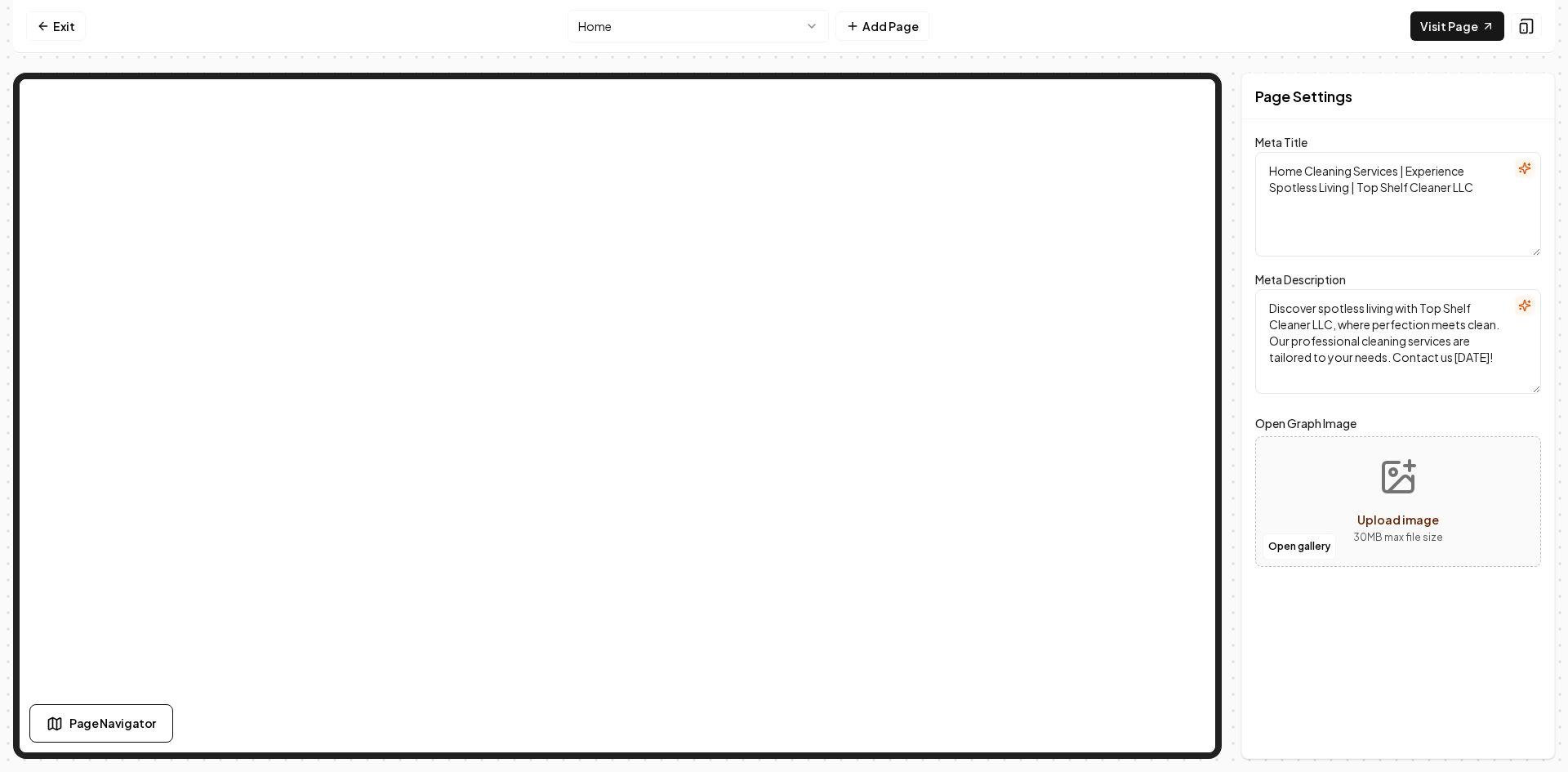
scroll to position [0, 0]
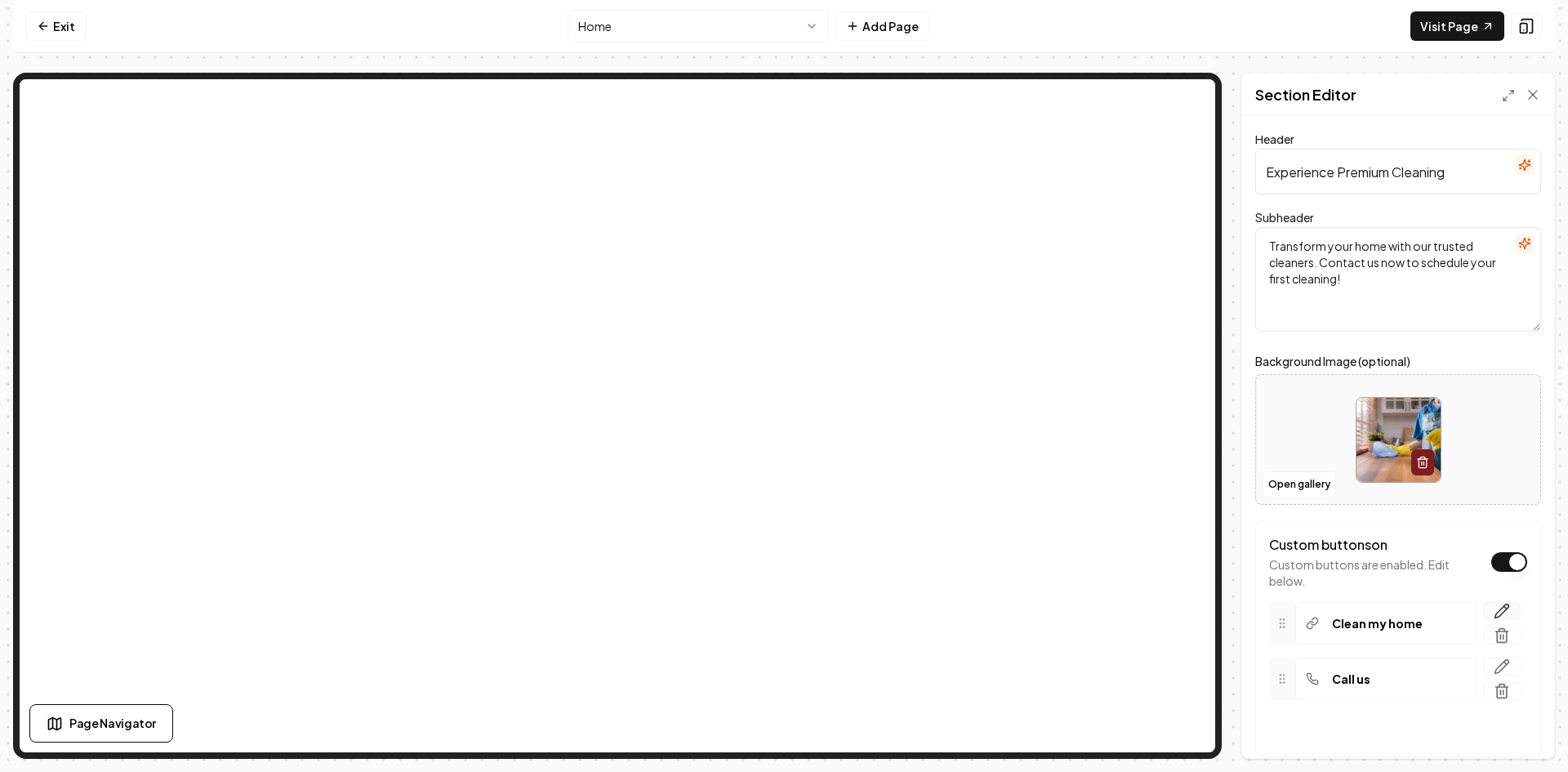
click at [1499, 607] on button "button" at bounding box center [1502, 611] width 38 height 18
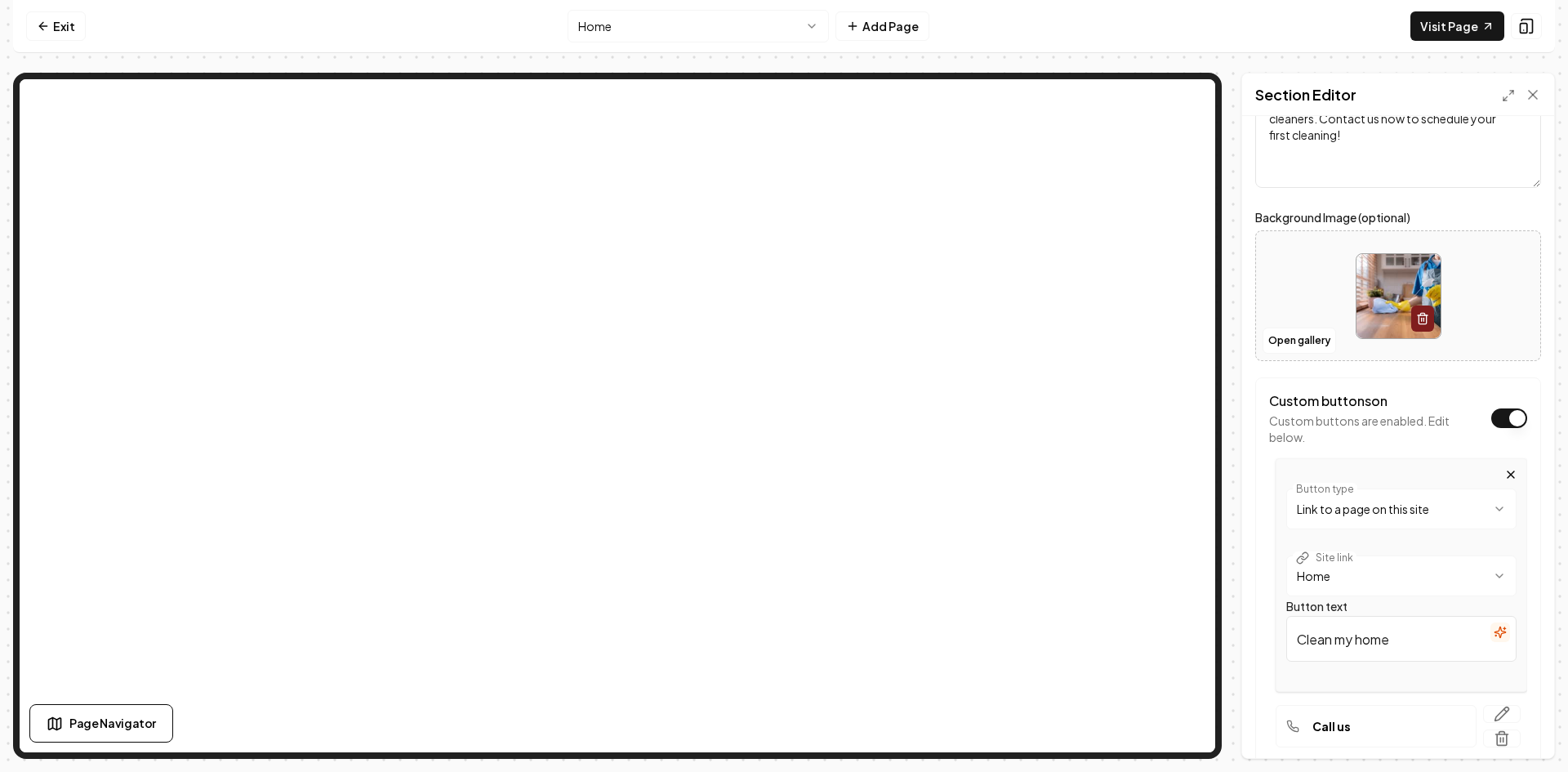
scroll to position [163, 0]
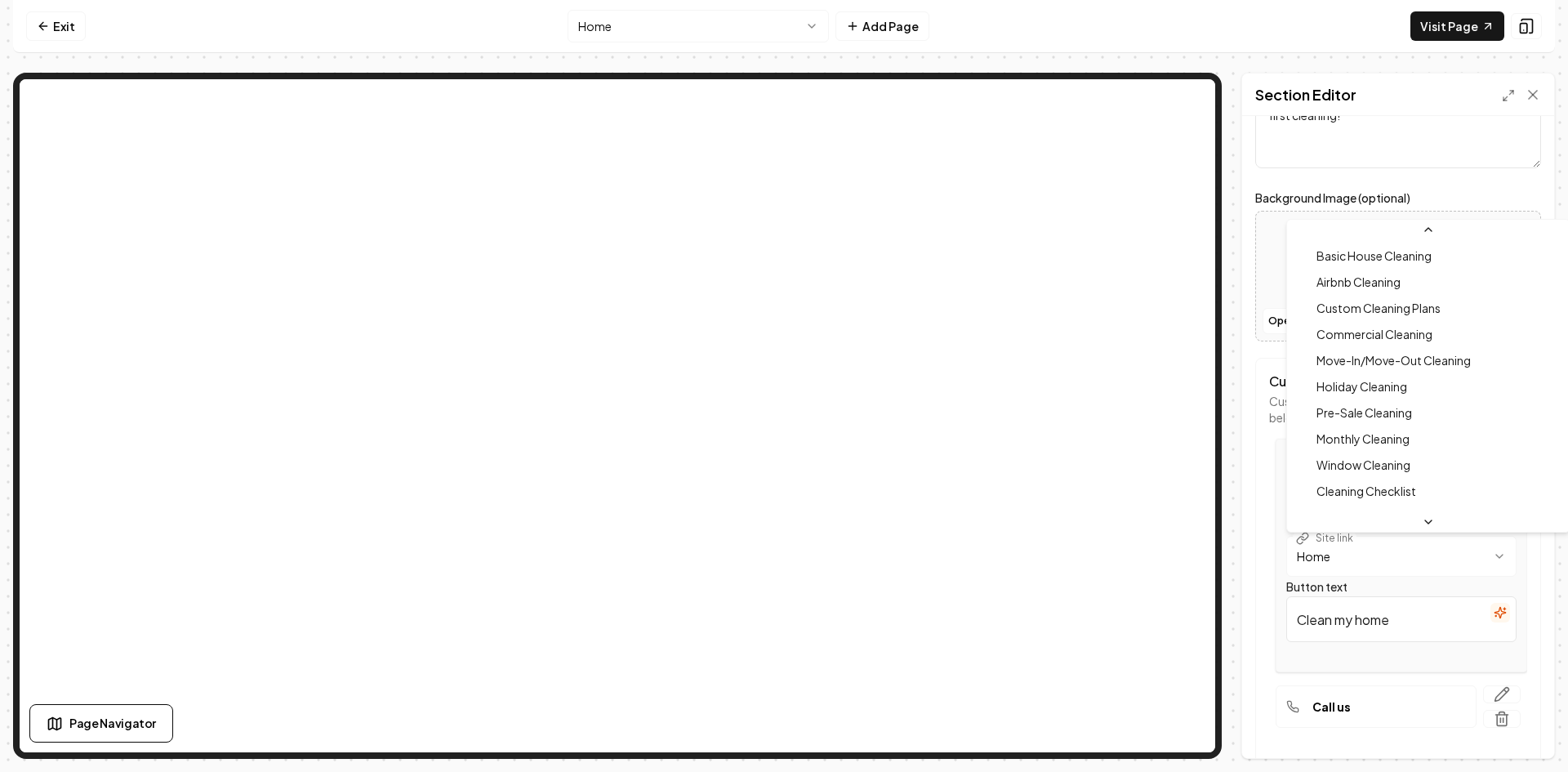
click at [1489, 558] on html "**********" at bounding box center [784, 386] width 1568 height 772
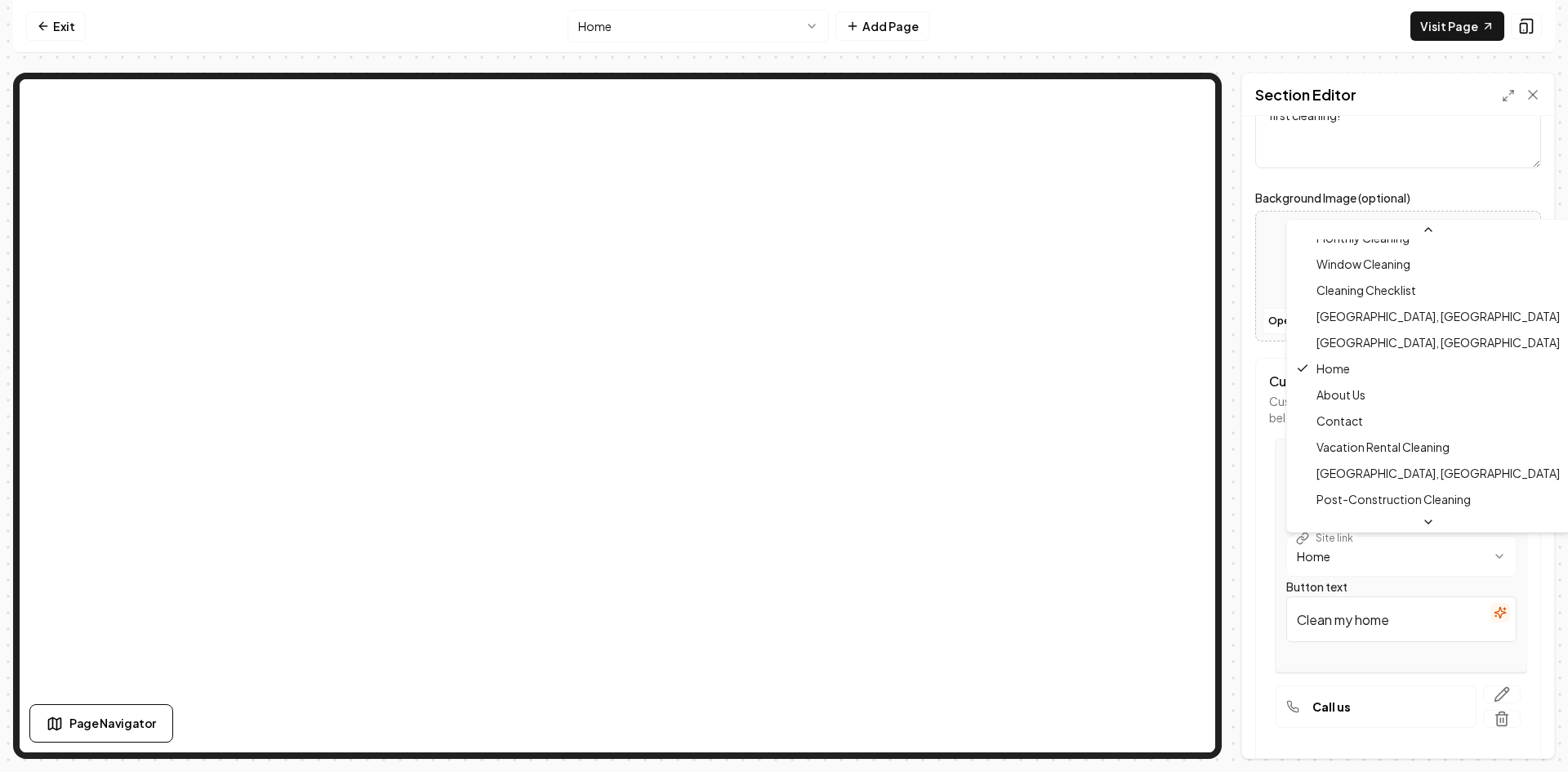
scroll to position [245, 0]
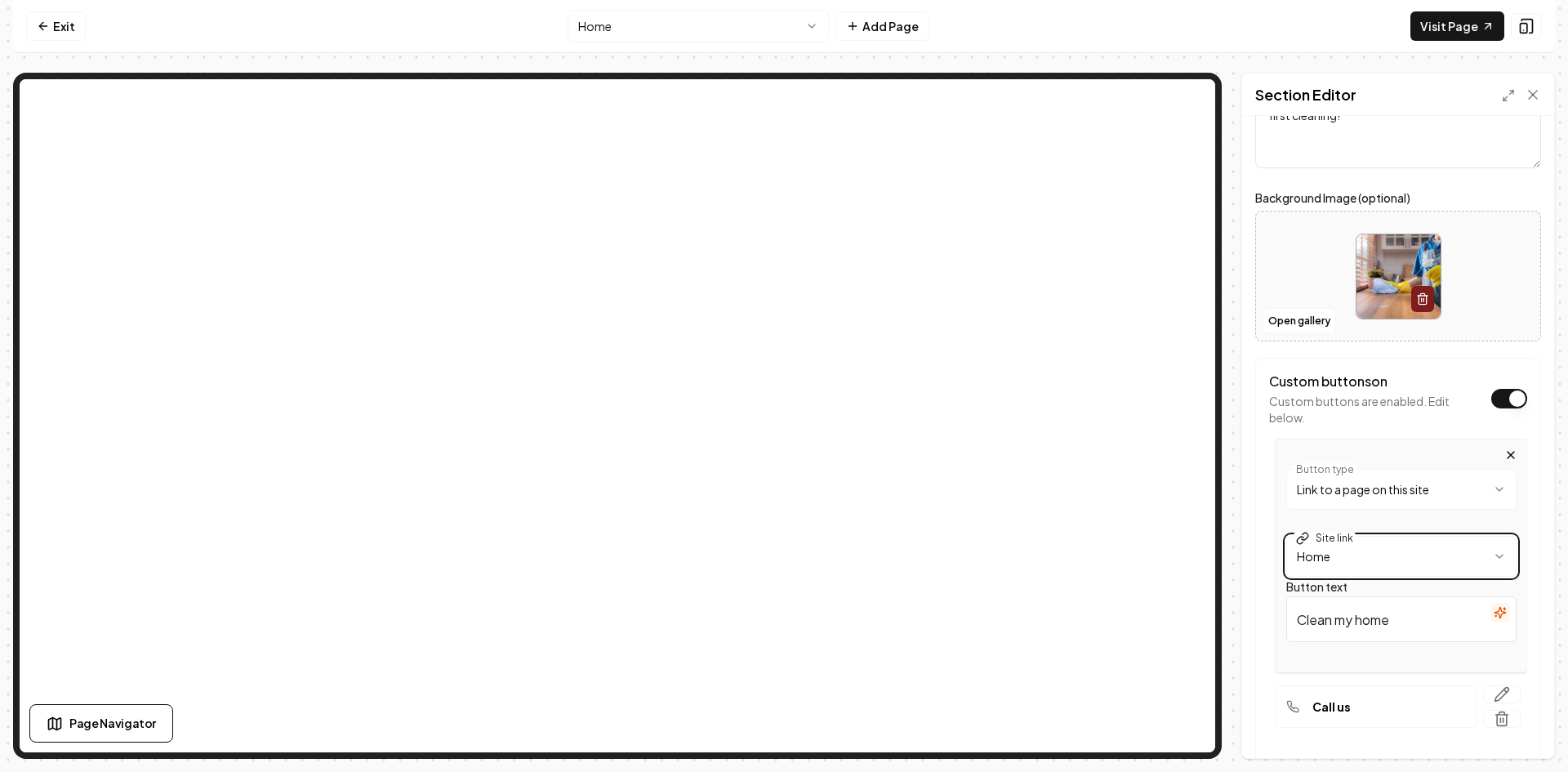
click at [1363, 564] on html "**********" at bounding box center [784, 386] width 1568 height 772
click at [1381, 622] on input "Clean my home" at bounding box center [1402, 619] width 231 height 46
click at [1504, 609] on icon "button" at bounding box center [1504, 609] width 0 height 3
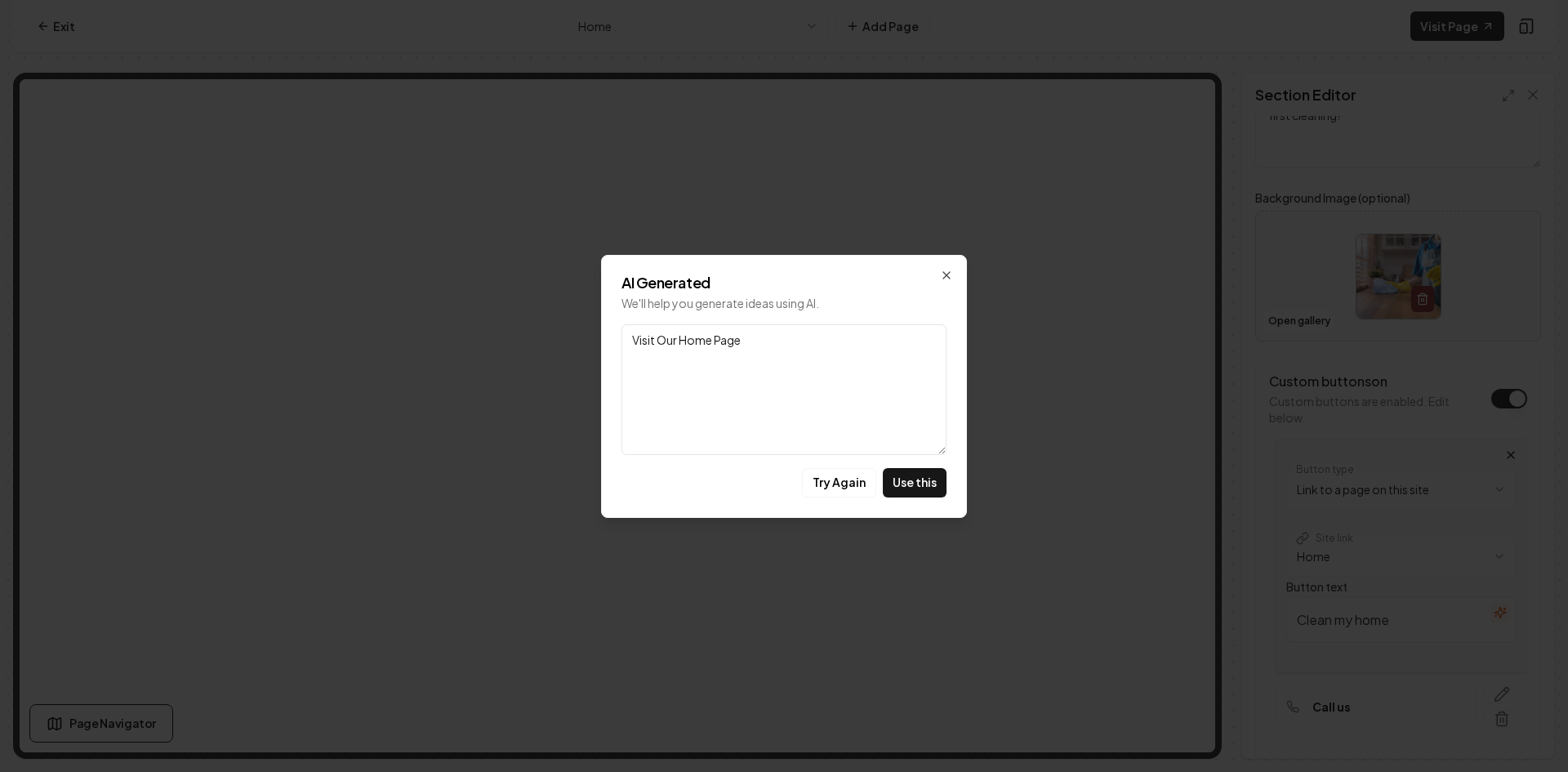
click at [773, 342] on textarea "Visit Our Home Page" at bounding box center [784, 389] width 325 height 131
drag, startPoint x: 773, startPoint y: 344, endPoint x: 614, endPoint y: 340, distance: 159.1
click at [614, 340] on div "AI Generated We'll help you generate ideas using AI. Link Visit Our Home Page T…" at bounding box center [784, 386] width 366 height 263
paste textarea "[URL][DOMAIN_NAME]"
type textarea "[URL][DOMAIN_NAME]"
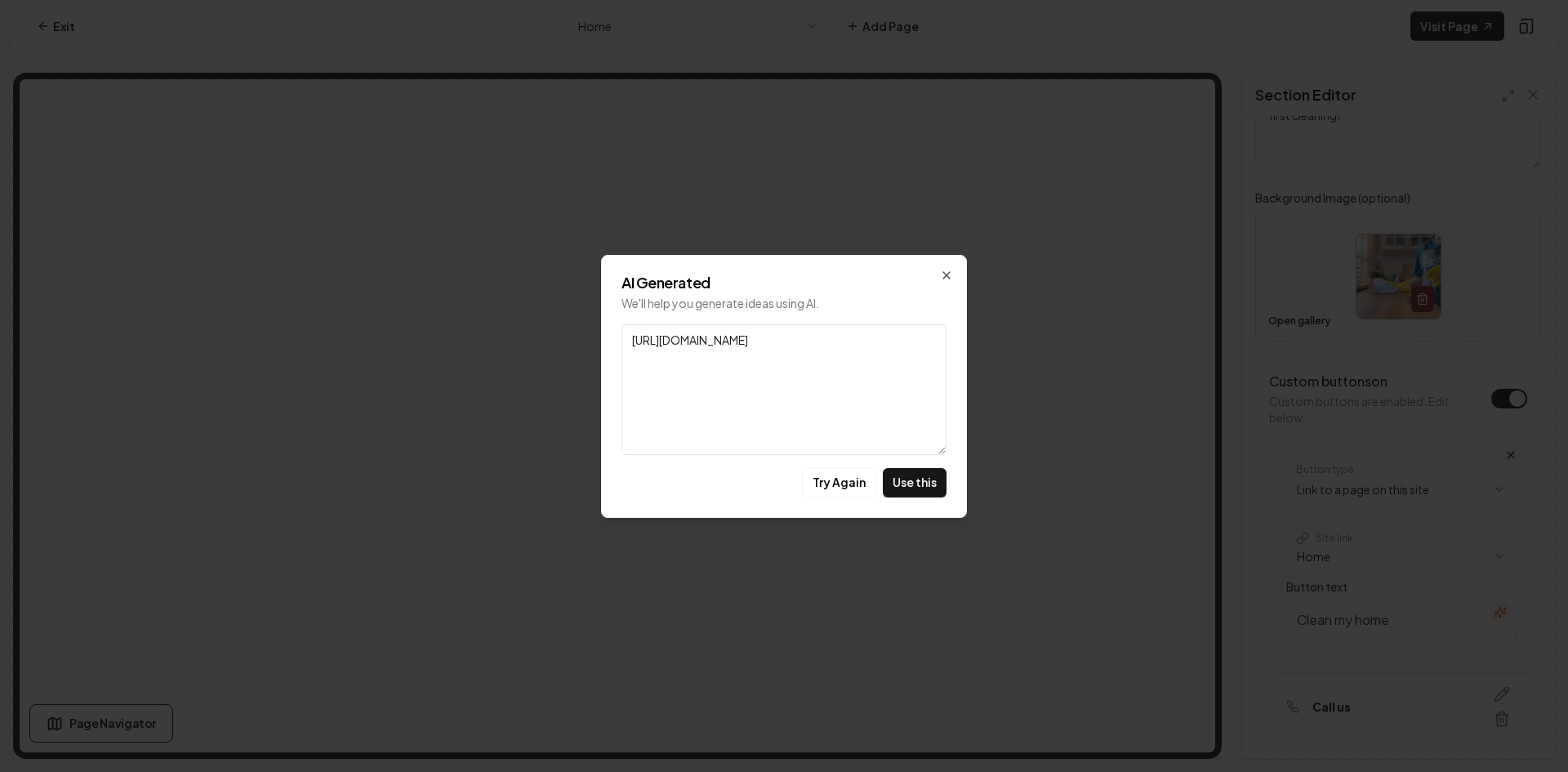
drag, startPoint x: 805, startPoint y: 337, endPoint x: 596, endPoint y: 333, distance: 209.0
click at [596, 333] on body "**********" at bounding box center [784, 386] width 1568 height 772
click at [942, 278] on icon "button" at bounding box center [947, 275] width 13 height 13
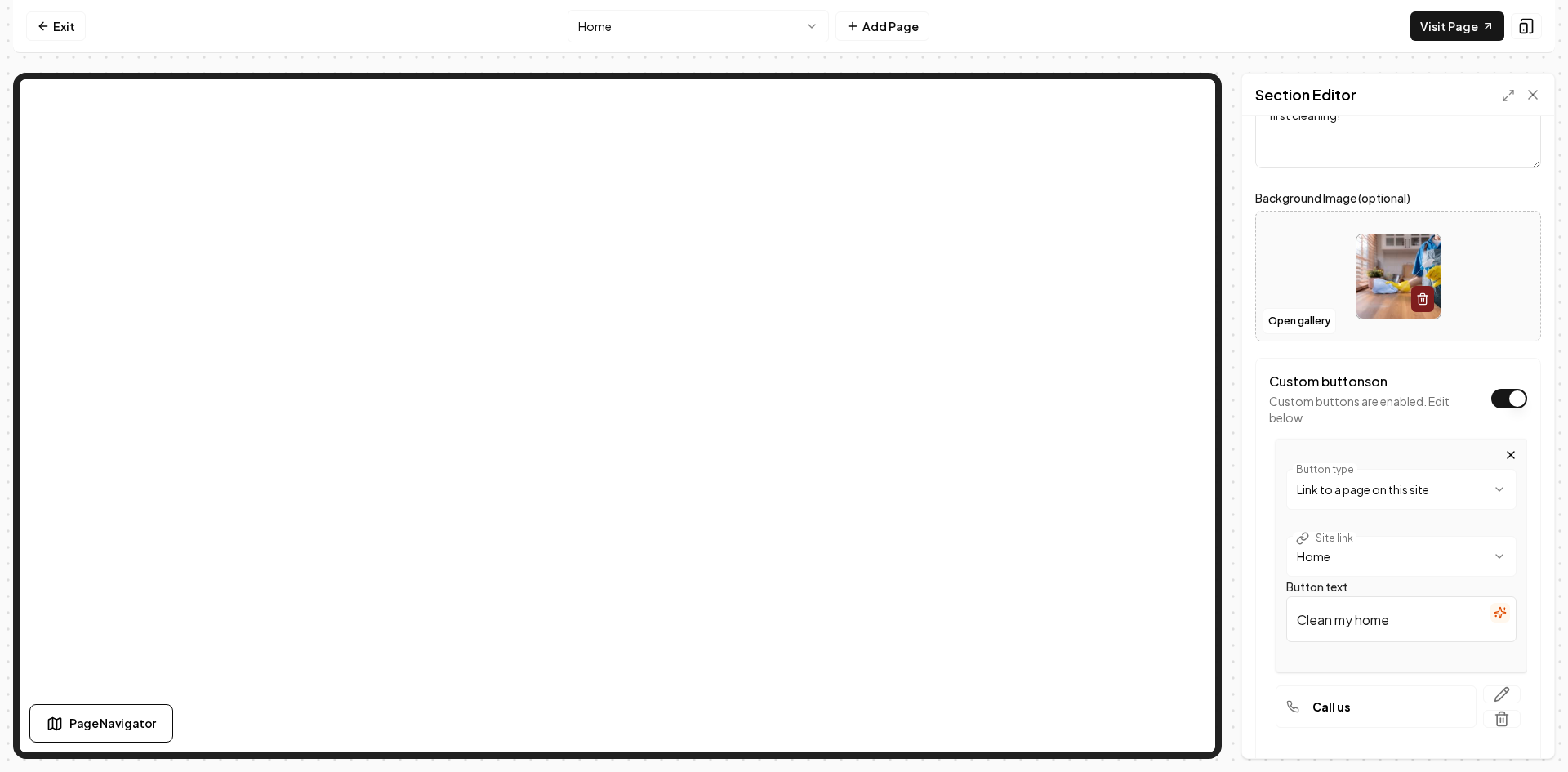
click at [1480, 488] on html "**********" at bounding box center [784, 386] width 1568 height 772
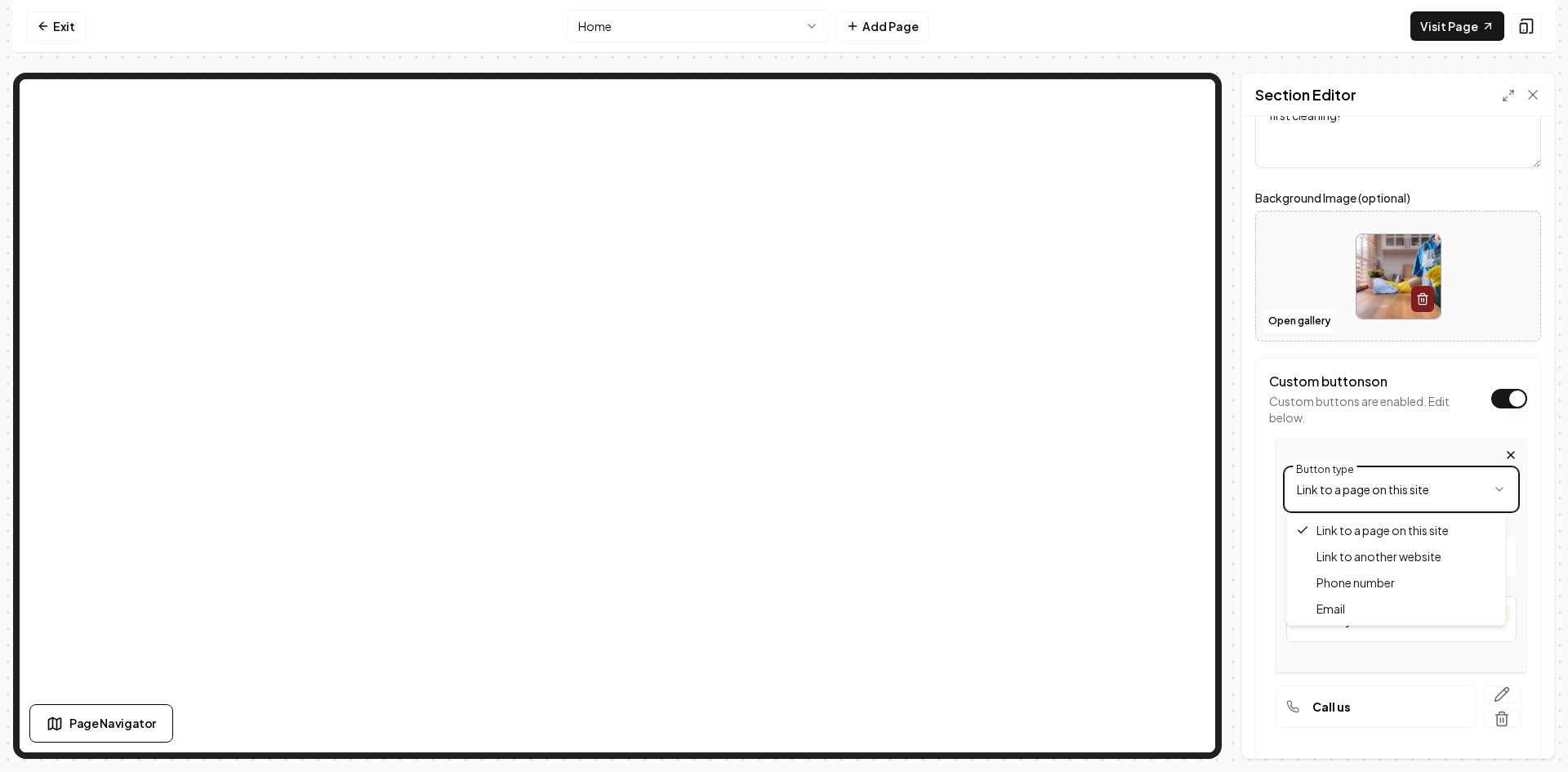
click at [1375, 490] on html "**********" at bounding box center [784, 386] width 1568 height 772
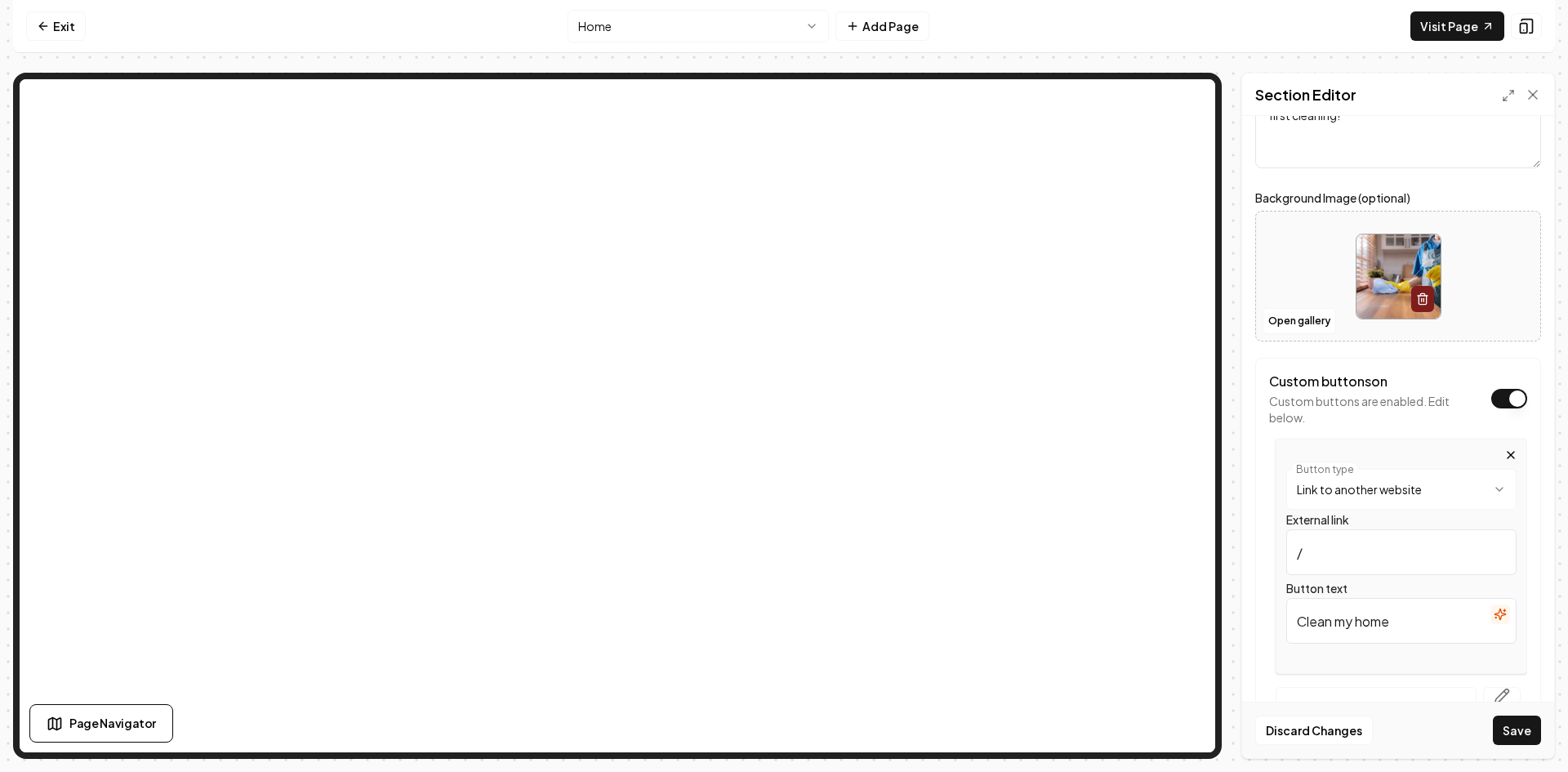
click at [1347, 552] on input "/" at bounding box center [1402, 552] width 231 height 46
paste input "[URL][DOMAIN_NAME]"
type input "[URL][DOMAIN_NAME]"
drag, startPoint x: 1478, startPoint y: 554, endPoint x: 1240, endPoint y: 554, distance: 238.0
click at [1240, 554] on div "**********" at bounding box center [784, 416] width 1542 height 686
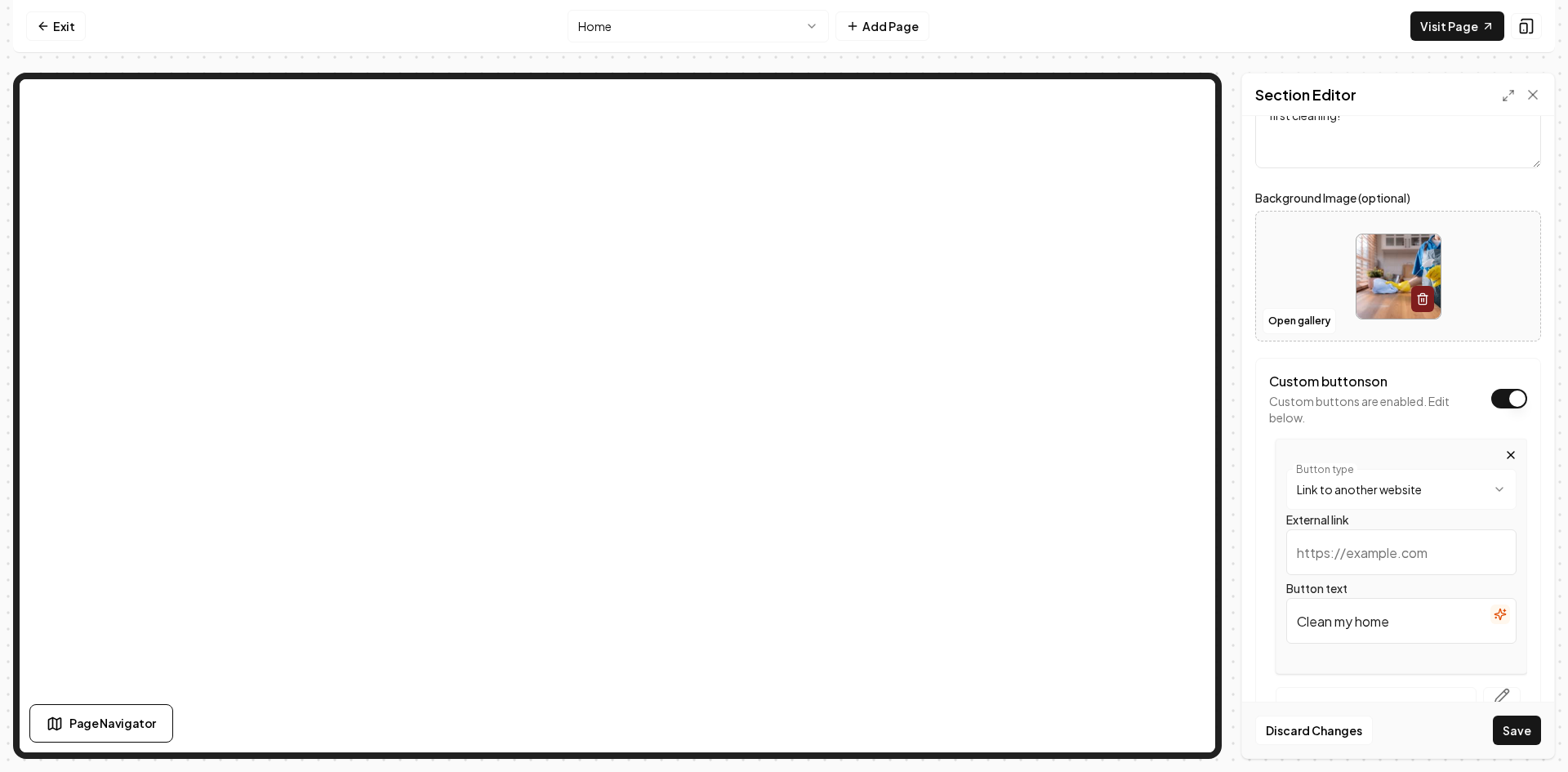
click at [1409, 554] on input "External link" at bounding box center [1402, 552] width 231 height 46
paste input "<iframe src="[URL][DOMAIN_NAME]" style="border:none;height:1000px" width="100%"…"
type input "<iframe src="[URL][DOMAIN_NAME]" style="border:none;height:1000px" width="100%"…"
click at [1512, 733] on button "Save" at bounding box center [1517, 729] width 48 height 29
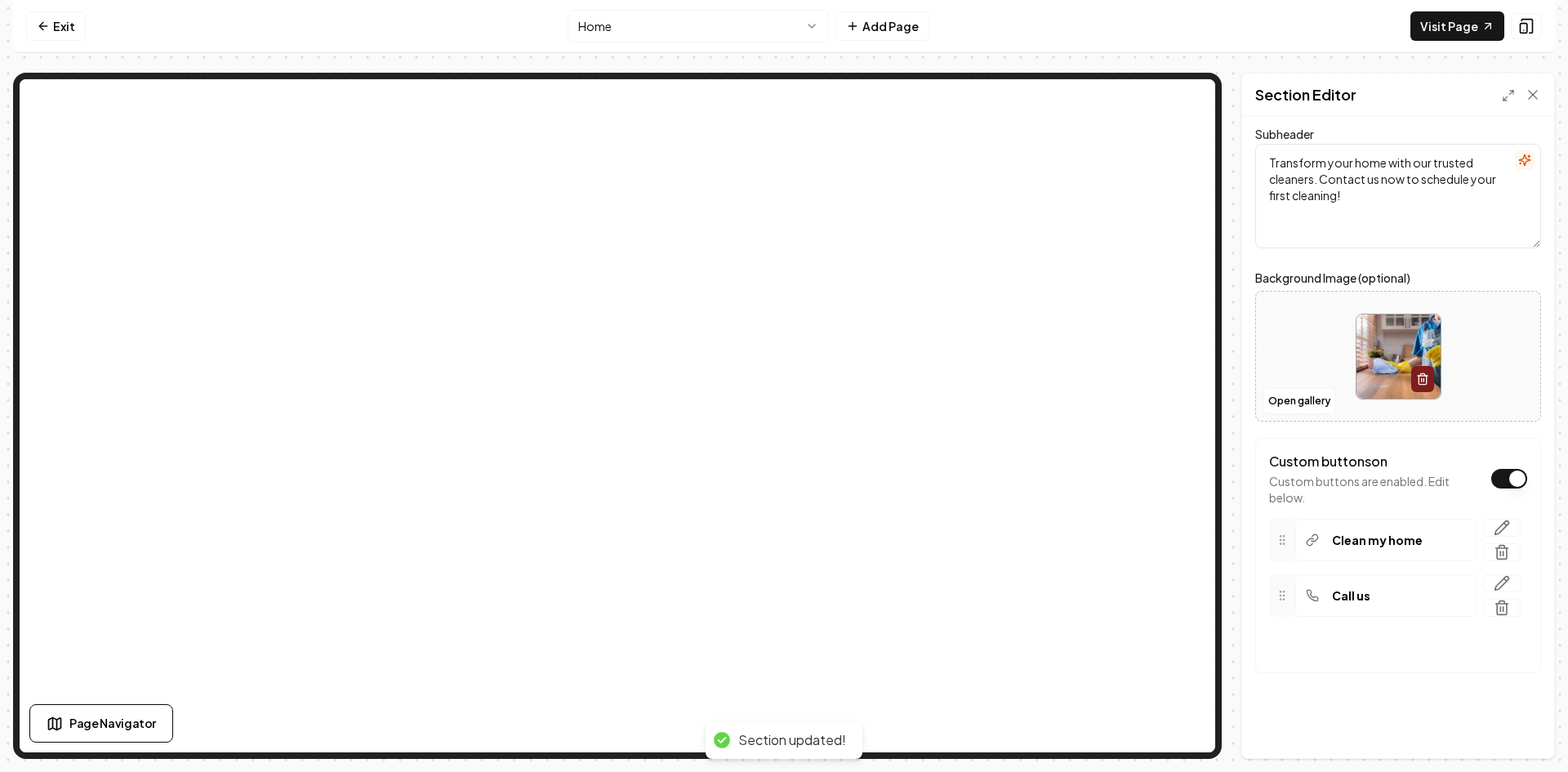
scroll to position [84, 0]
click at [59, 26] on link "Exit" at bounding box center [56, 26] width 60 height 29
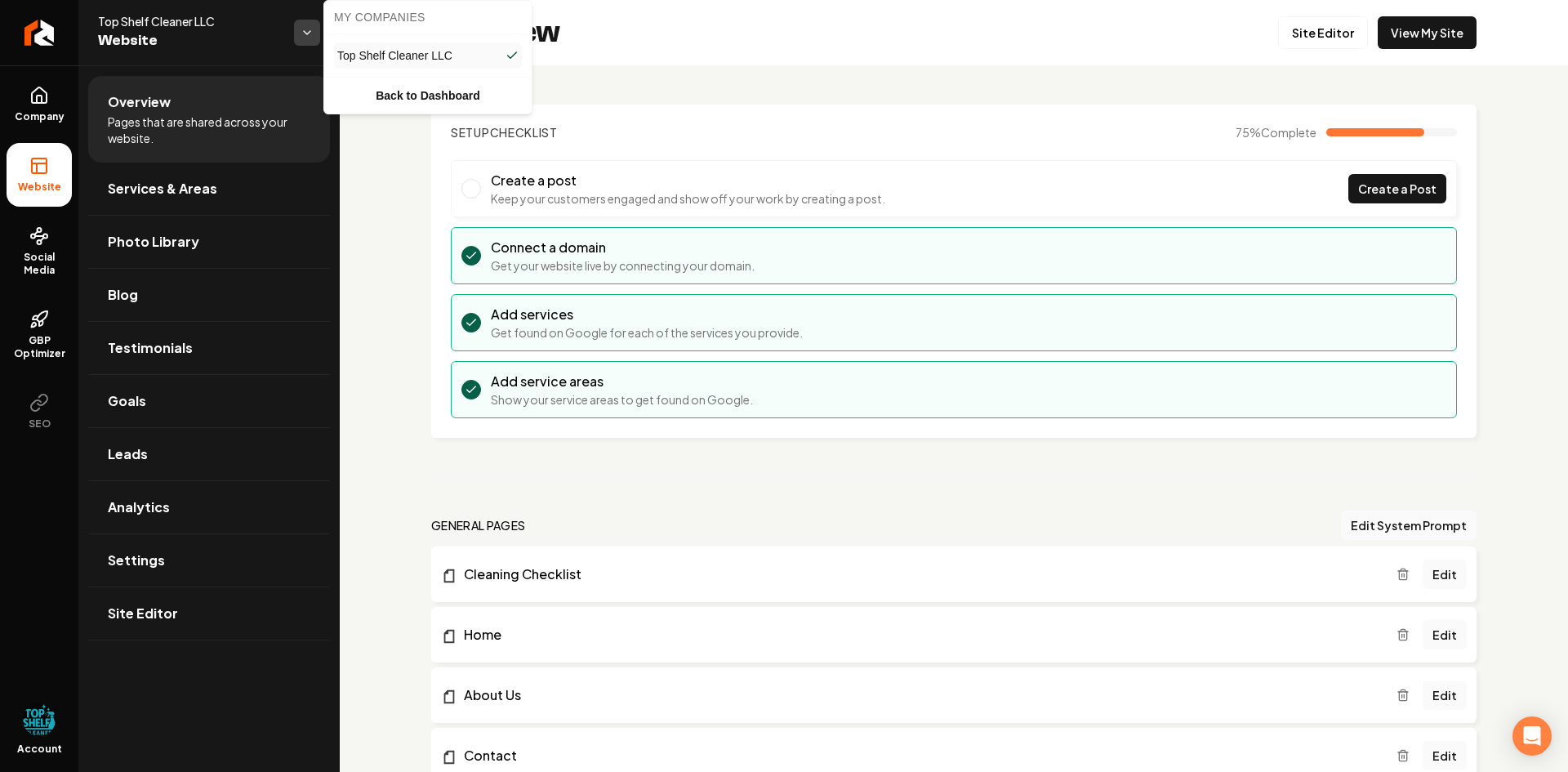
click at [306, 31] on html "Company Website Social Media GBP Optimizer SEO Account Top Shelf Cleaner LLC We…" at bounding box center [784, 386] width 1568 height 772
click at [439, 83] on link "Back to Dashboard" at bounding box center [428, 95] width 201 height 29
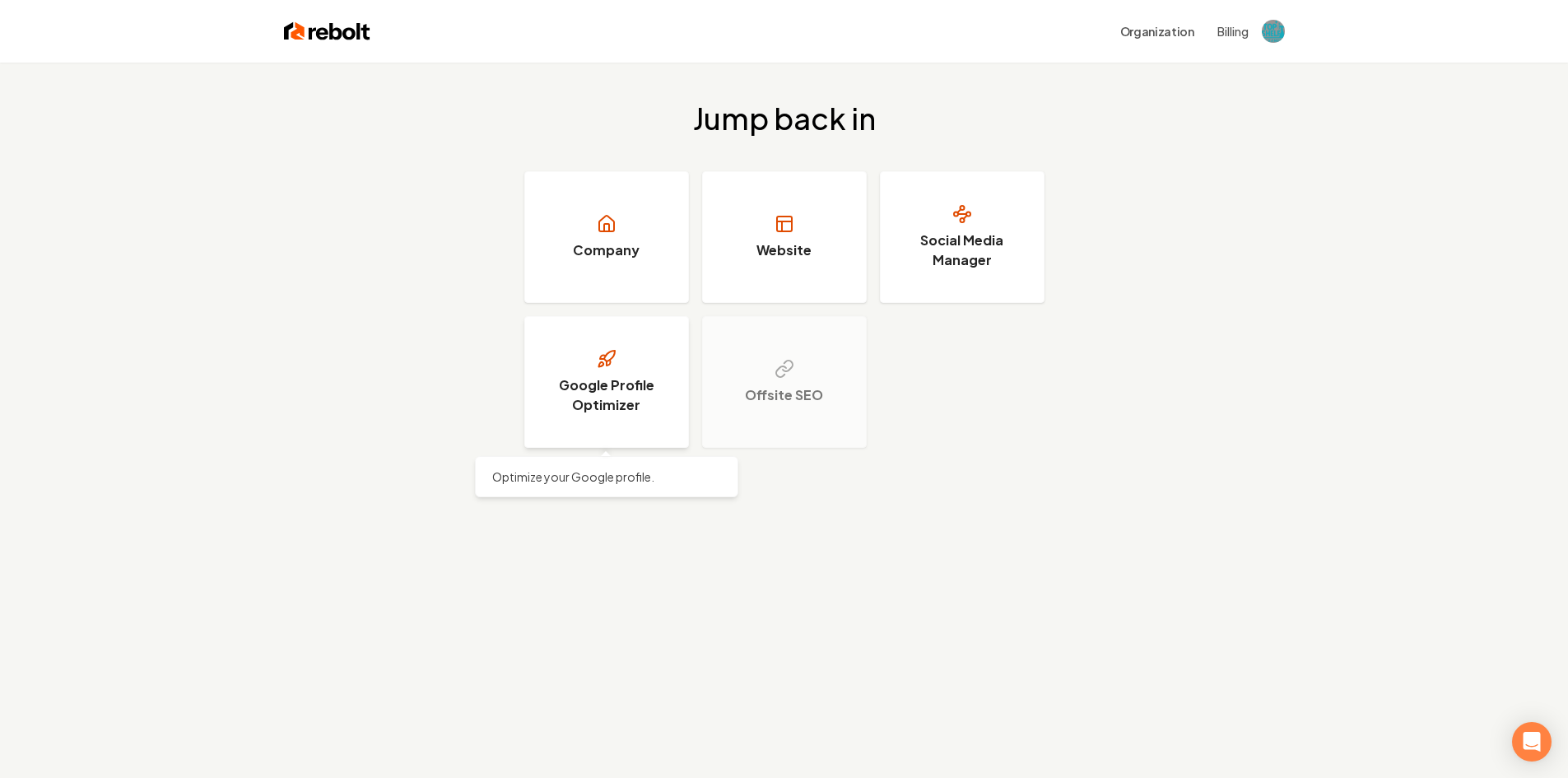
click at [604, 398] on h3 "Google Profile Optimizer" at bounding box center [606, 394] width 123 height 39
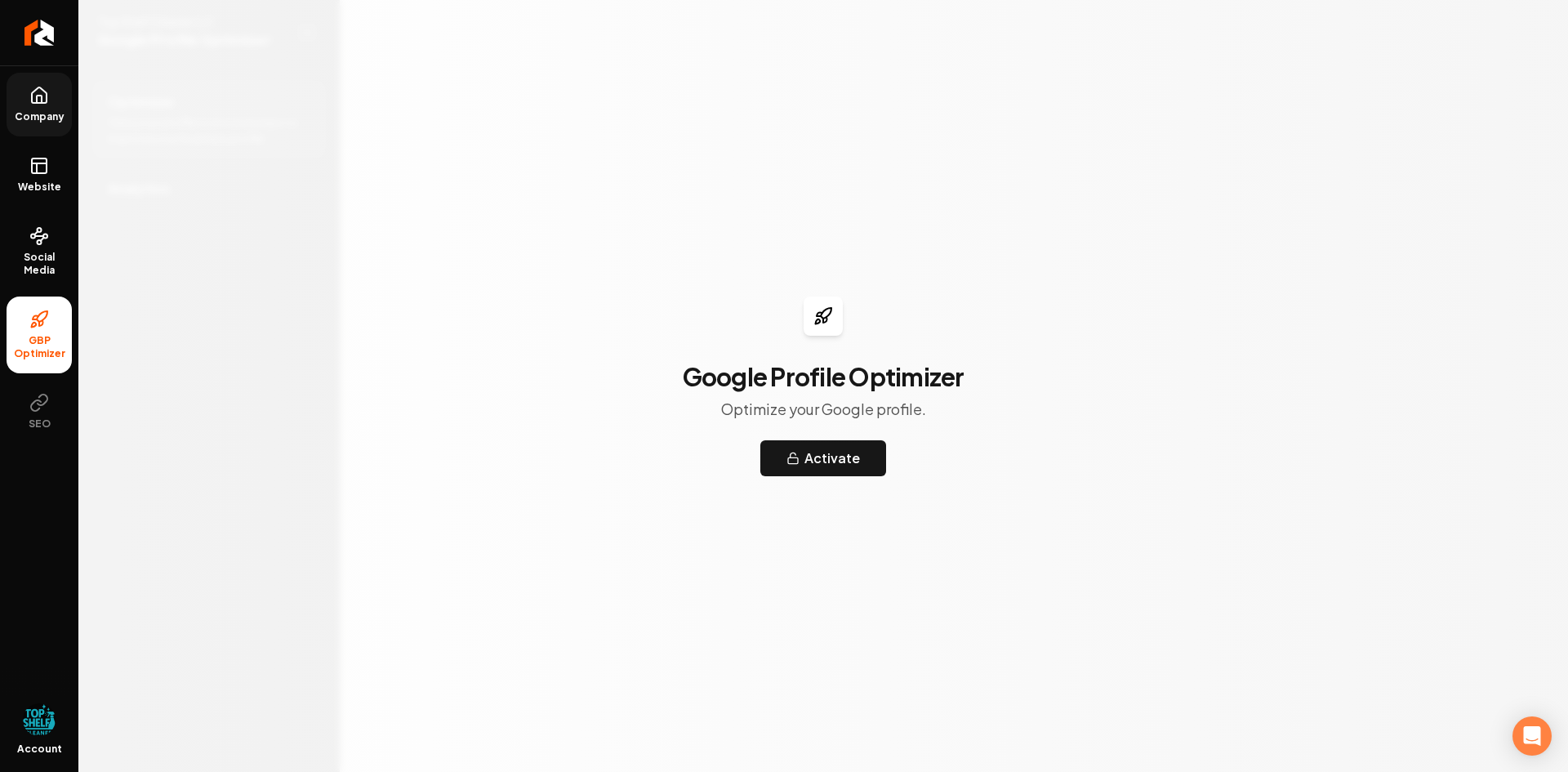
click at [33, 95] on icon at bounding box center [39, 95] width 20 height 20
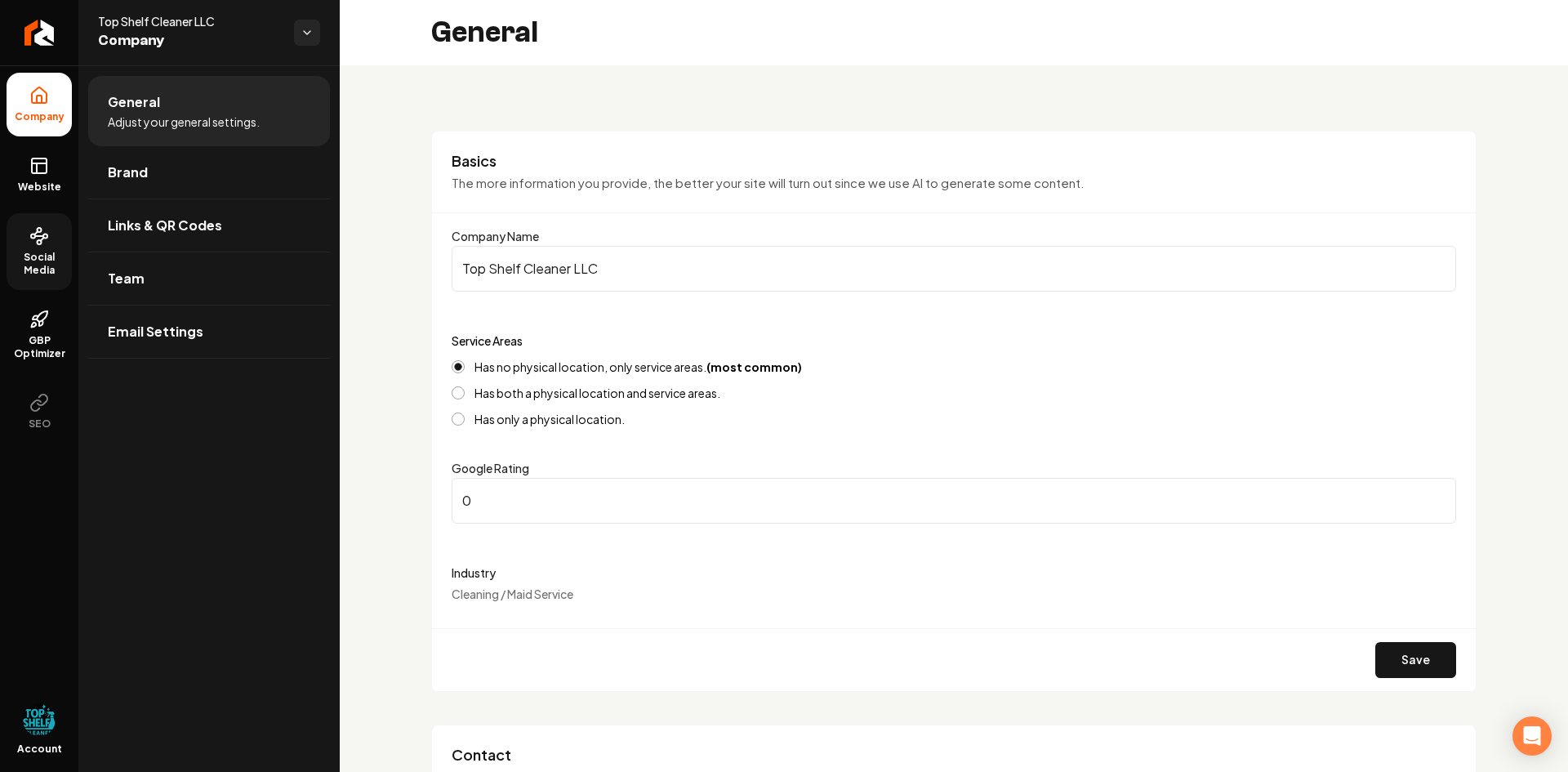
click at [39, 253] on span "Social Media" at bounding box center [39, 264] width 66 height 27
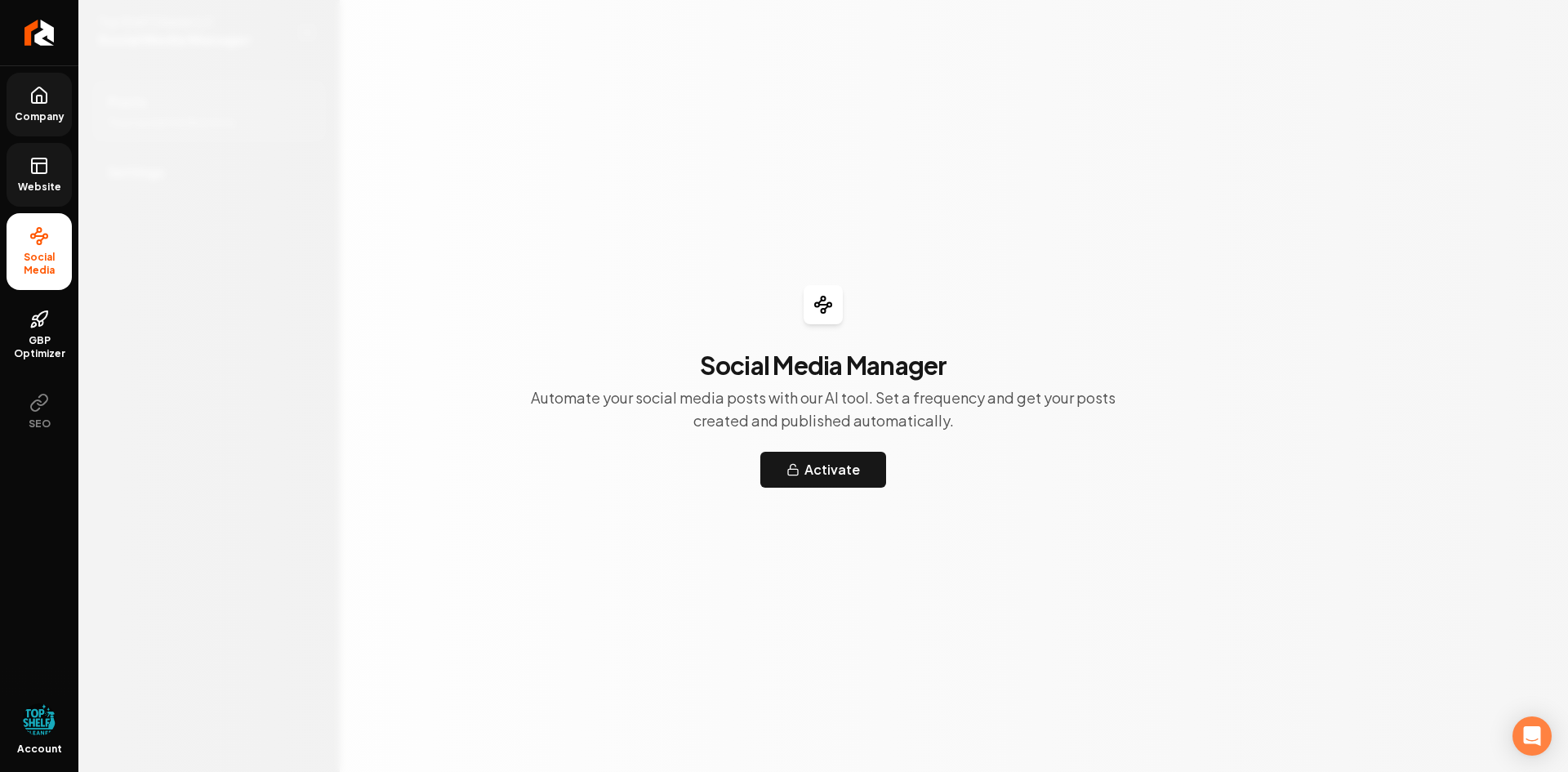
click at [44, 181] on span "Website" at bounding box center [39, 187] width 56 height 13
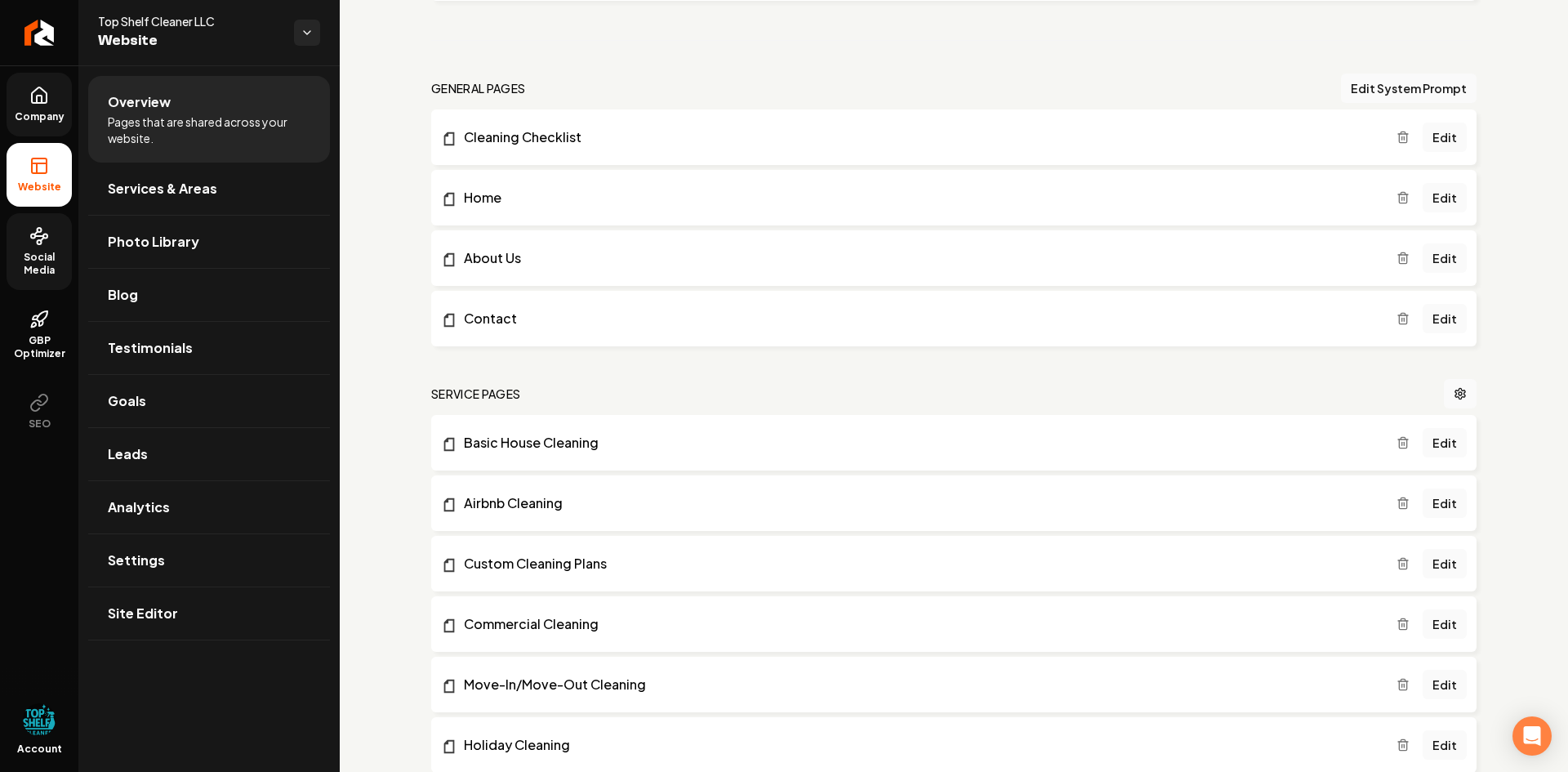
scroll to position [408, 0]
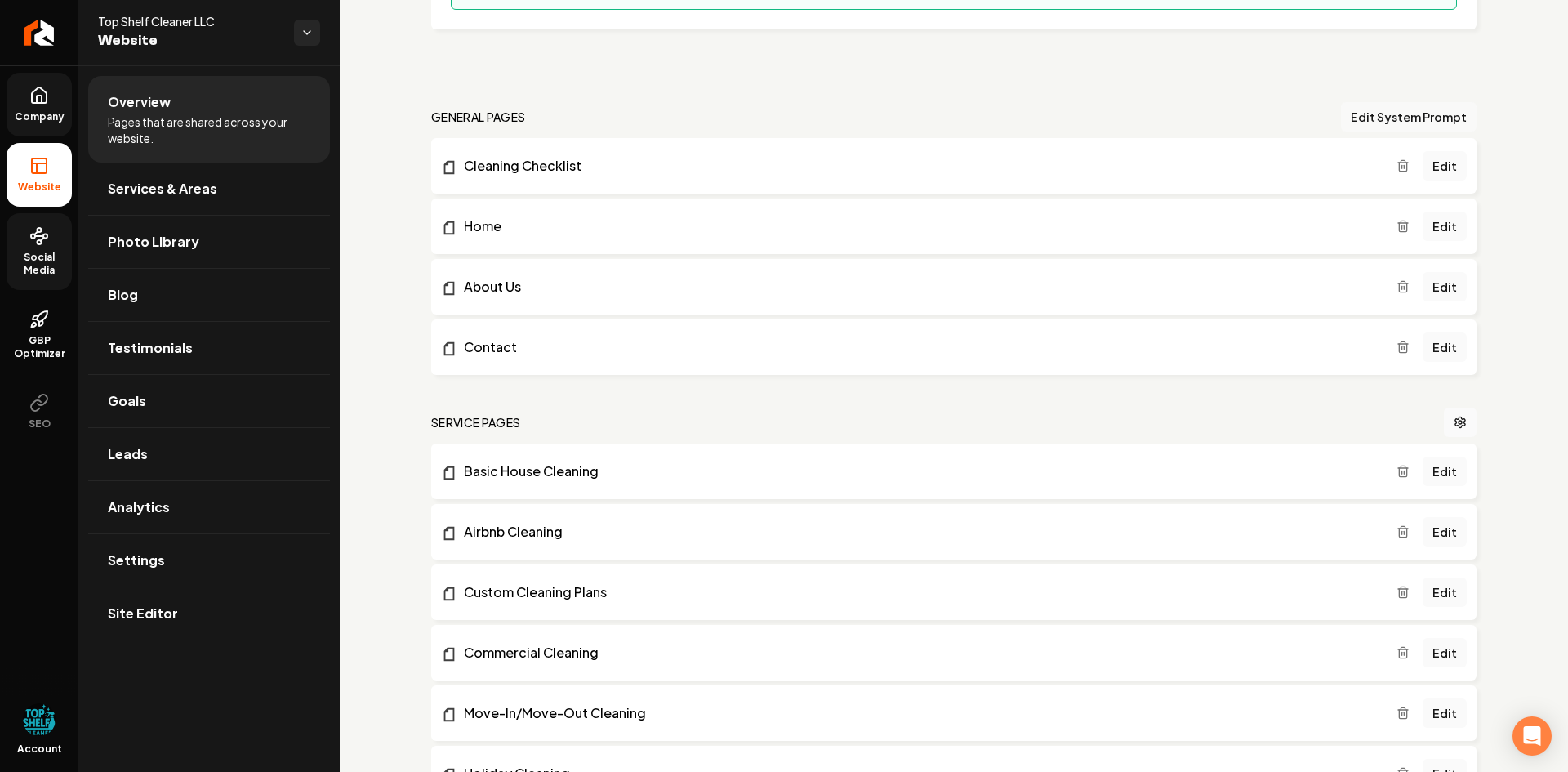
click at [1381, 118] on button "Edit System Prompt" at bounding box center [1408, 117] width 136 height 29
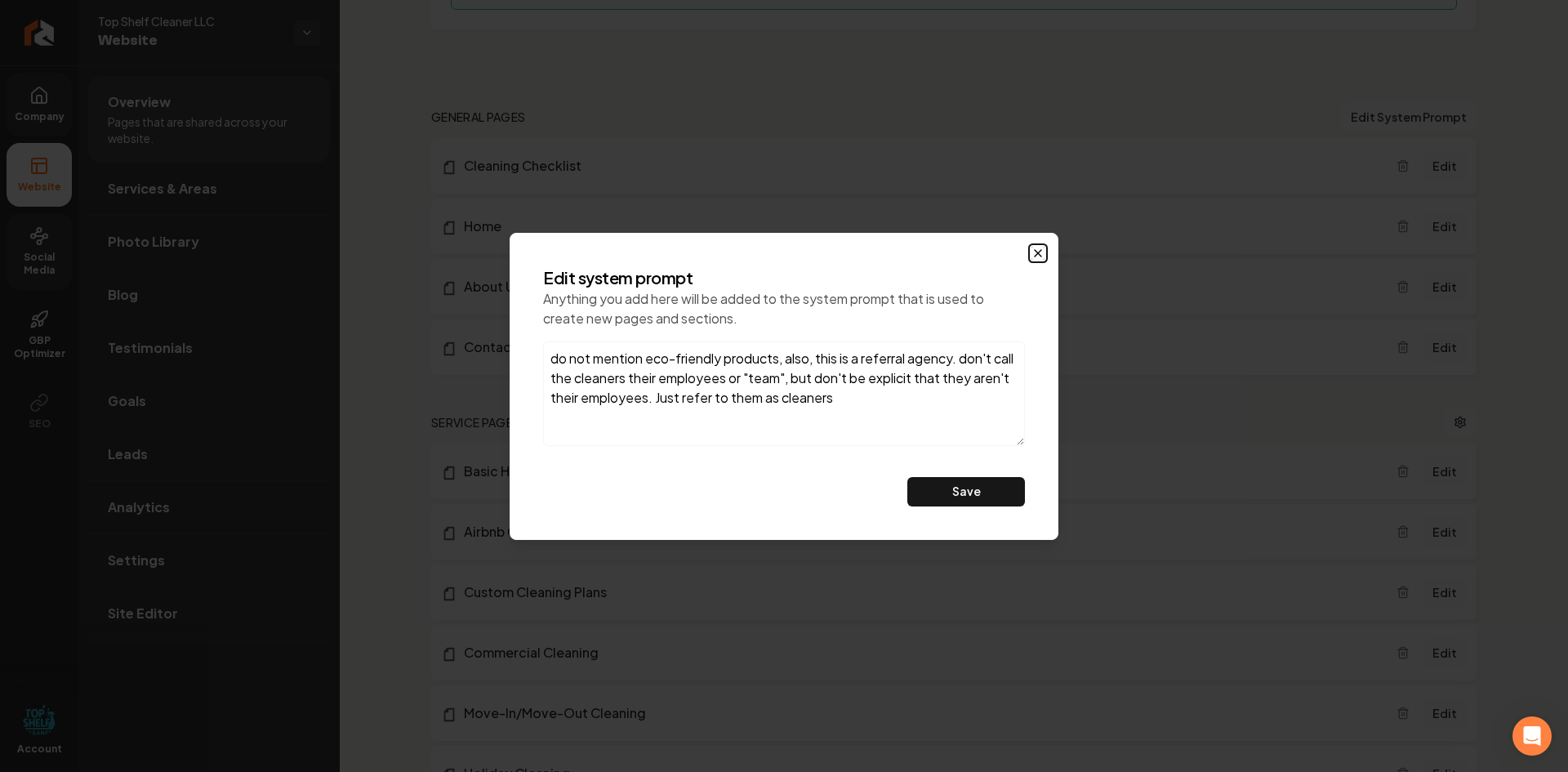
click at [1040, 253] on icon "button" at bounding box center [1038, 254] width 13 height 13
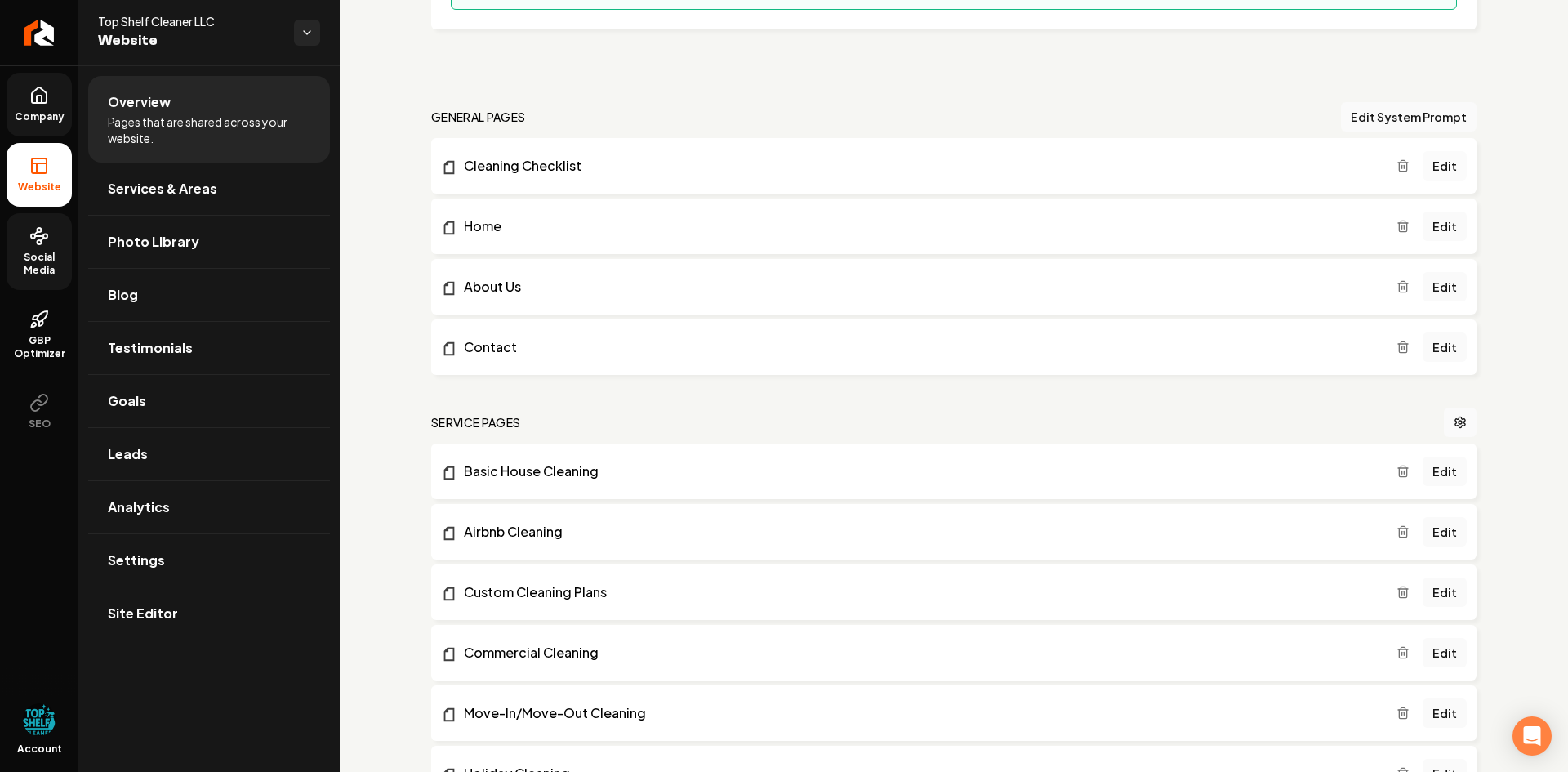
click at [1448, 160] on link "Edit" at bounding box center [1445, 165] width 44 height 29
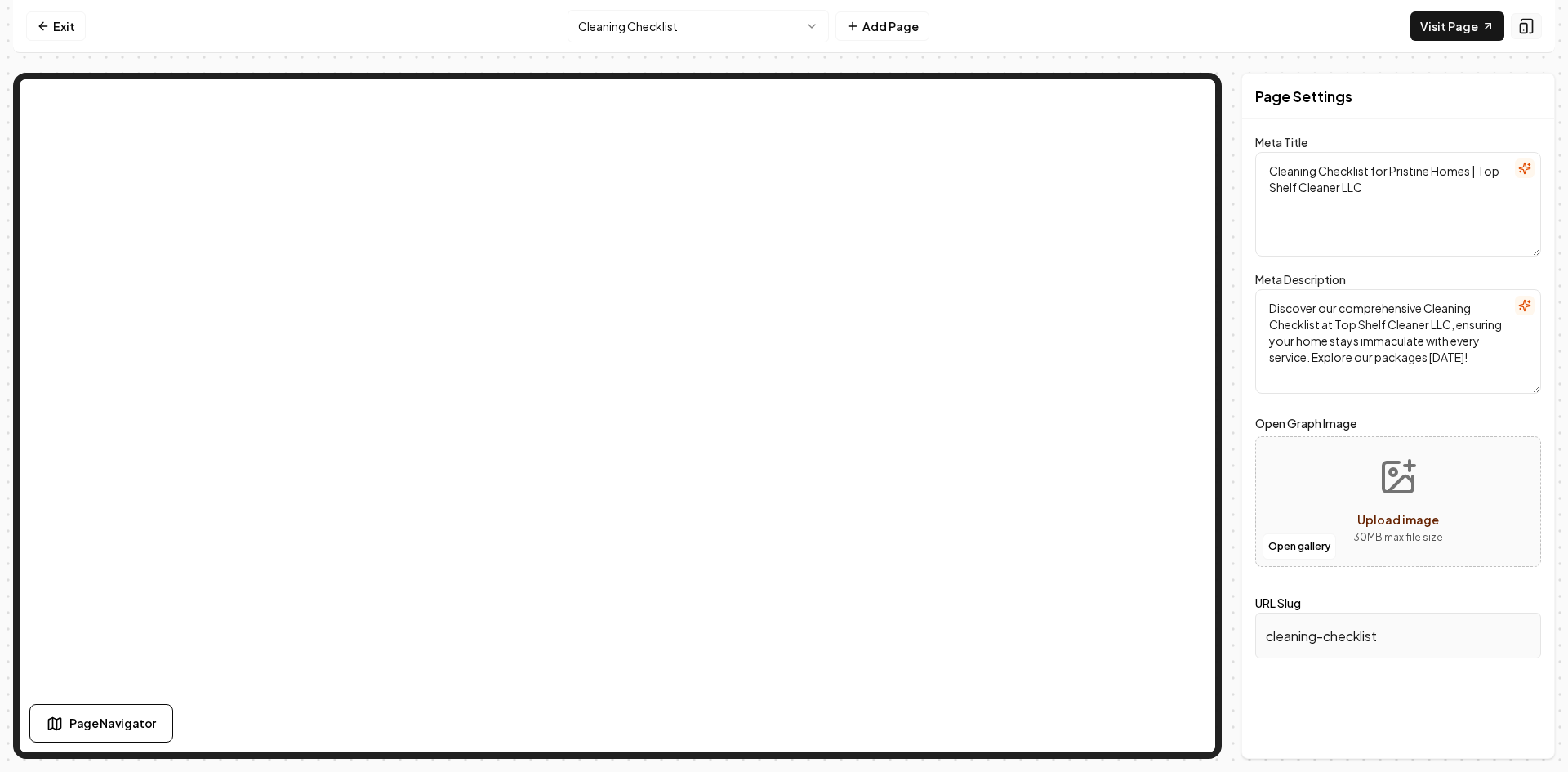
click at [1526, 22] on icon at bounding box center [1526, 26] width 16 height 16
